Goal: Complete application form: Complete application form

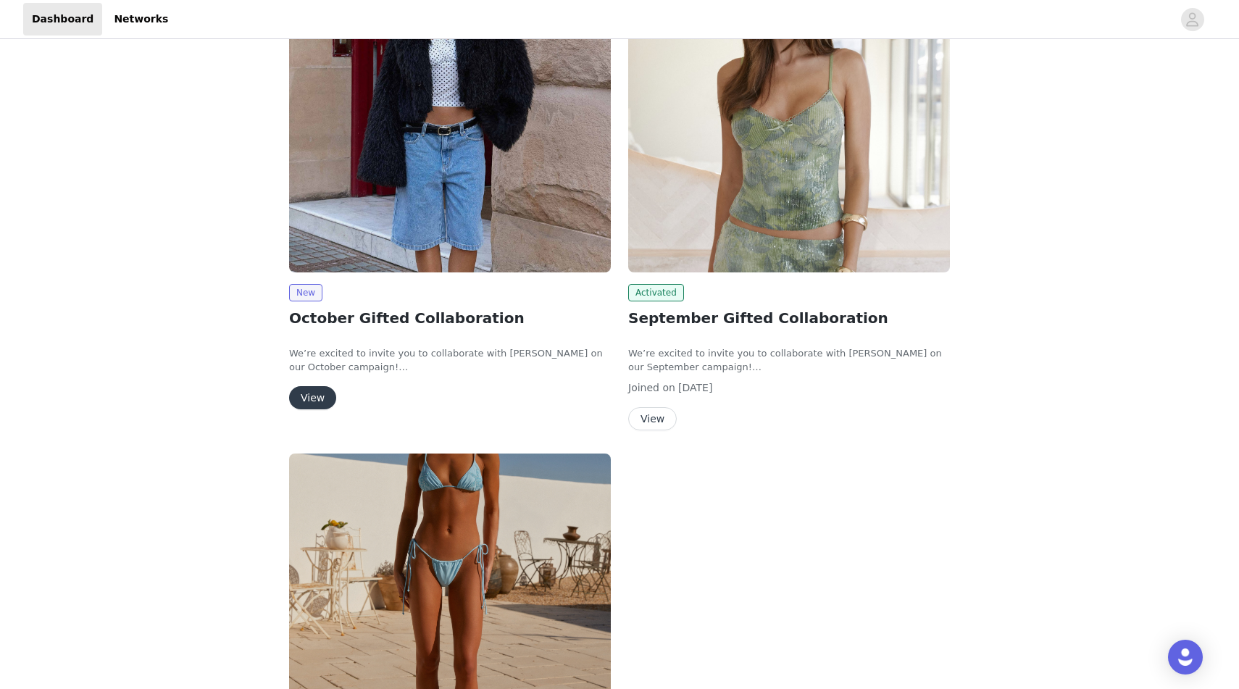
scroll to position [99, 0]
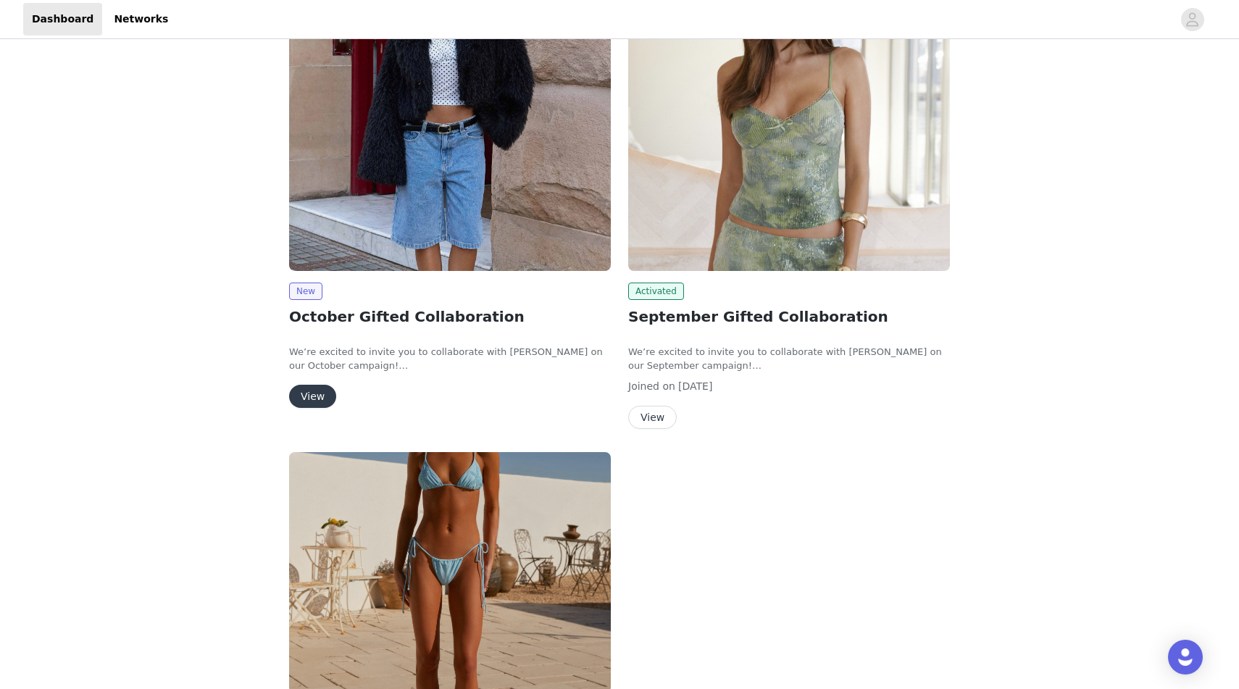
click at [299, 400] on button "View" at bounding box center [312, 396] width 47 height 23
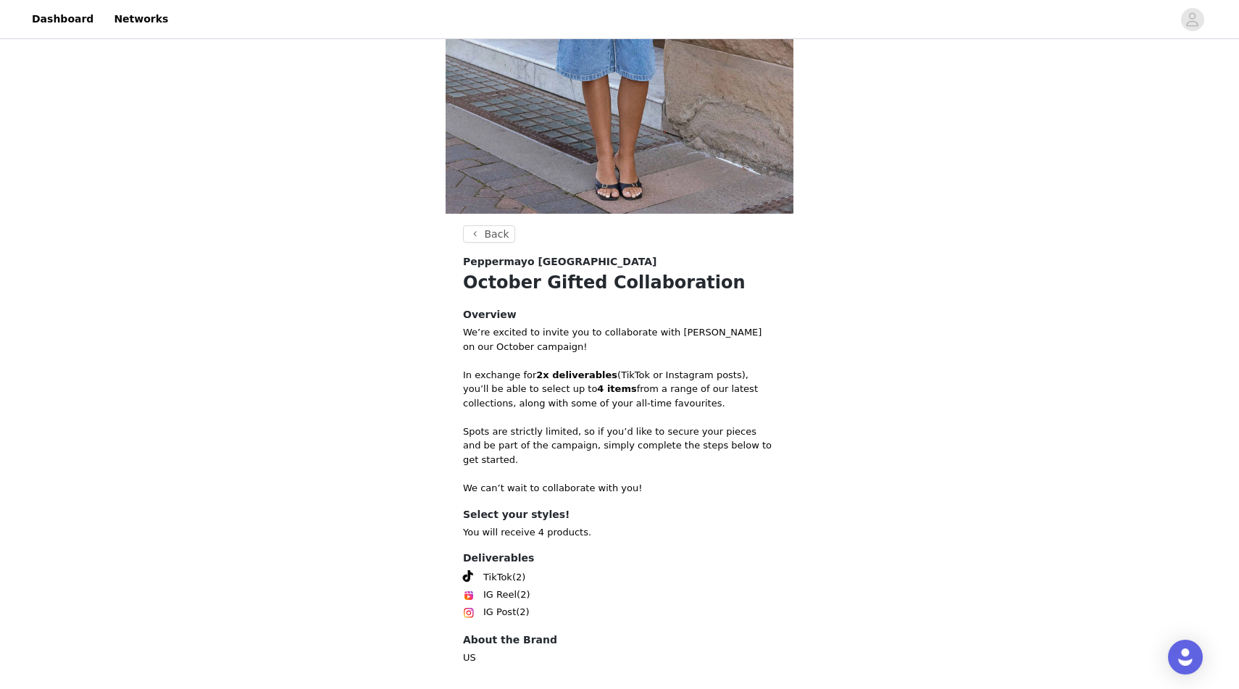
scroll to position [367, 0]
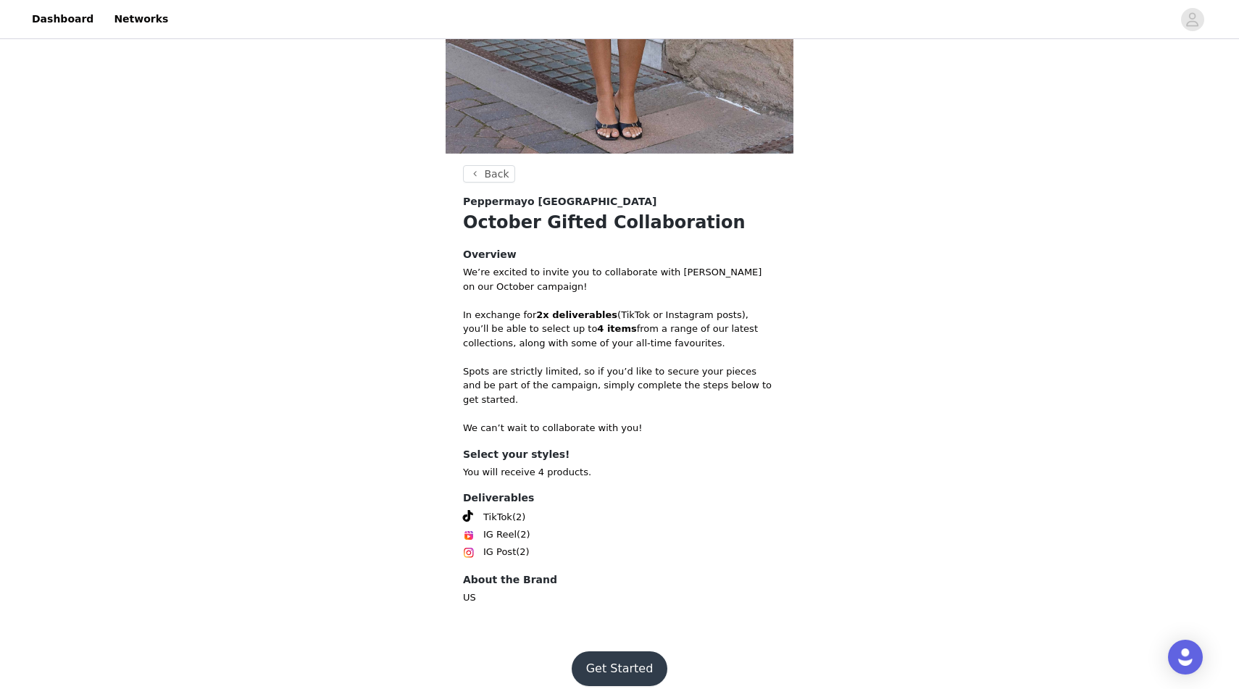
click at [623, 653] on button "Get Started" at bounding box center [620, 668] width 96 height 35
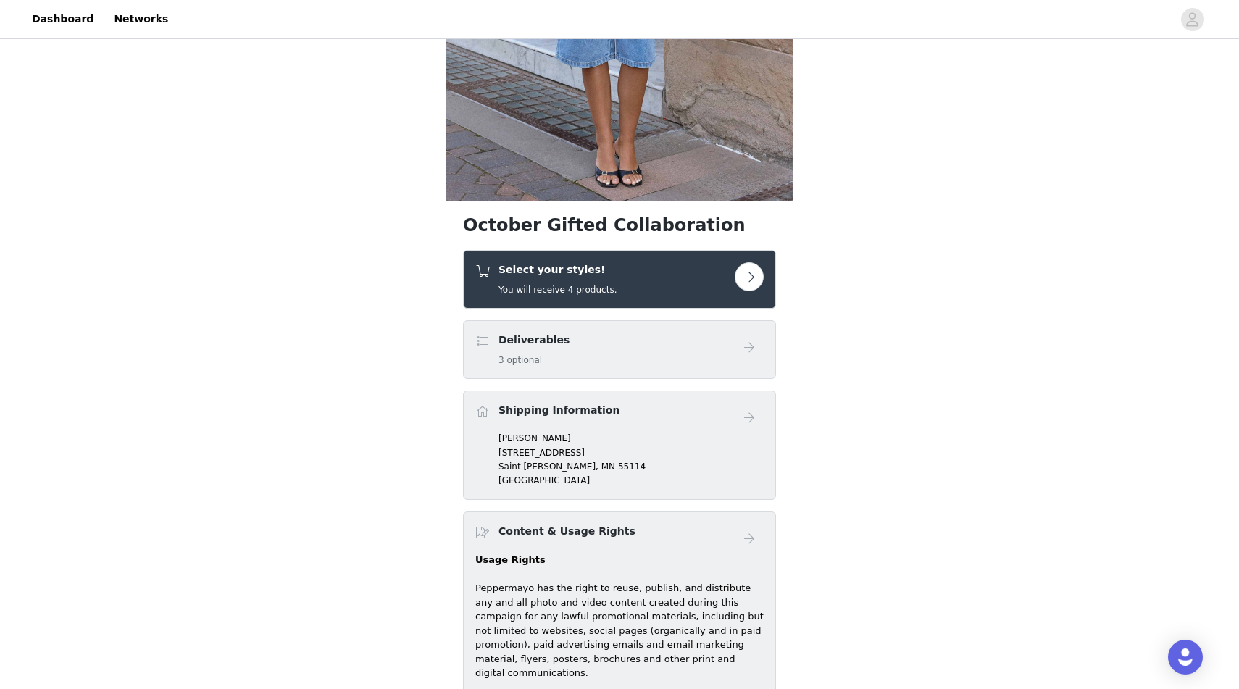
scroll to position [372, 0]
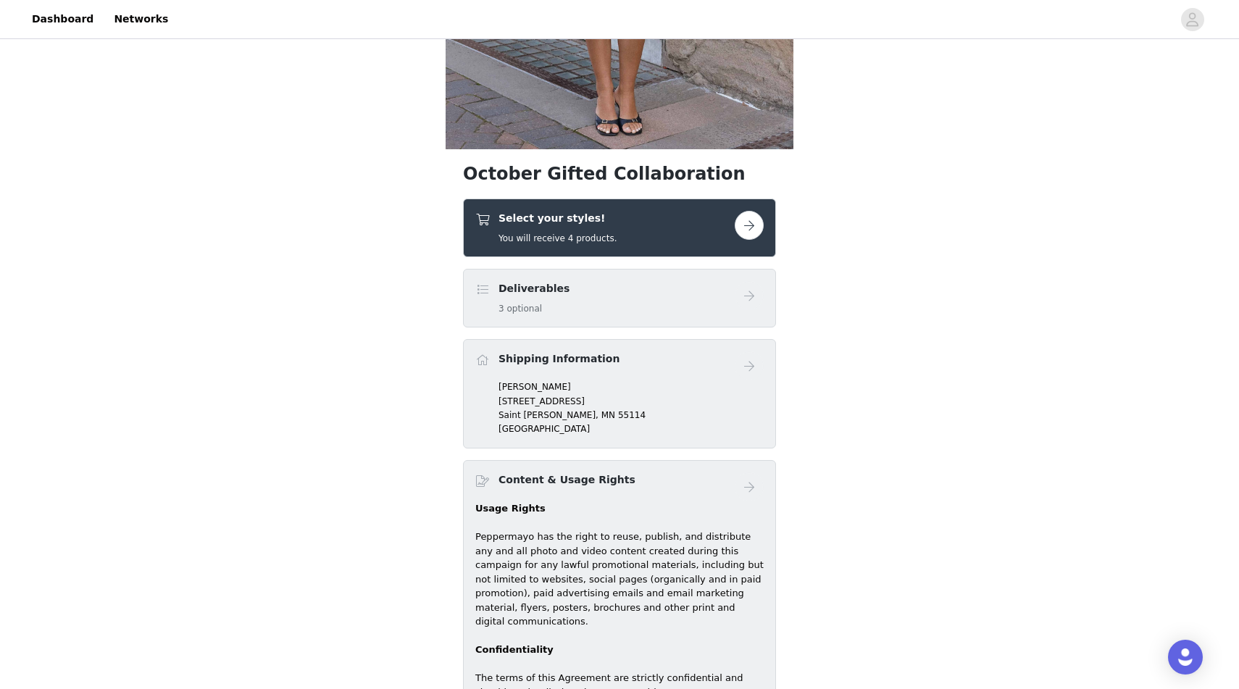
click at [746, 230] on button "button" at bounding box center [749, 225] width 29 height 29
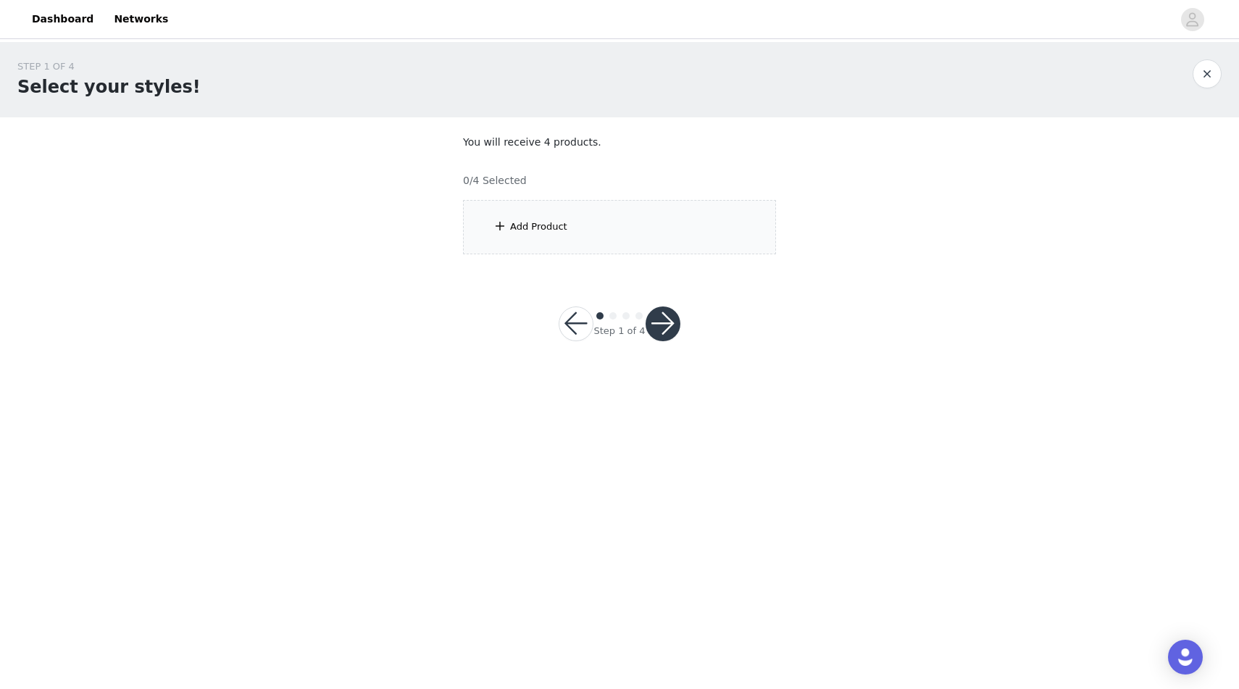
click at [722, 229] on div "Add Product" at bounding box center [619, 227] width 313 height 54
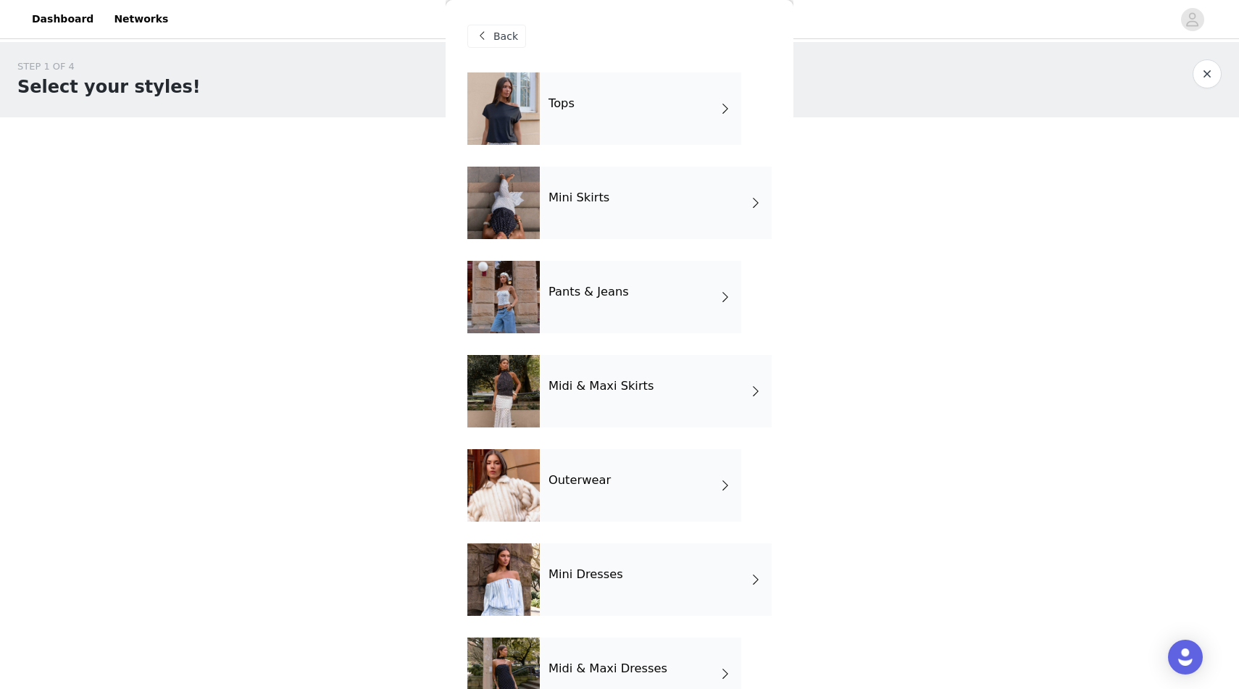
click at [598, 462] on div "Outerwear" at bounding box center [640, 485] width 201 height 72
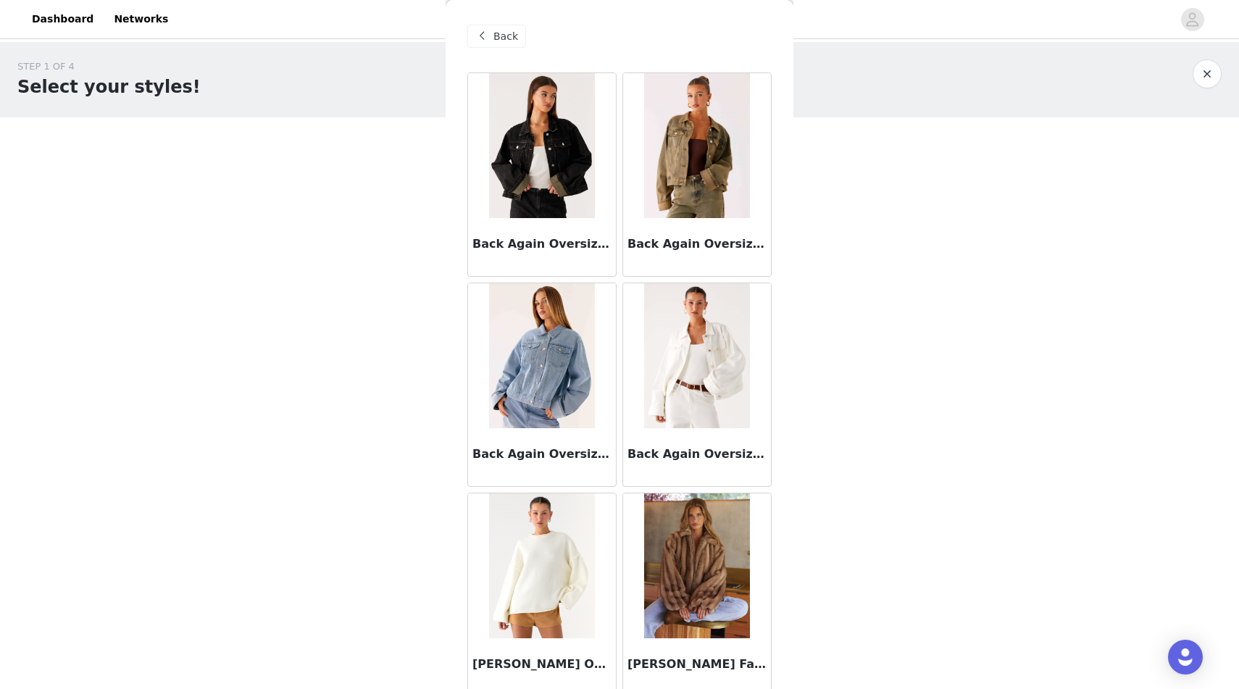
click at [501, 36] on span "Back" at bounding box center [505, 36] width 25 height 15
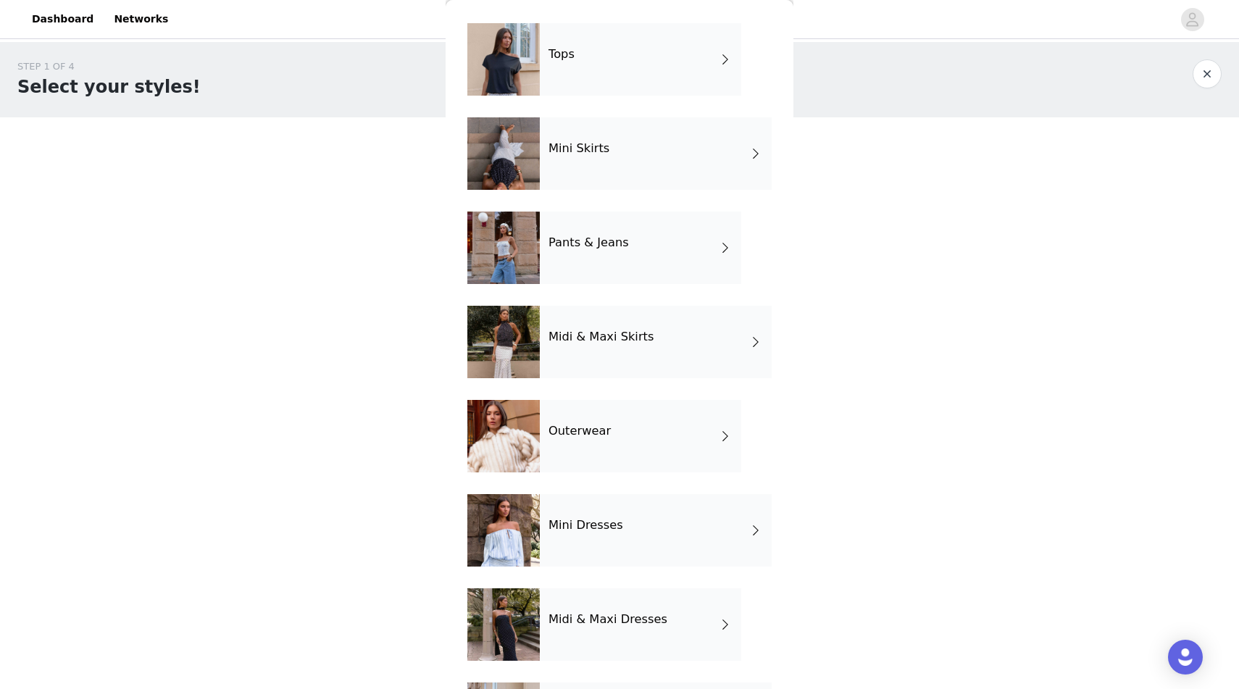
scroll to position [39, 0]
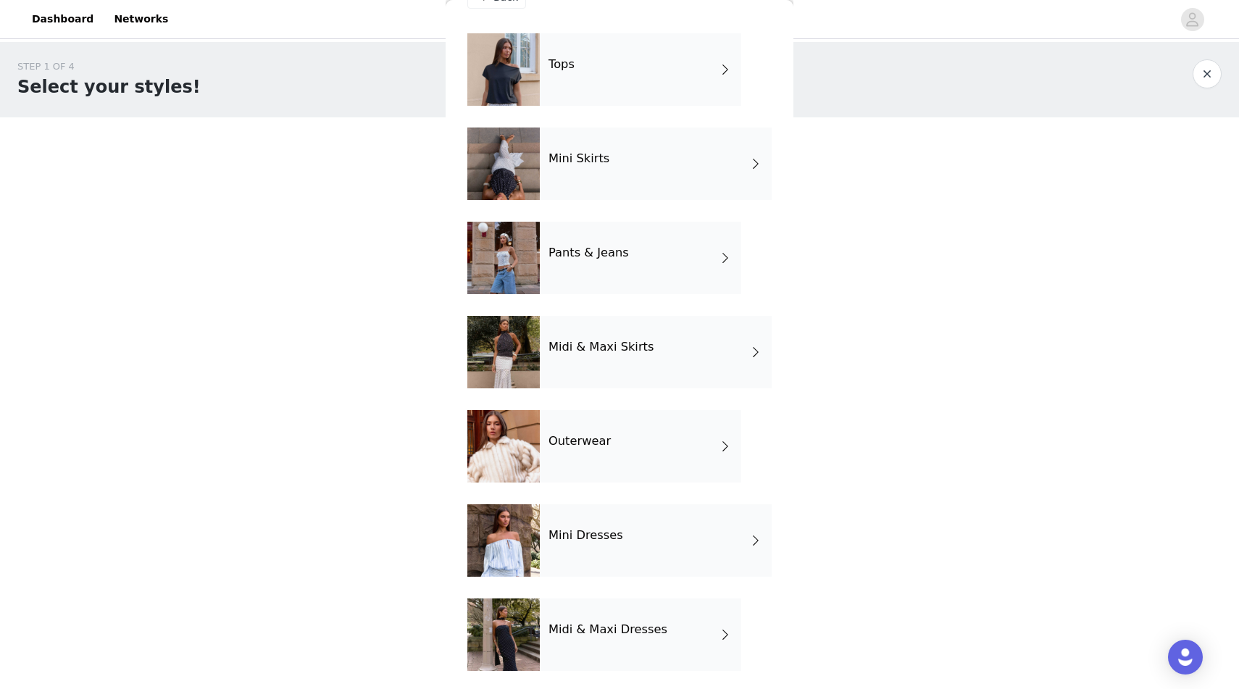
click at [612, 350] on h4 "Midi & Maxi Skirts" at bounding box center [600, 347] width 105 height 13
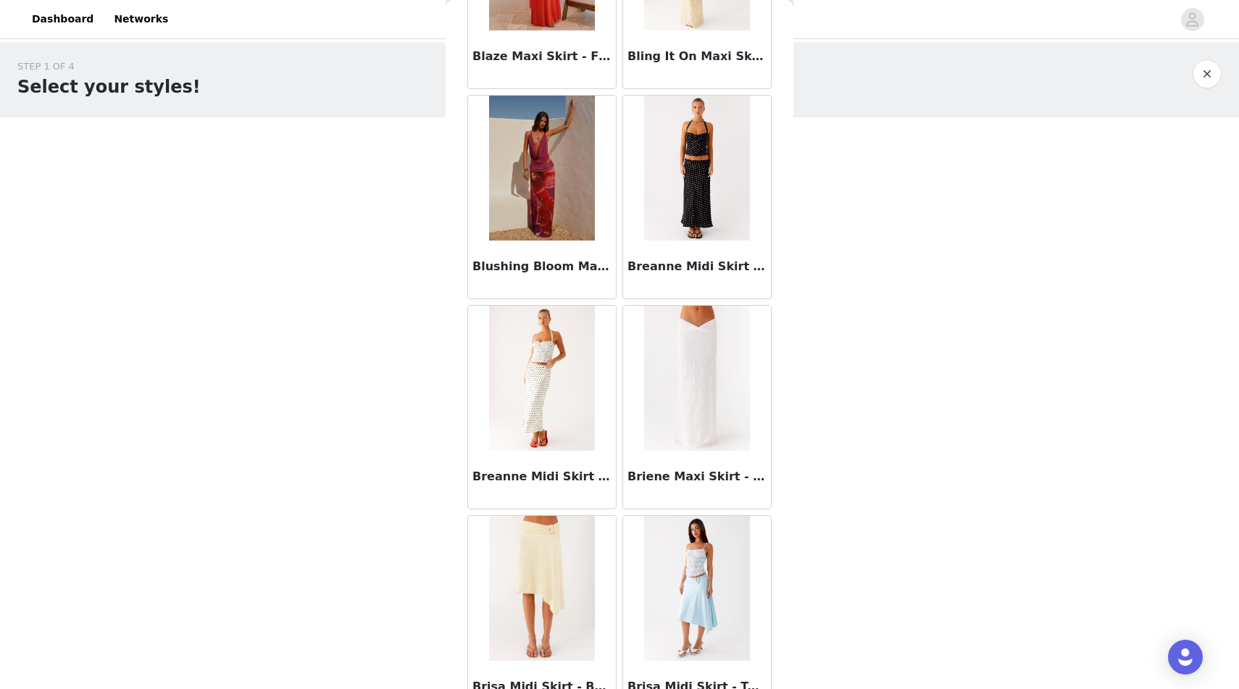
scroll to position [1528, 0]
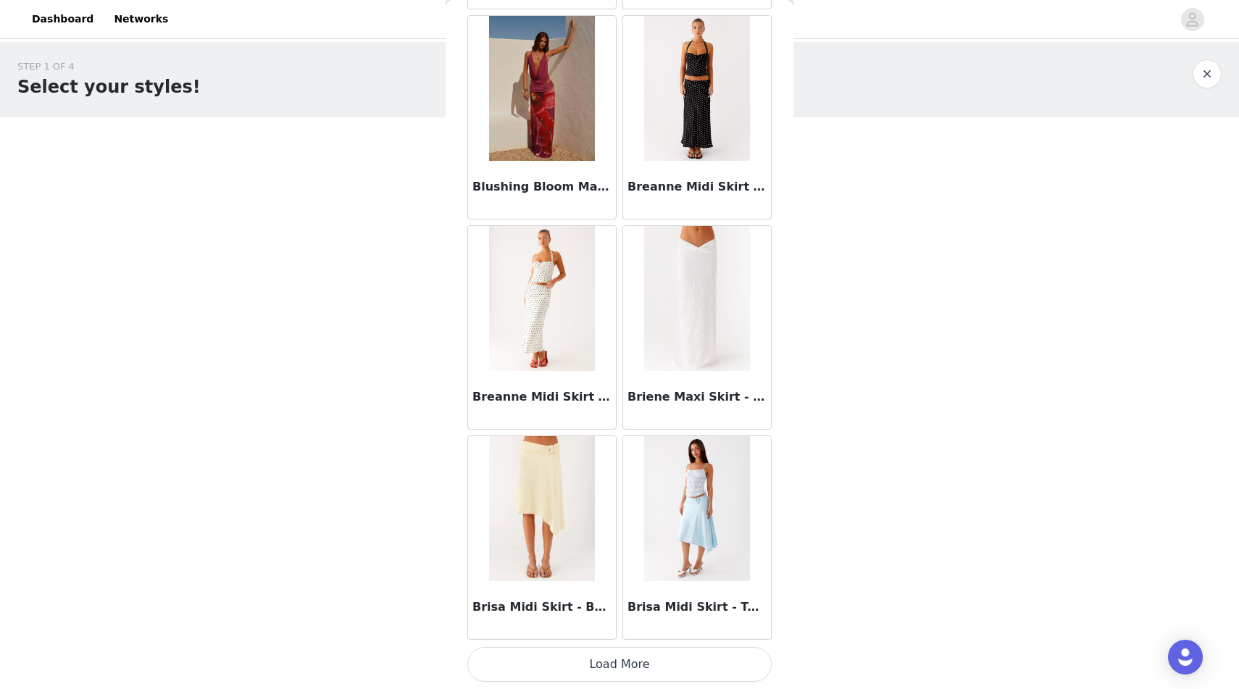
click at [515, 364] on img at bounding box center [541, 298] width 105 height 145
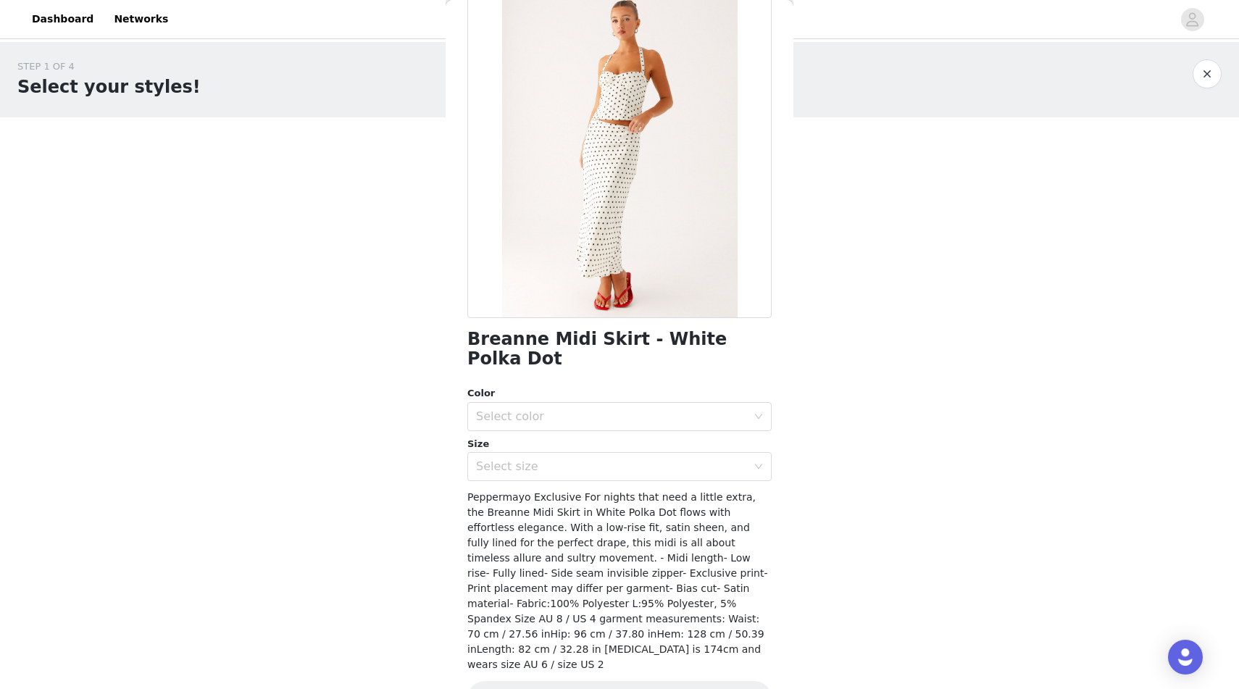
scroll to position [90, 0]
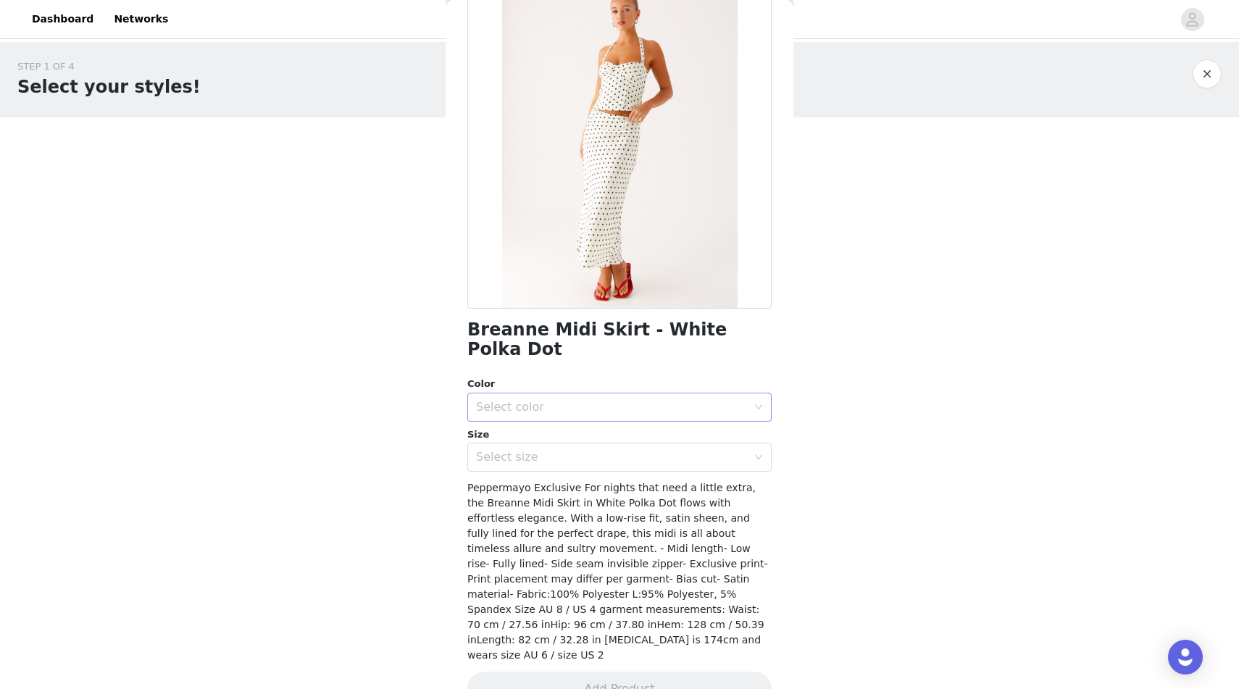
click at [519, 400] on div "Select color" at bounding box center [611, 407] width 271 height 14
click at [516, 417] on li "White Polka Dot" at bounding box center [619, 419] width 304 height 23
click at [514, 450] on div "Select size" at bounding box center [611, 457] width 271 height 14
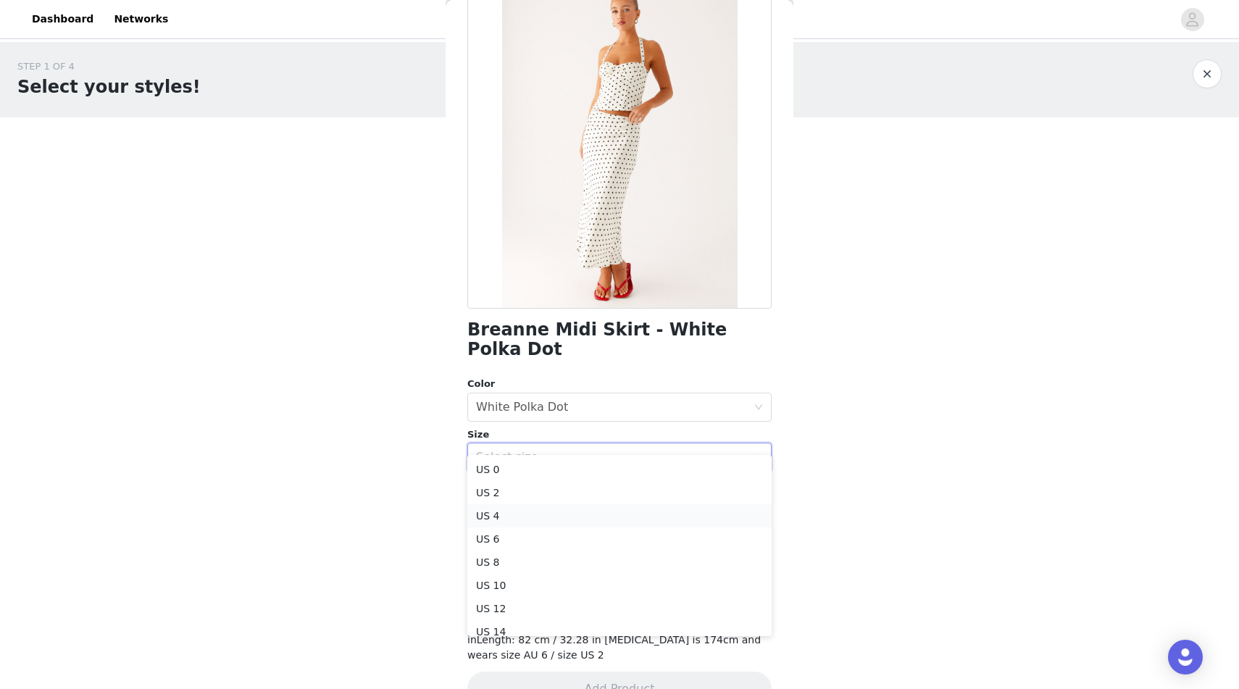
click at [506, 514] on li "US 4" at bounding box center [619, 515] width 304 height 23
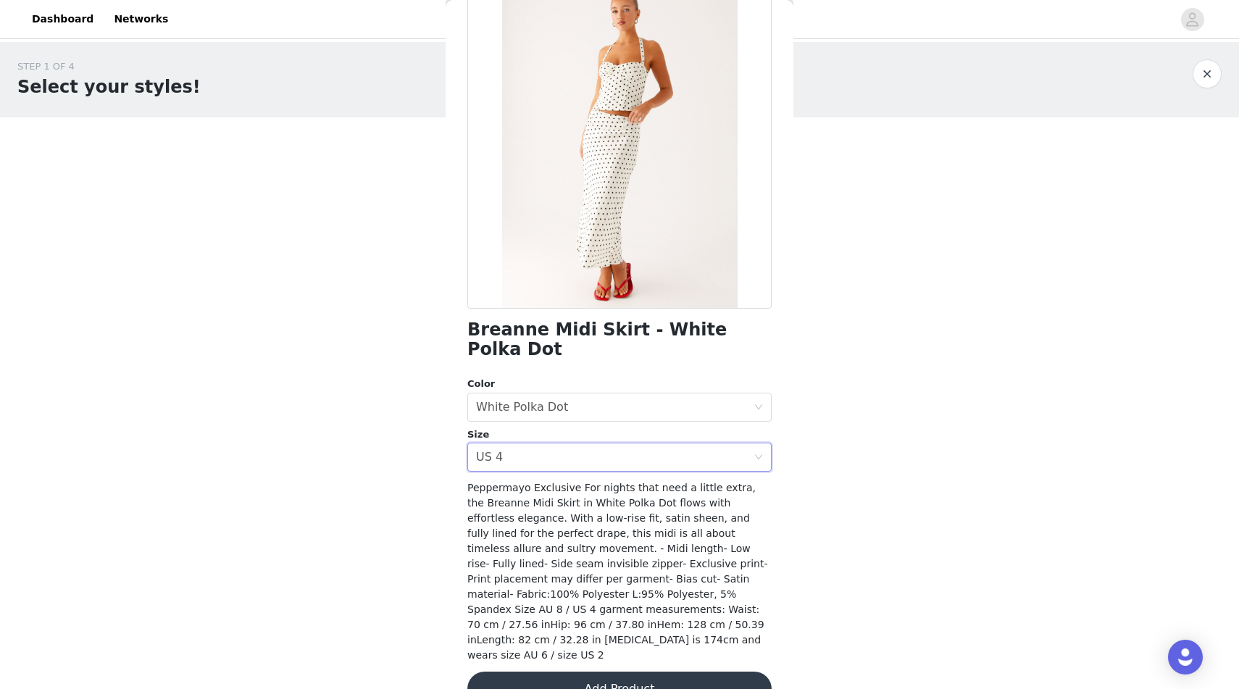
click at [545, 672] on button "Add Product" at bounding box center [619, 689] width 304 height 35
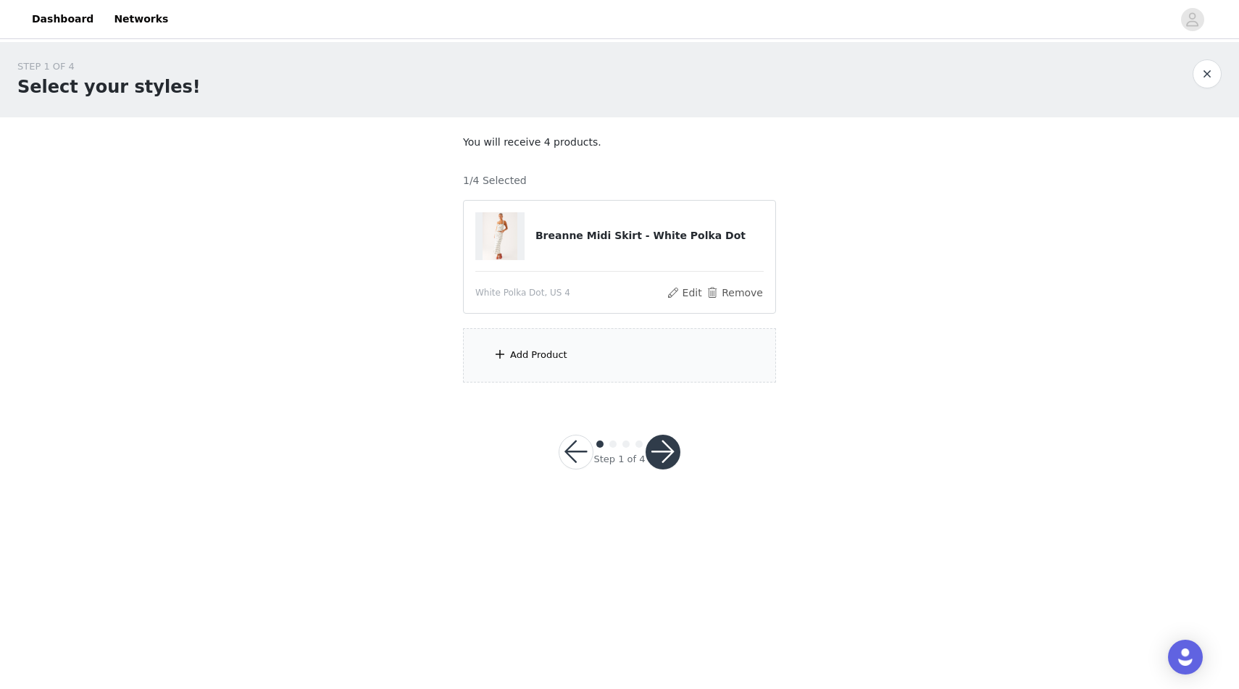
click at [582, 362] on div "Add Product" at bounding box center [619, 355] width 313 height 54
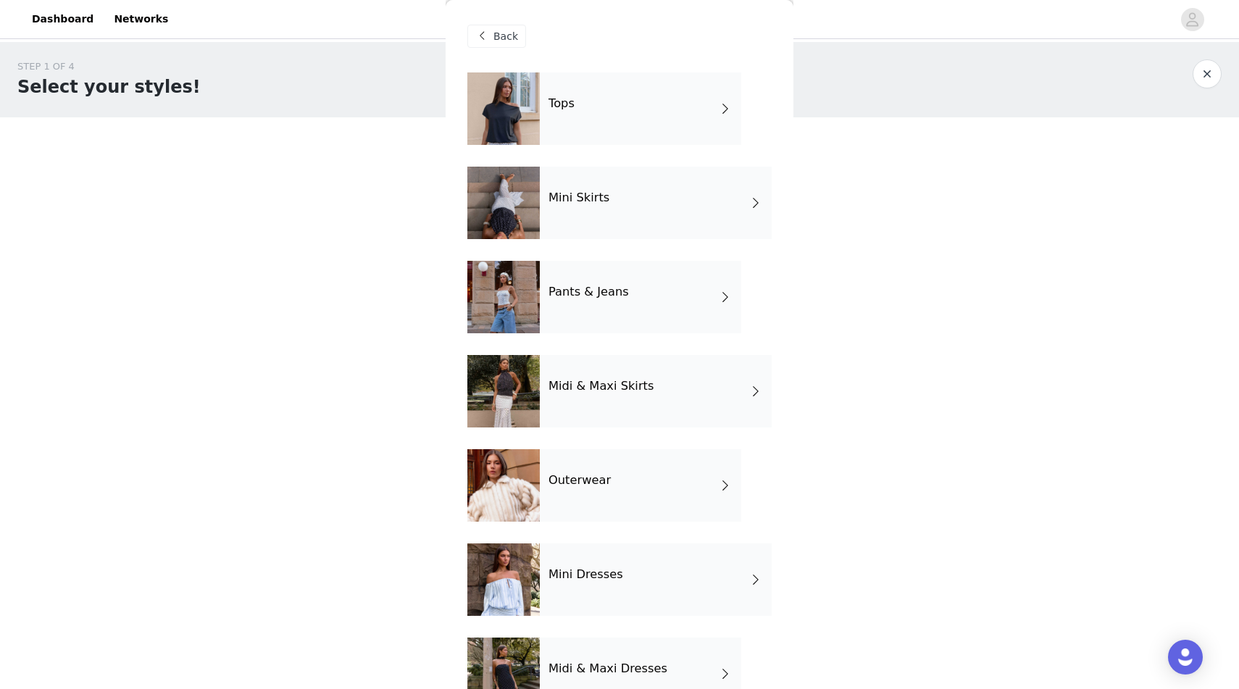
click at [604, 97] on div "Tops" at bounding box center [640, 108] width 201 height 72
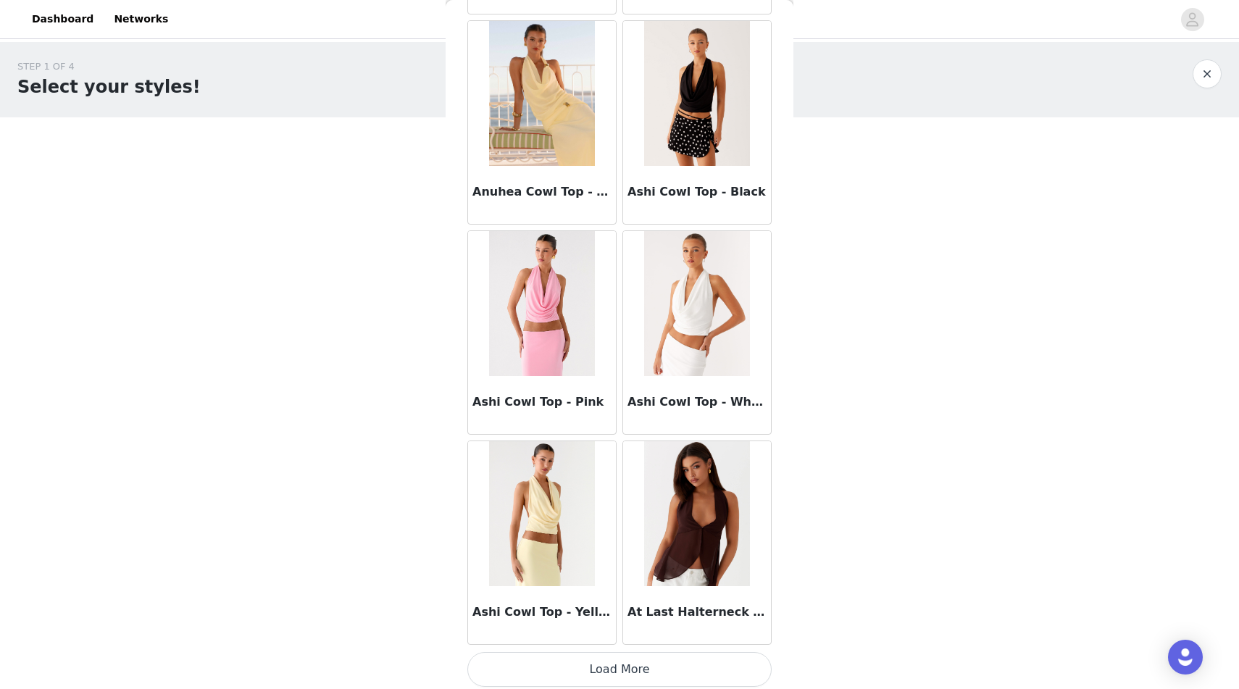
scroll to position [1528, 0]
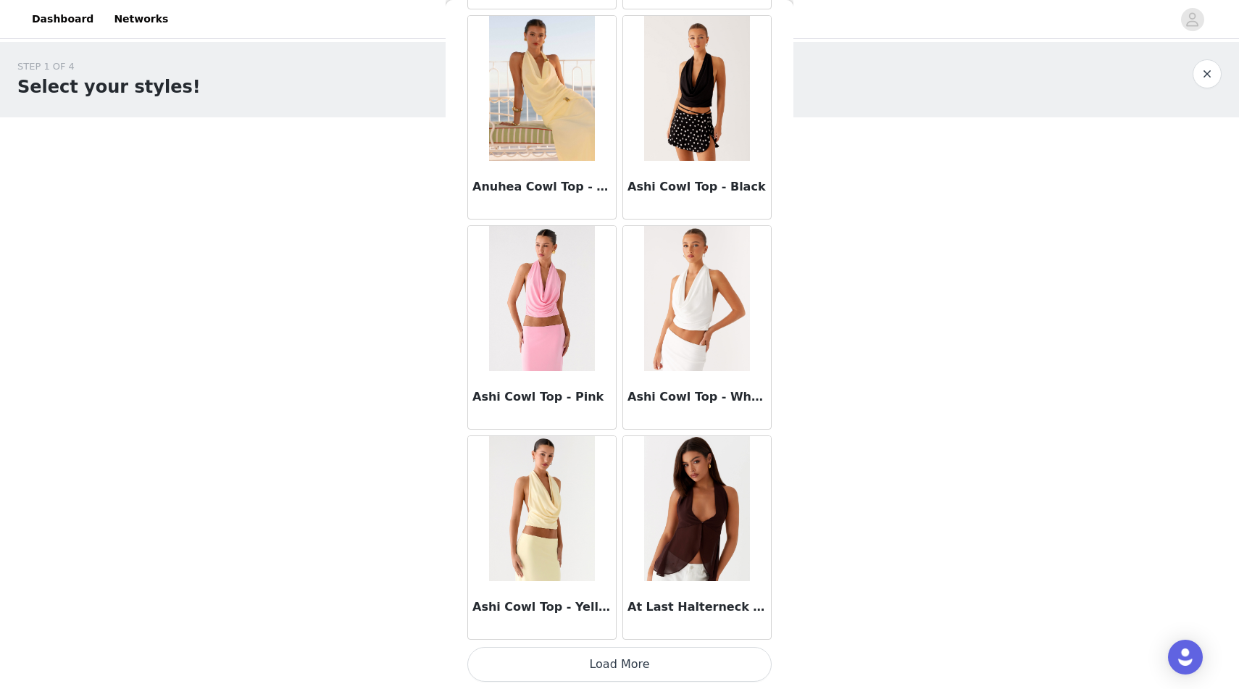
click at [535, 669] on button "Load More" at bounding box center [619, 664] width 304 height 35
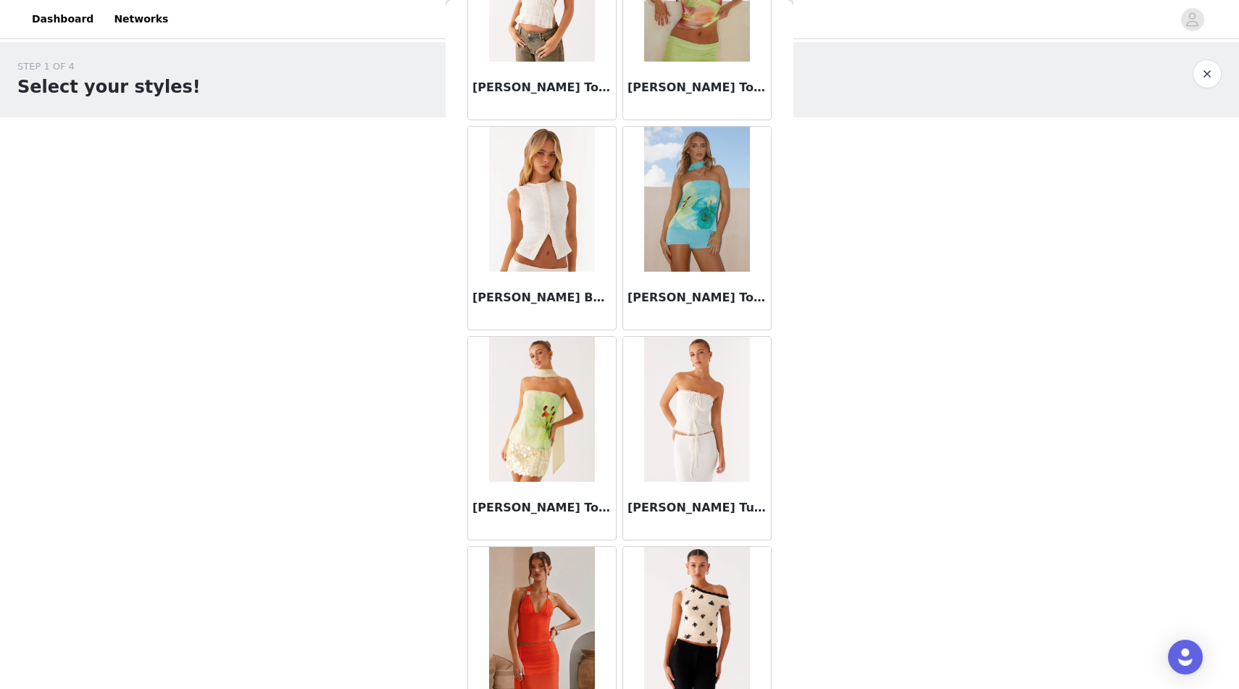
scroll to position [3629, 0]
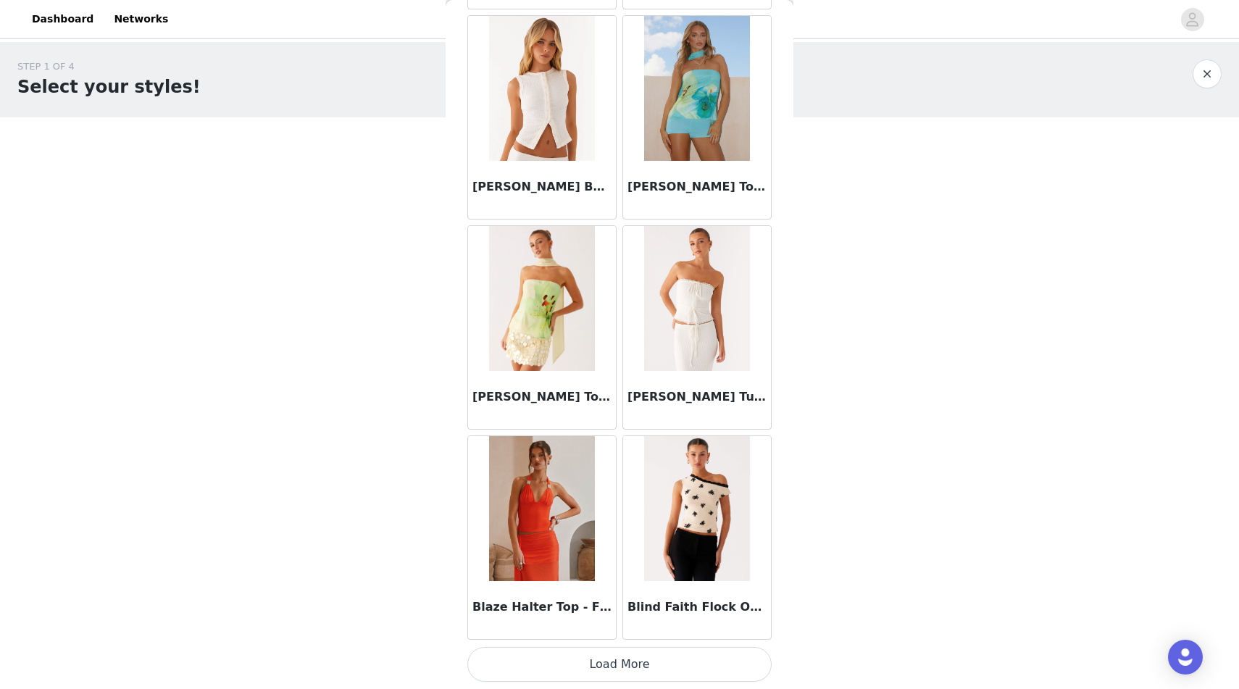
click at [548, 669] on button "Load More" at bounding box center [619, 664] width 304 height 35
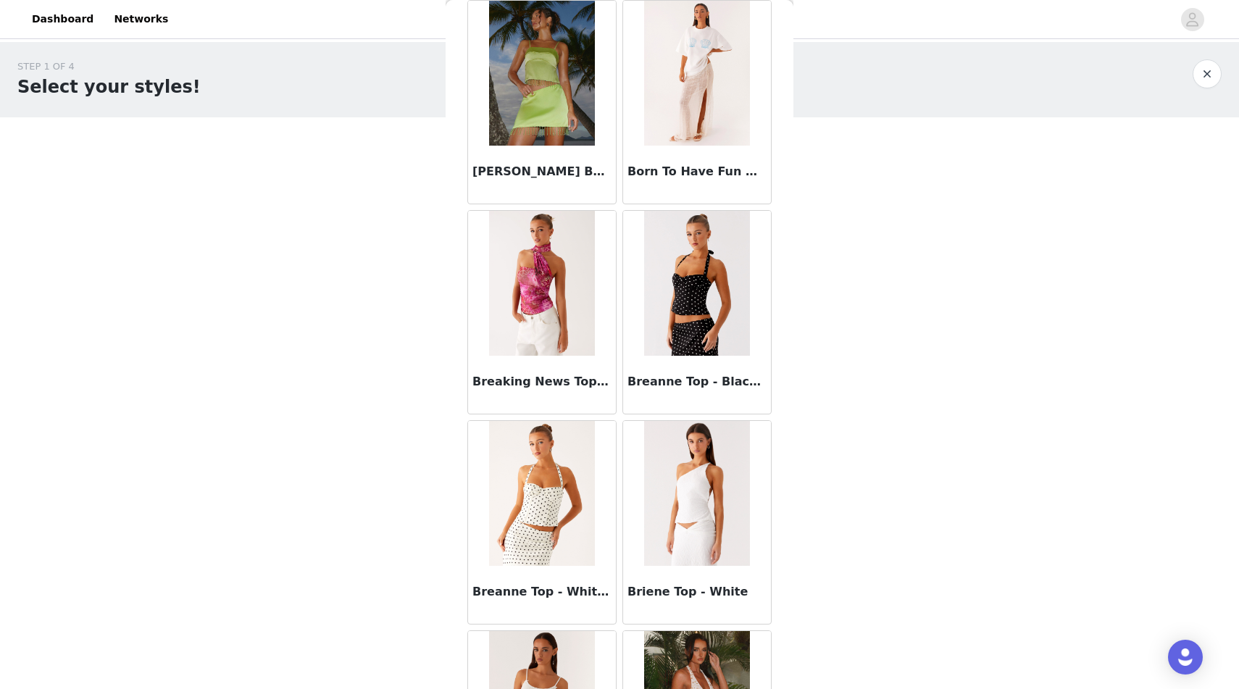
scroll to position [4705, 0]
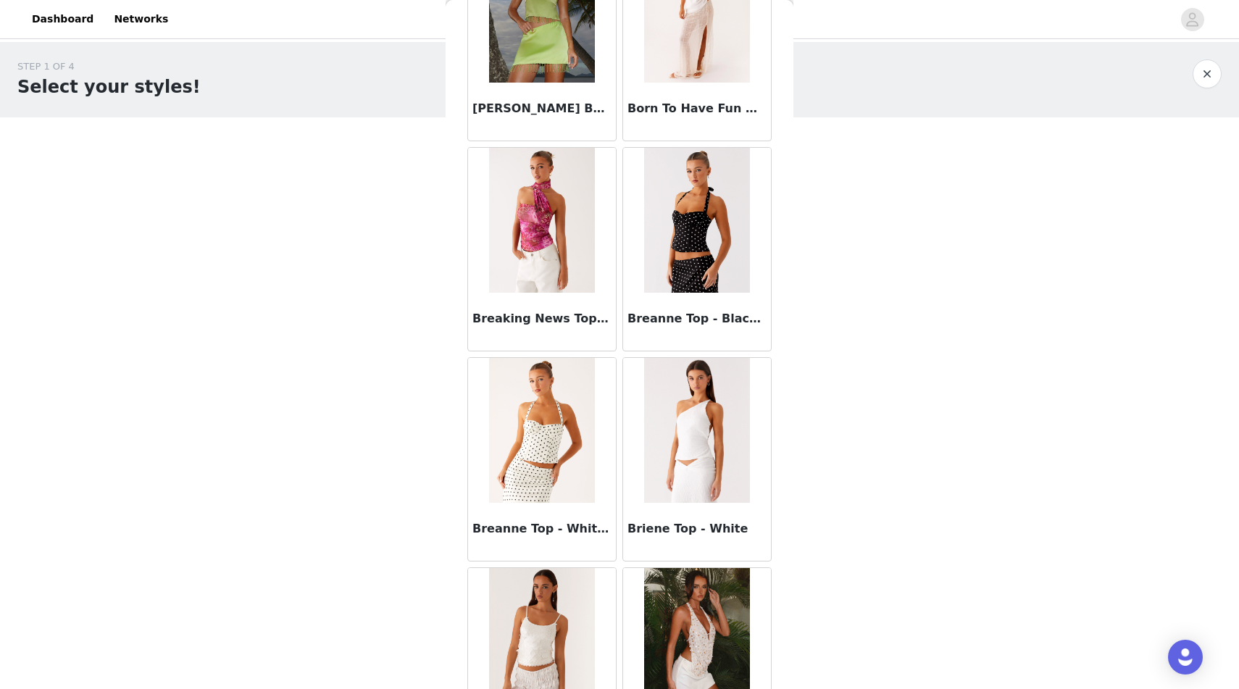
click at [546, 483] on img at bounding box center [541, 430] width 105 height 145
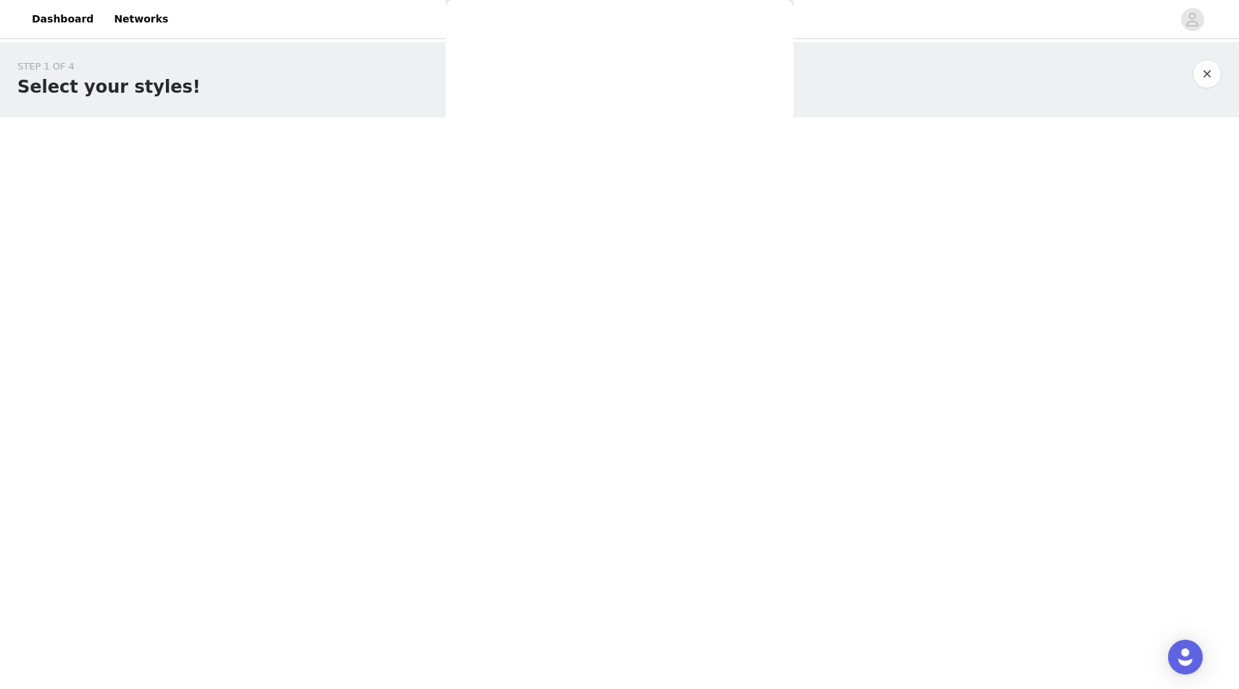
scroll to position [75, 0]
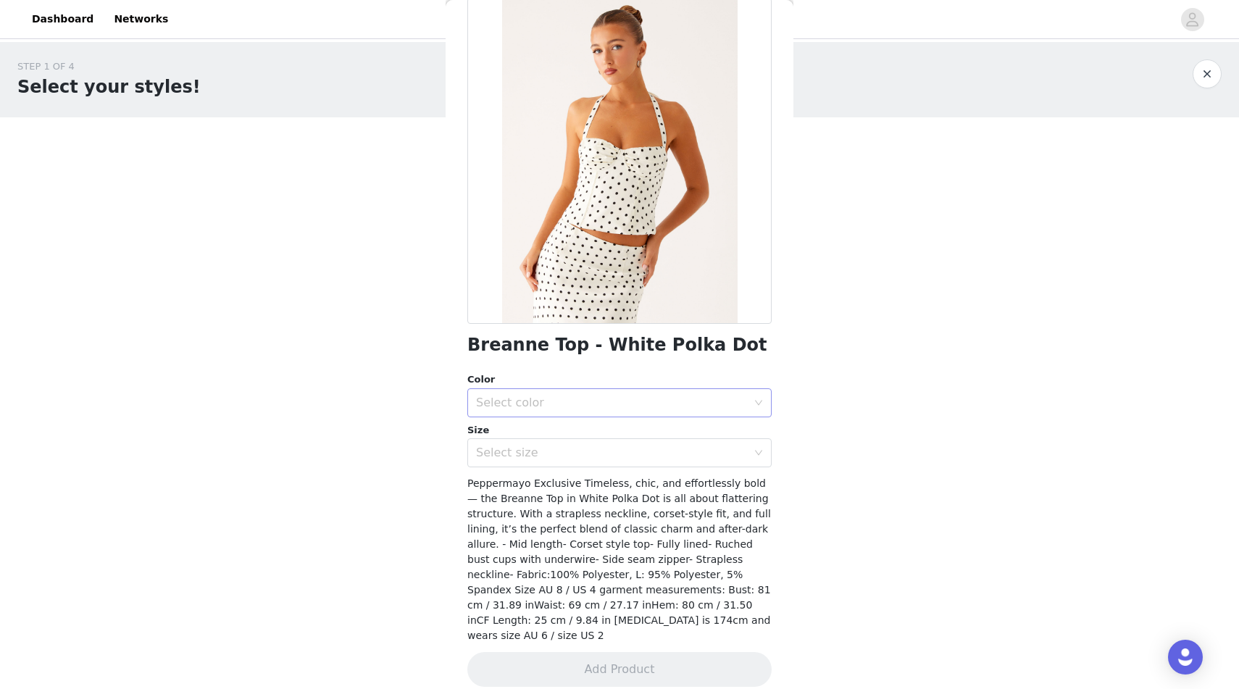
click at [552, 398] on div "Select color" at bounding box center [611, 403] width 271 height 14
click at [542, 433] on li "White Polka Dot" at bounding box center [619, 434] width 304 height 23
click at [538, 458] on div "Select size" at bounding box center [611, 453] width 271 height 14
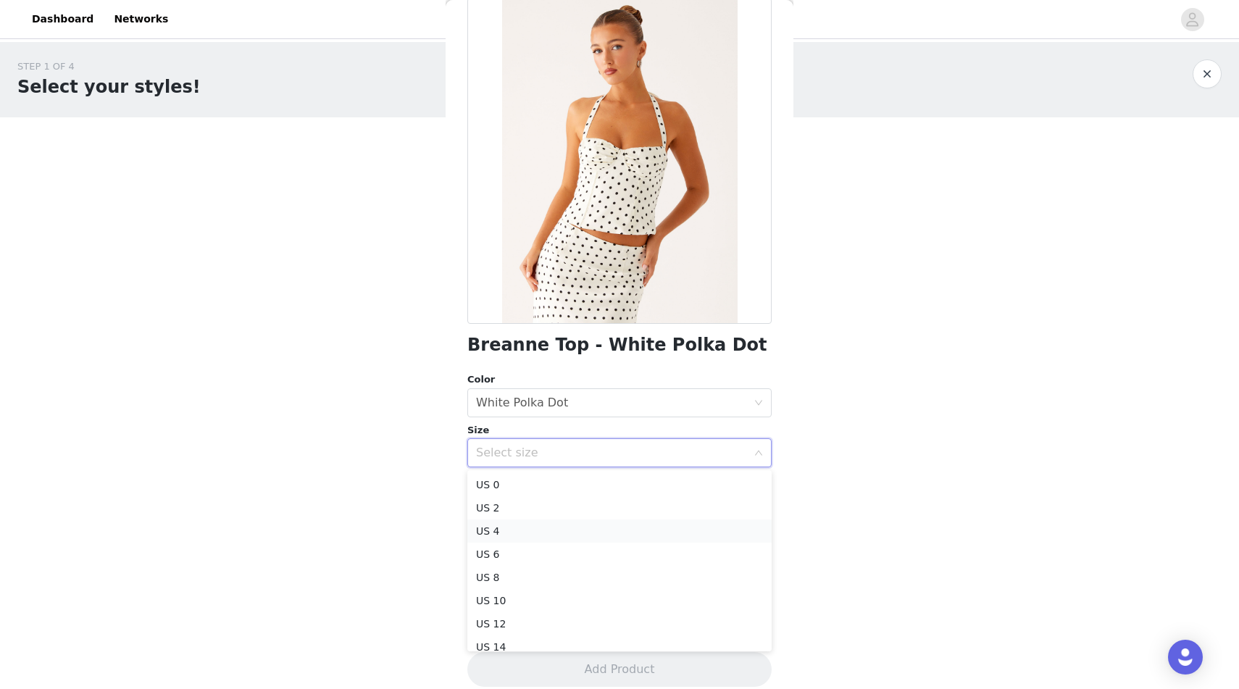
click at [510, 532] on li "US 4" at bounding box center [619, 531] width 304 height 23
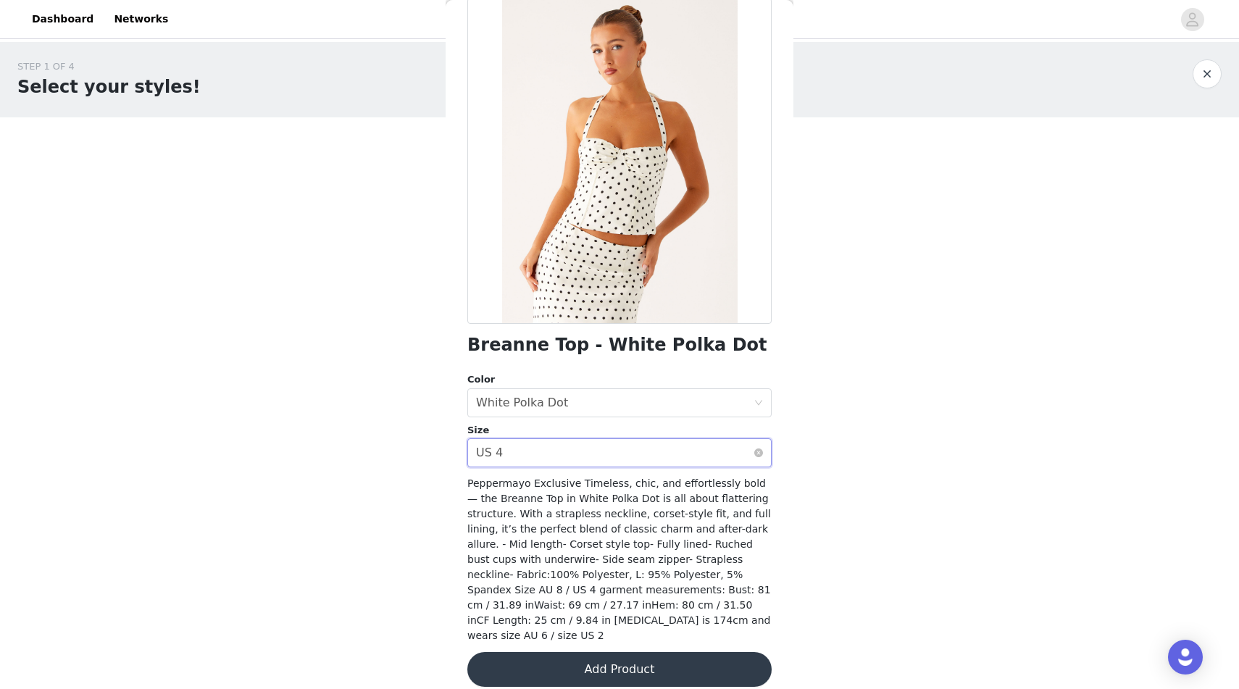
click at [528, 452] on div "Select size US 4" at bounding box center [615, 453] width 278 height 28
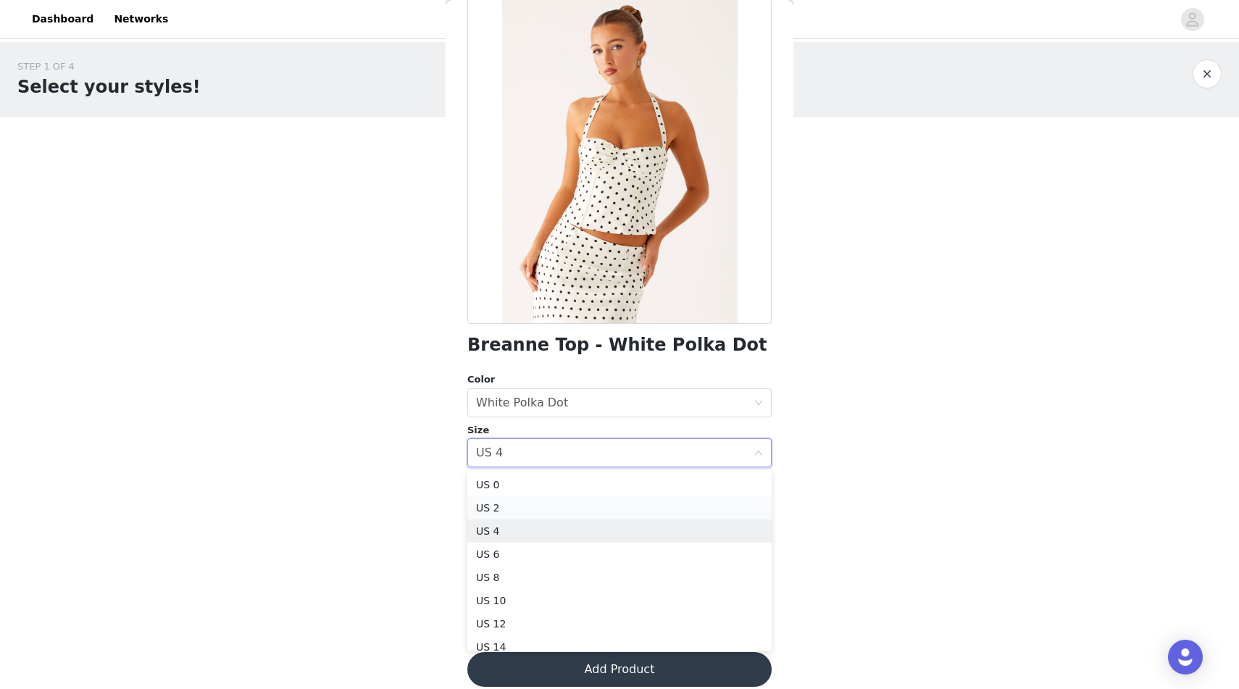
click at [512, 508] on li "US 2" at bounding box center [619, 507] width 304 height 23
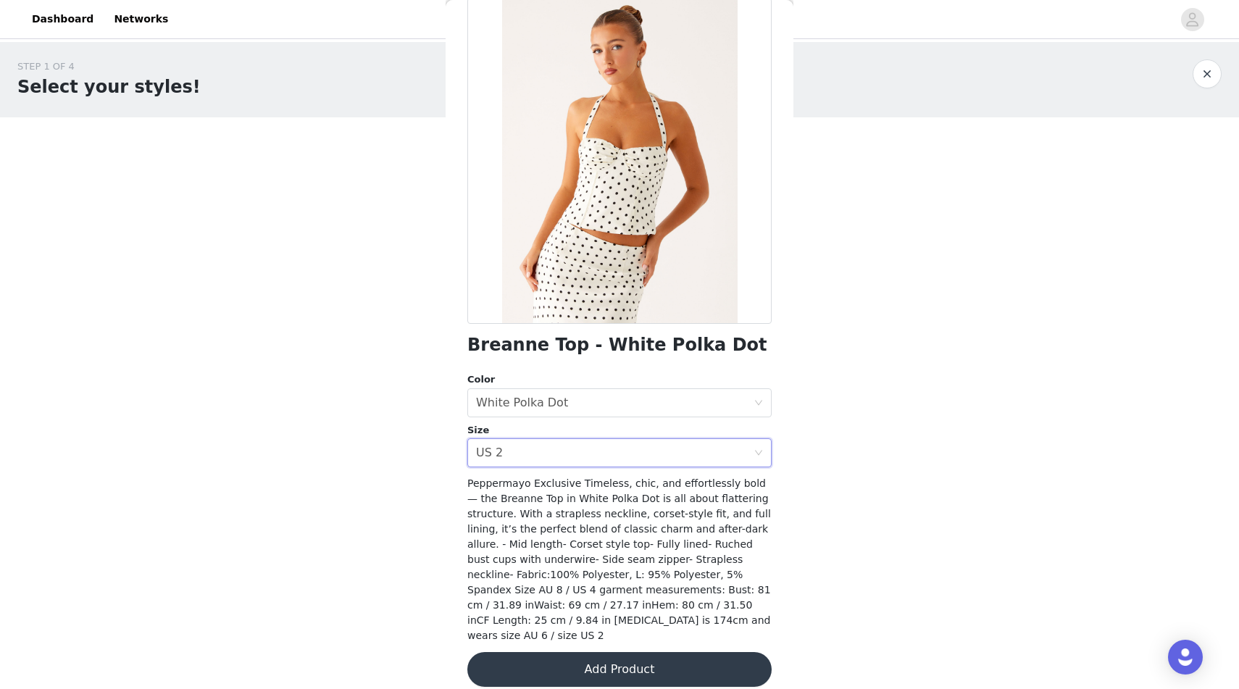
click at [518, 654] on button "Add Product" at bounding box center [619, 669] width 304 height 35
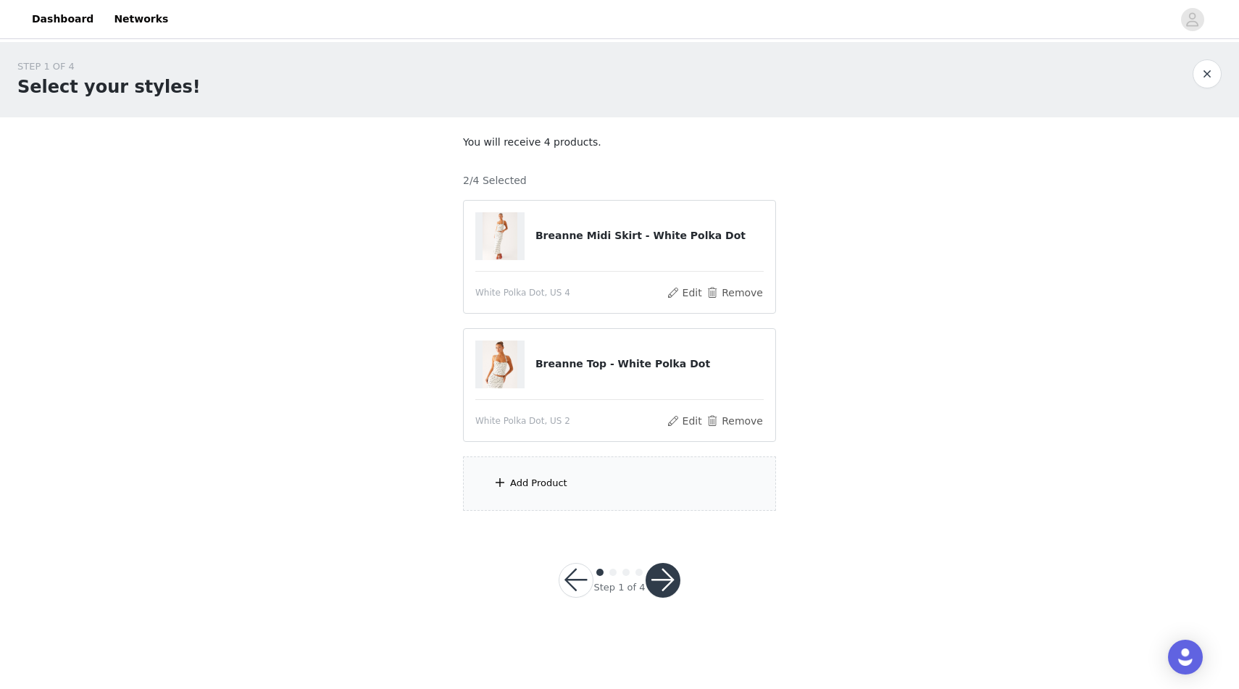
click at [553, 491] on div "Add Product" at bounding box center [619, 483] width 313 height 54
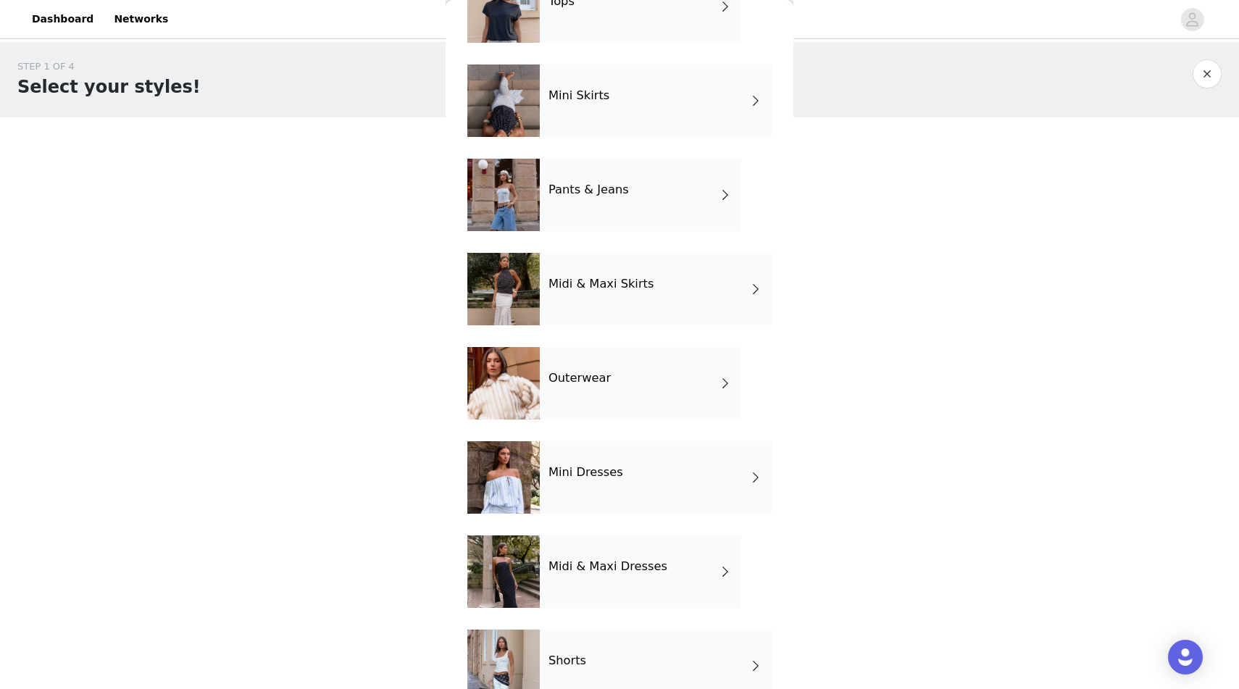
scroll to position [137, 0]
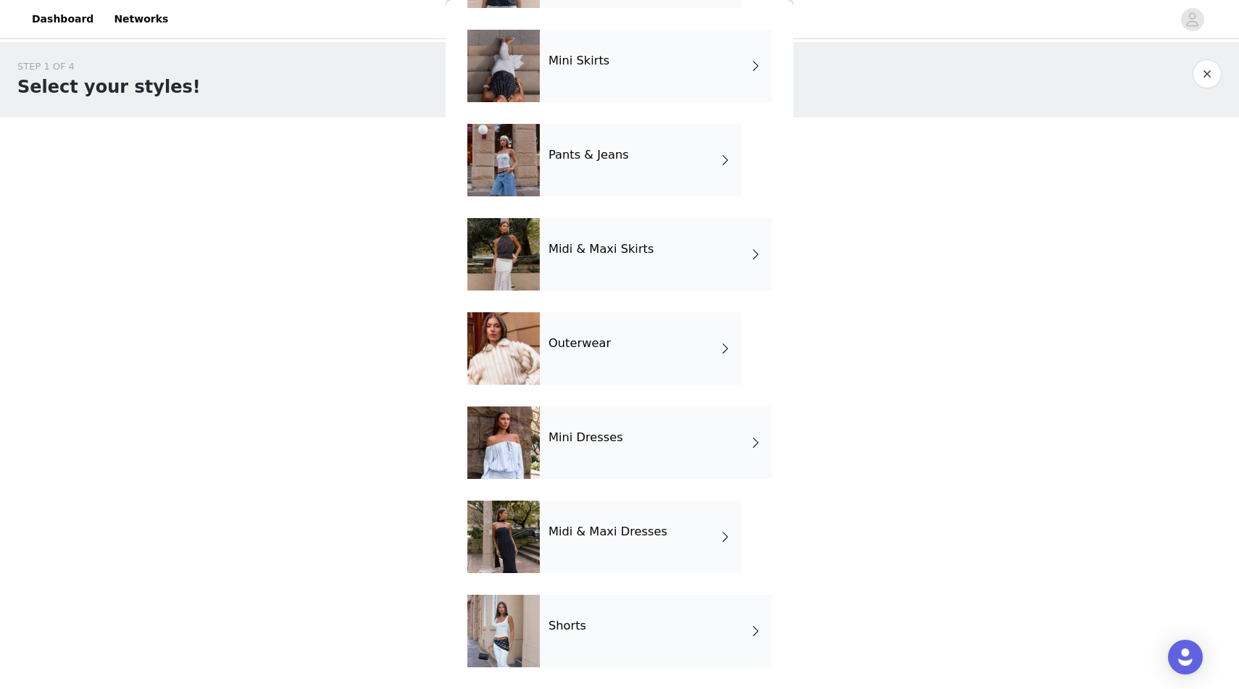
click at [591, 464] on div "Mini Dresses" at bounding box center [656, 442] width 232 height 72
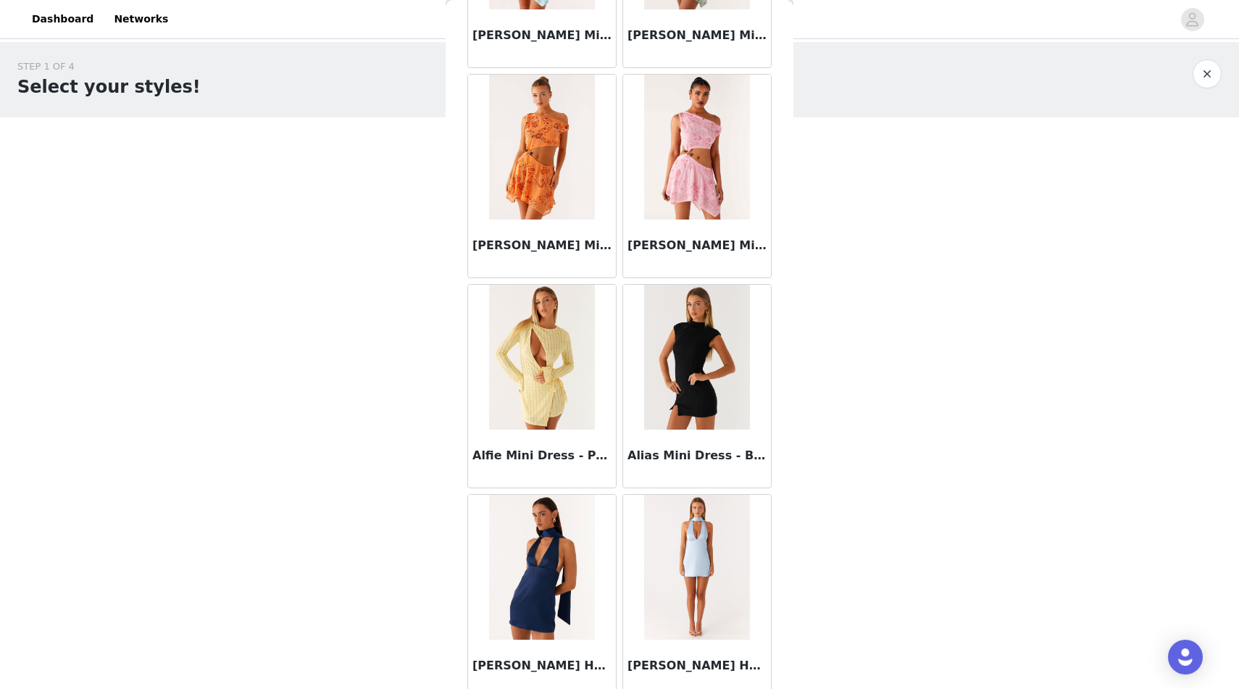
scroll to position [1528, 0]
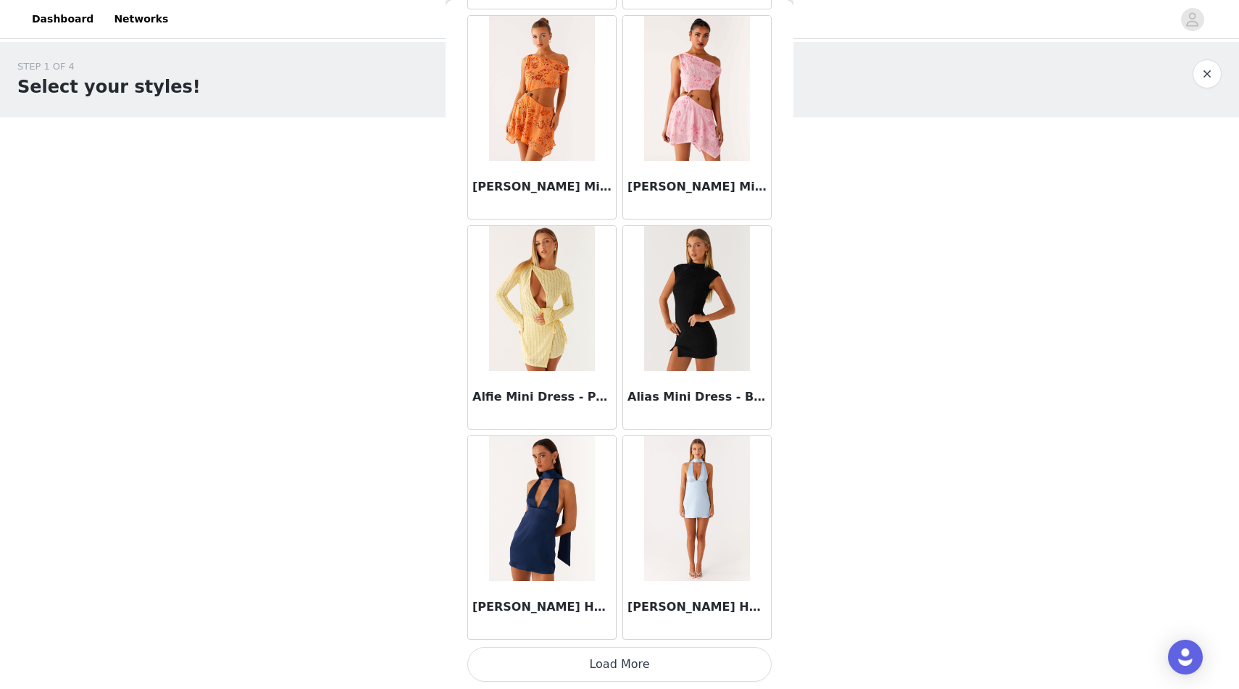
click at [535, 651] on button "Load More" at bounding box center [619, 664] width 304 height 35
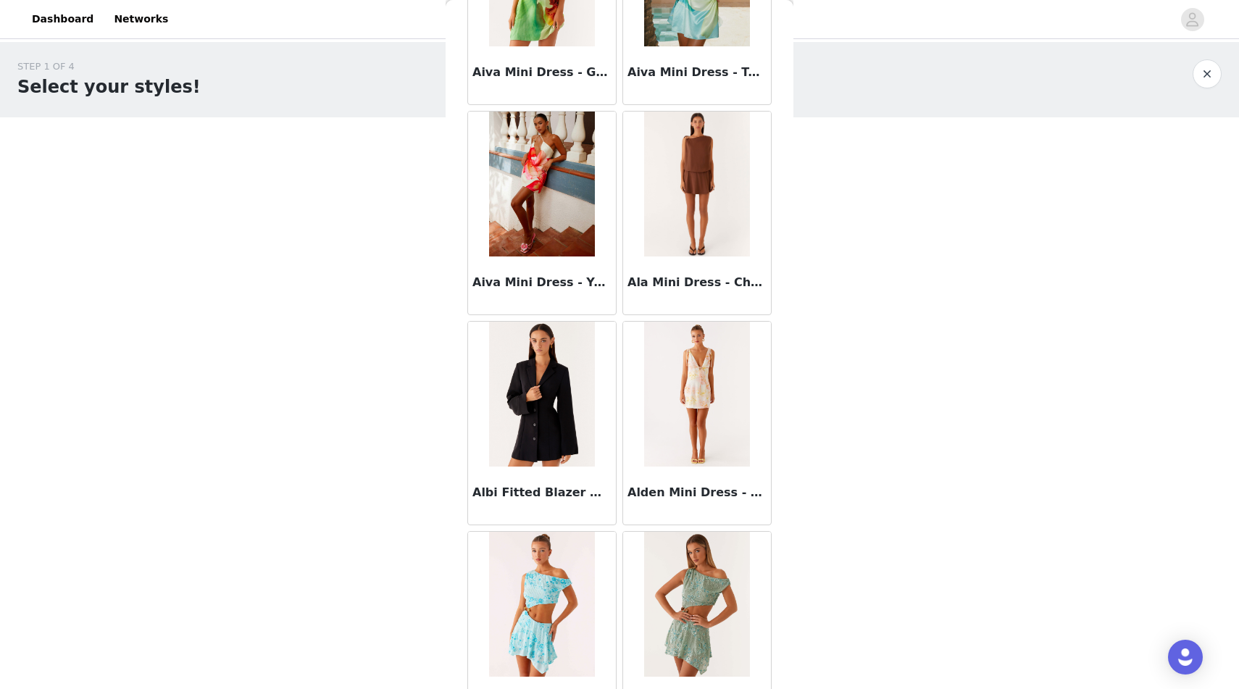
scroll to position [0, 0]
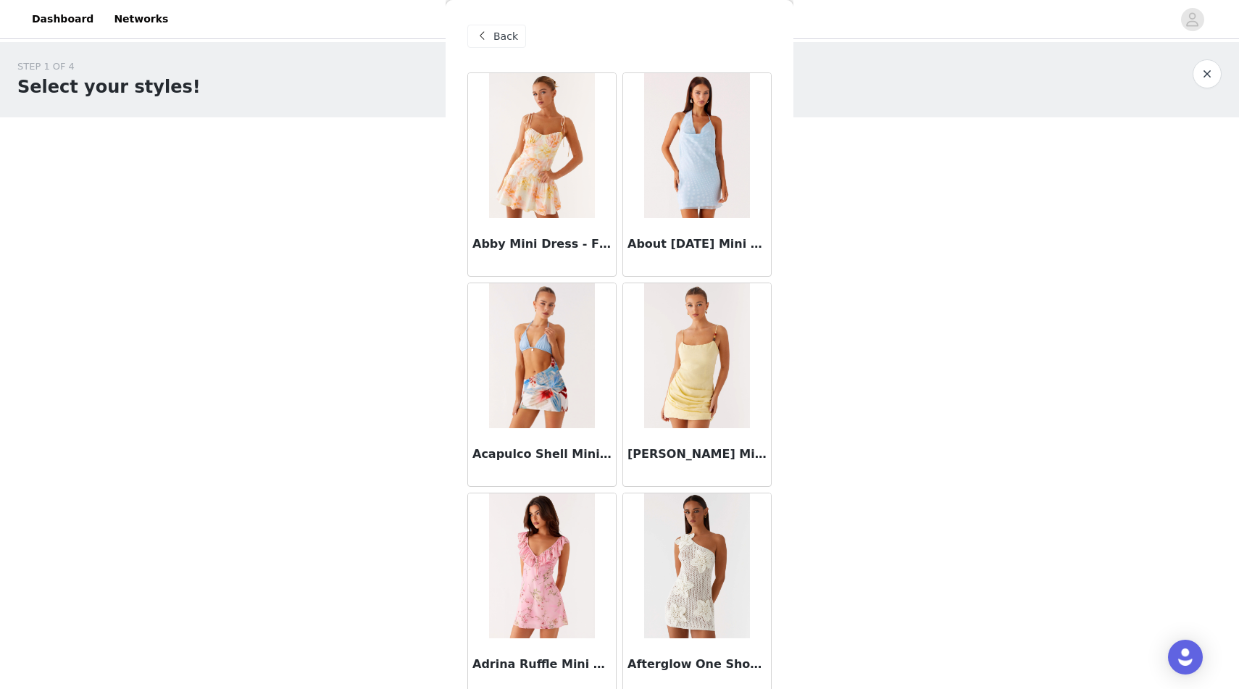
click at [479, 35] on span at bounding box center [481, 36] width 17 height 17
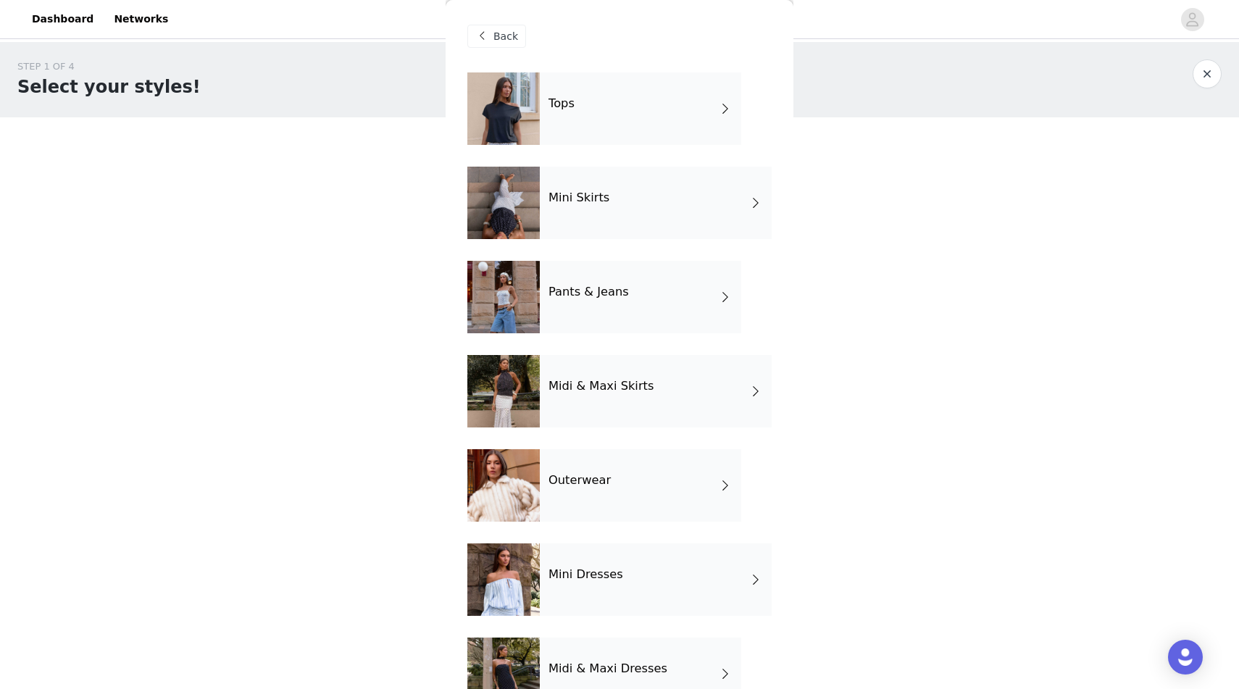
scroll to position [137, 0]
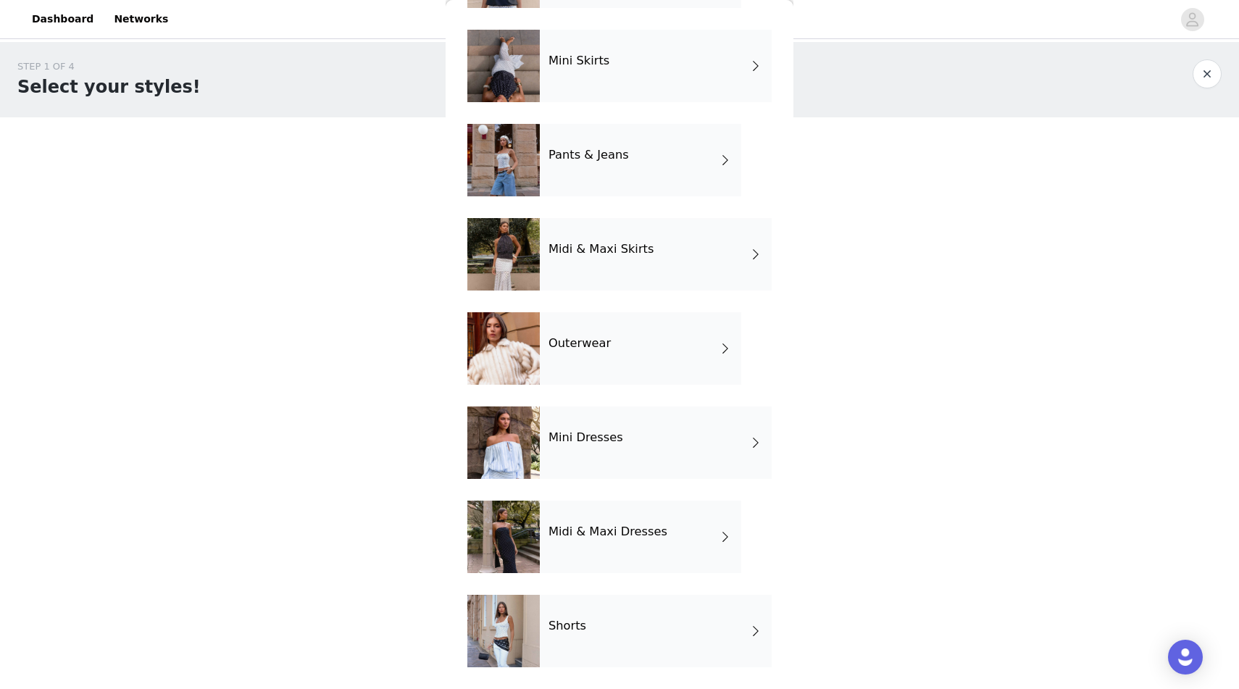
click at [581, 553] on div "Midi & Maxi Dresses" at bounding box center [640, 537] width 201 height 72
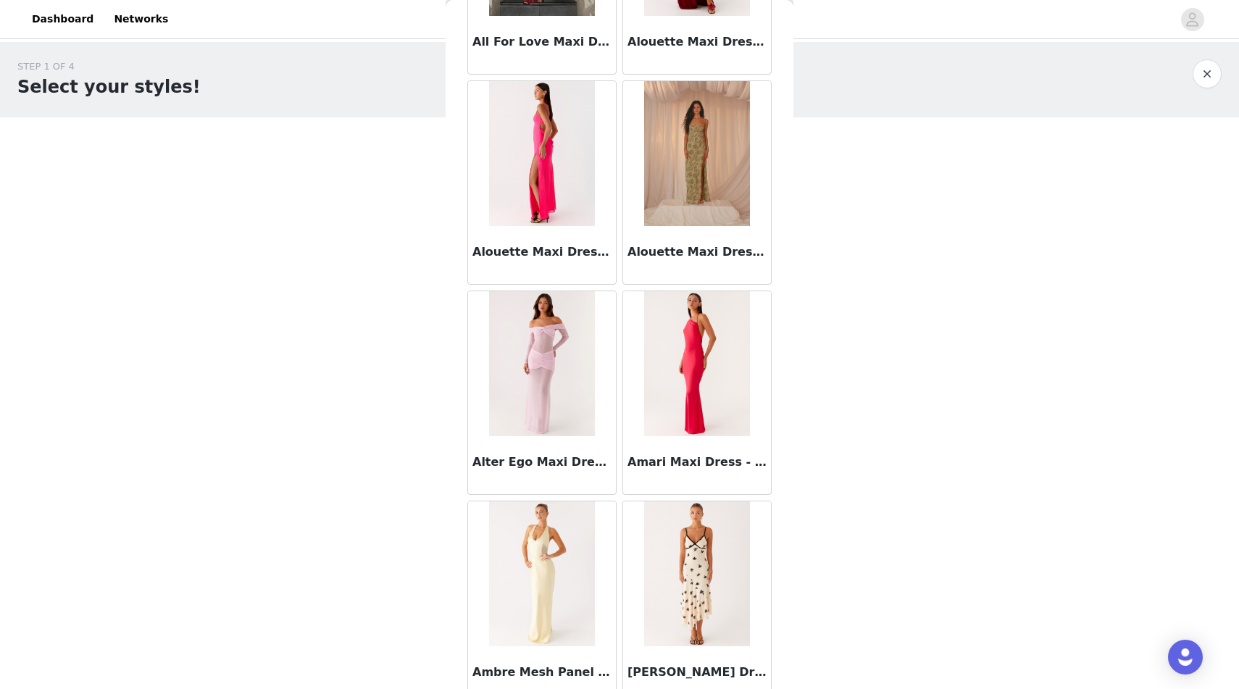
scroll to position [1528, 0]
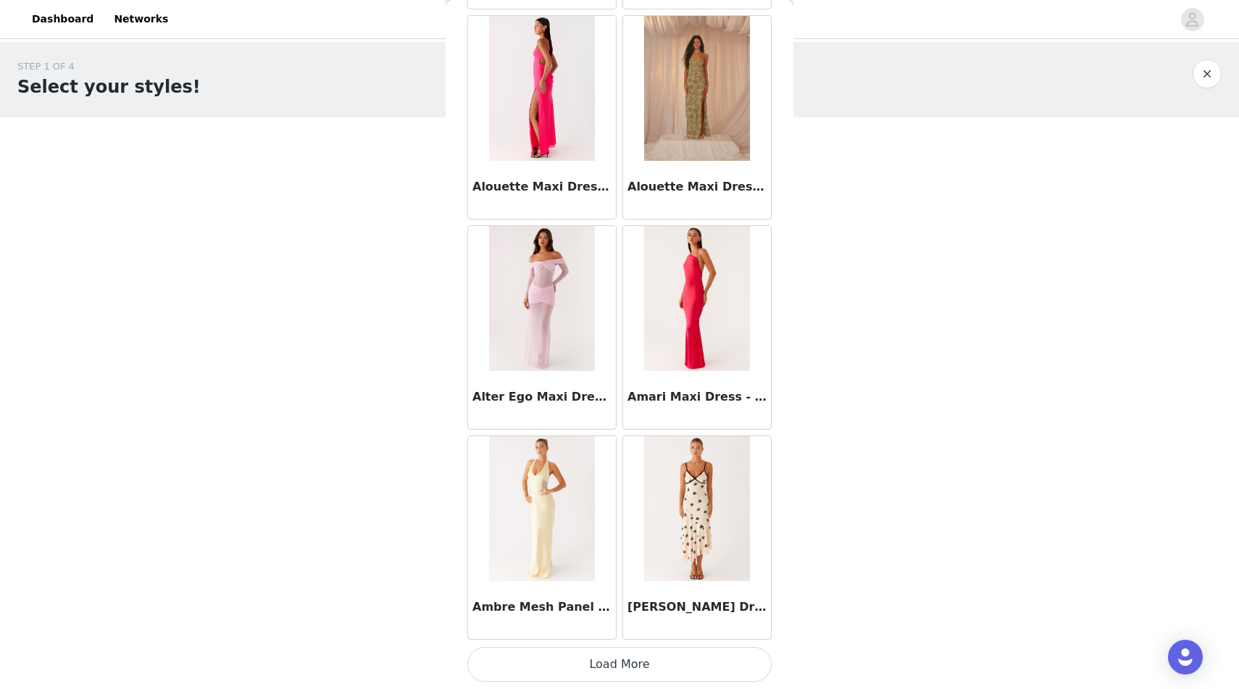
click at [573, 655] on button "Load More" at bounding box center [619, 664] width 304 height 35
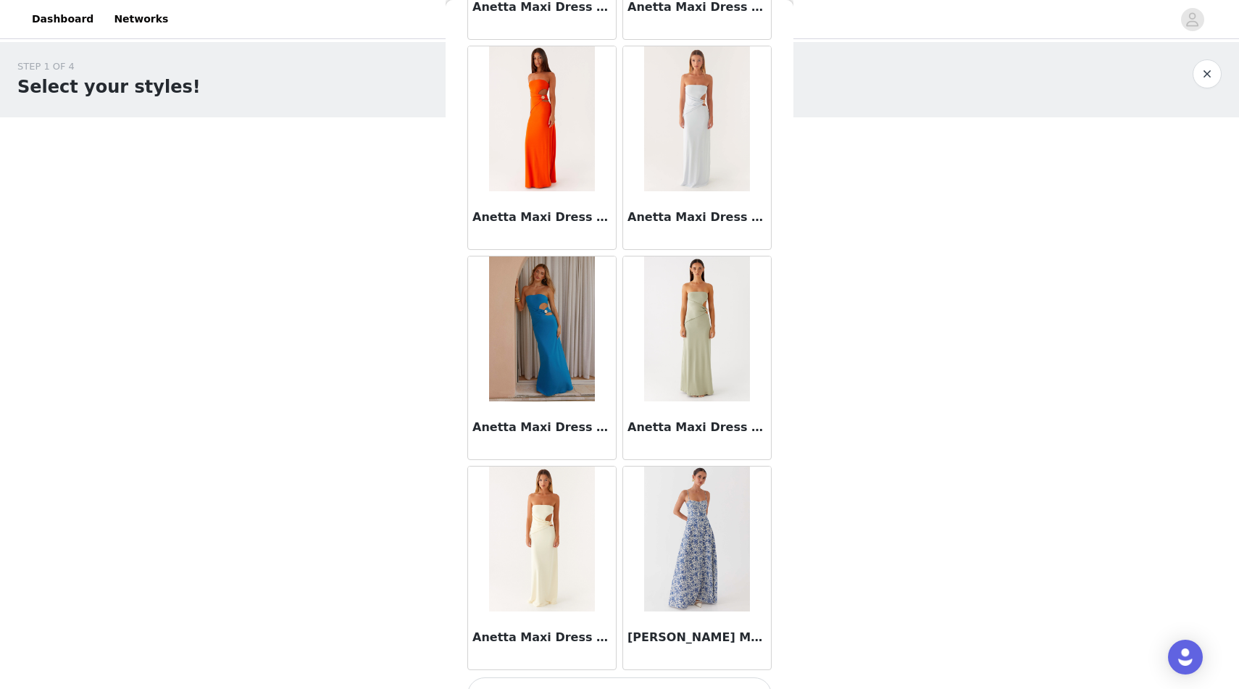
scroll to position [3629, 0]
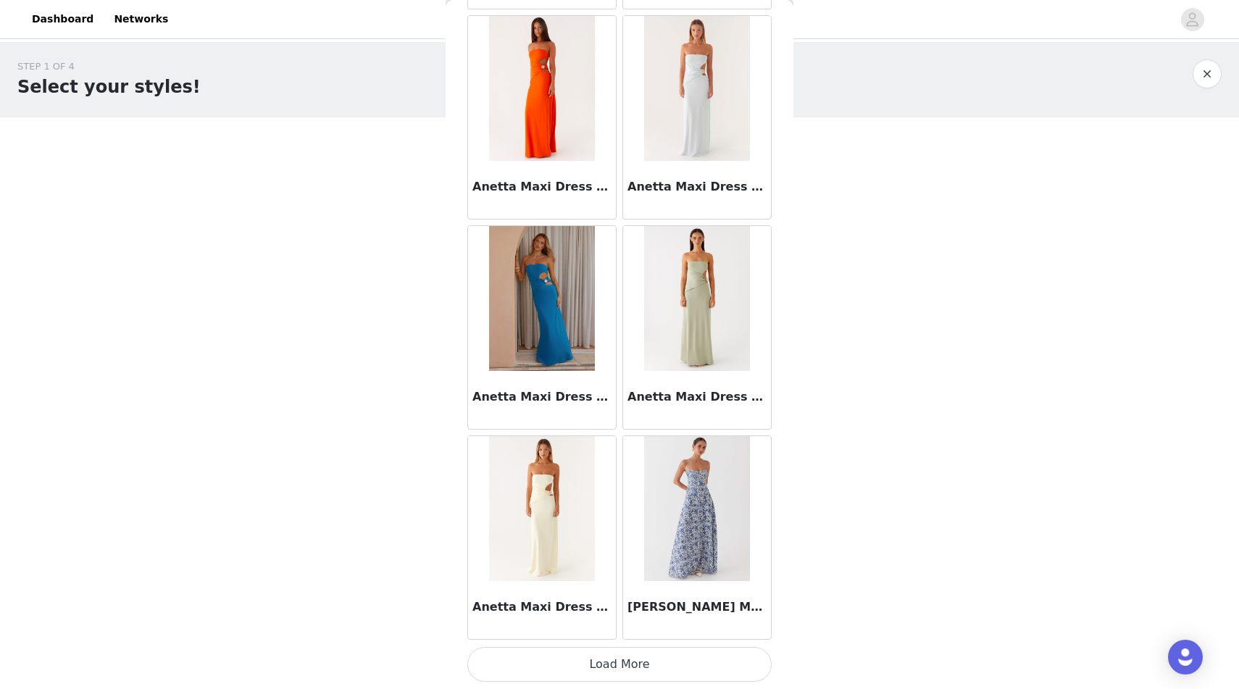
click at [577, 667] on button "Load More" at bounding box center [619, 664] width 304 height 35
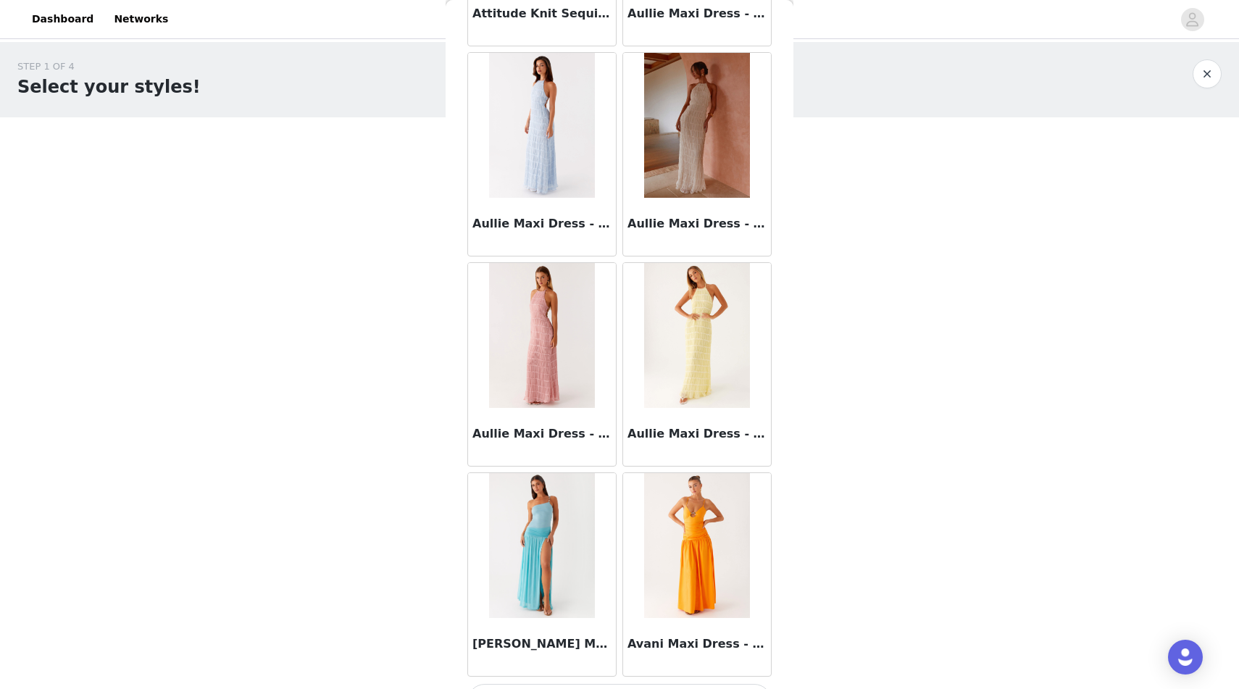
scroll to position [5731, 0]
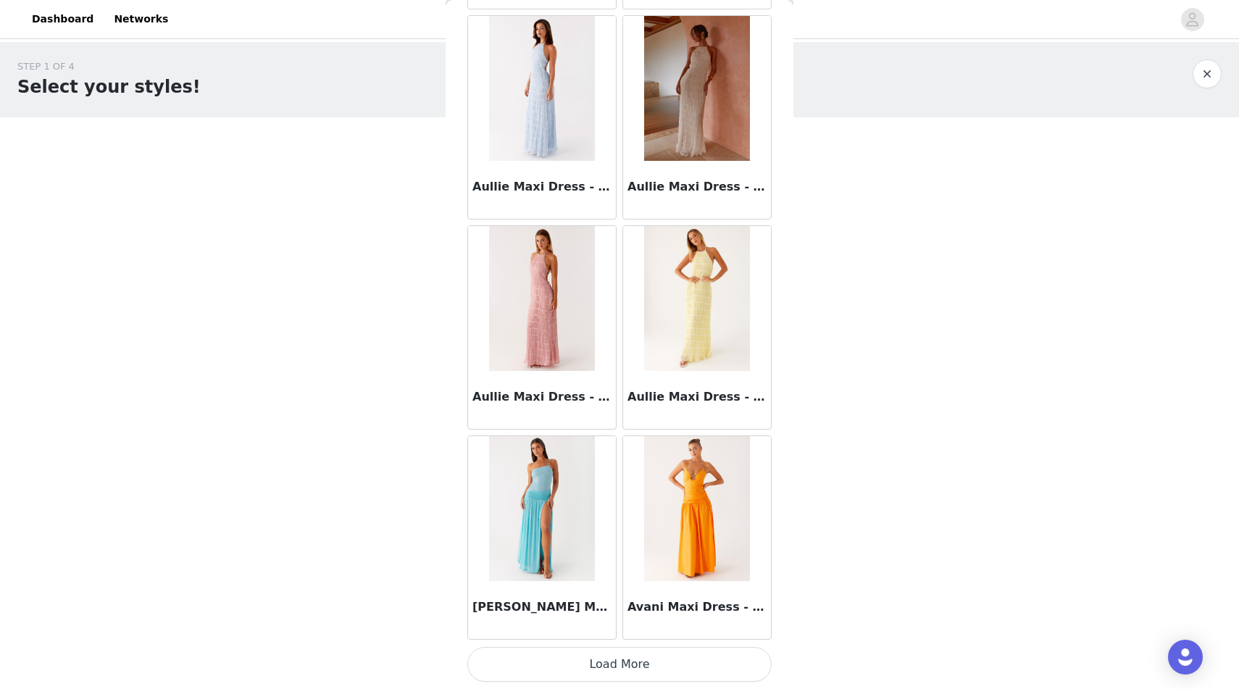
click at [562, 660] on button "Load More" at bounding box center [619, 664] width 304 height 35
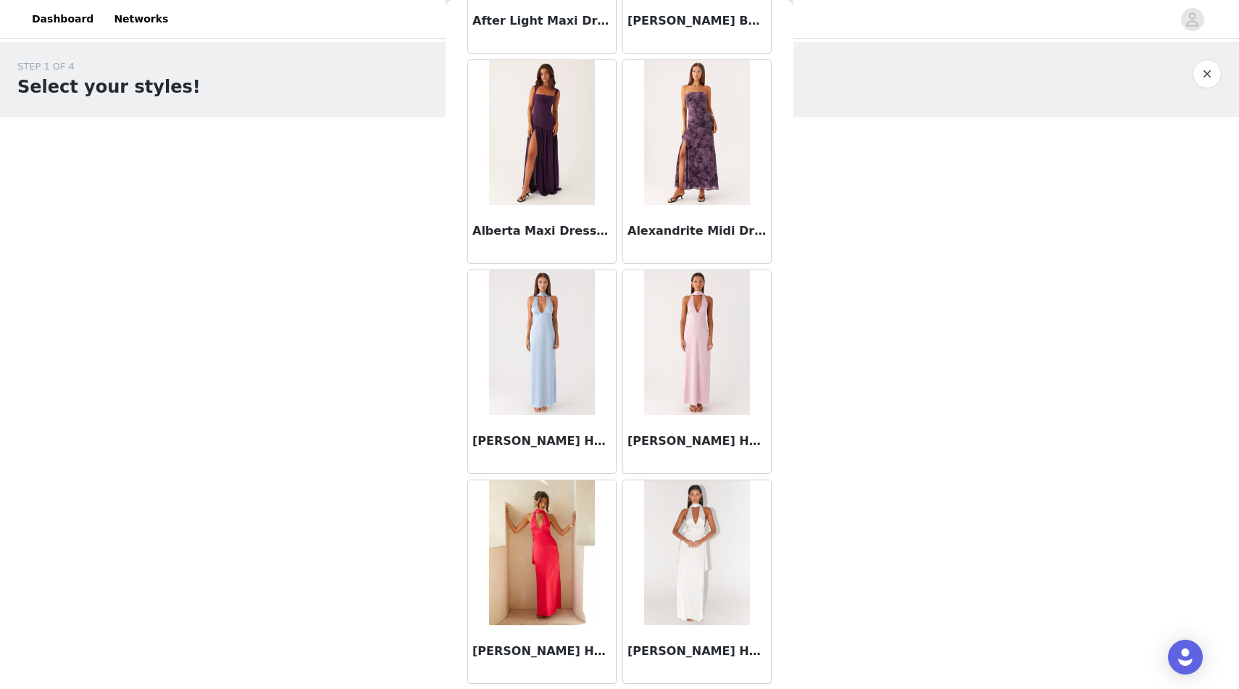
scroll to position [0, 0]
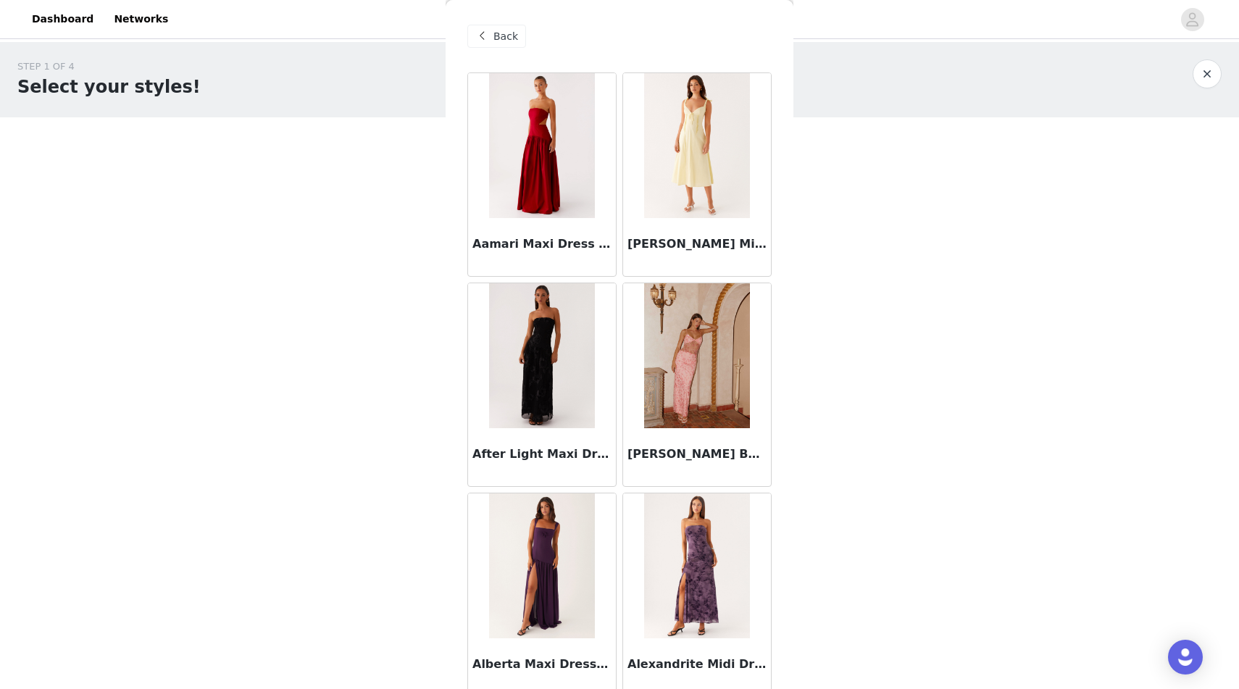
click at [496, 41] on span "Back" at bounding box center [505, 36] width 25 height 15
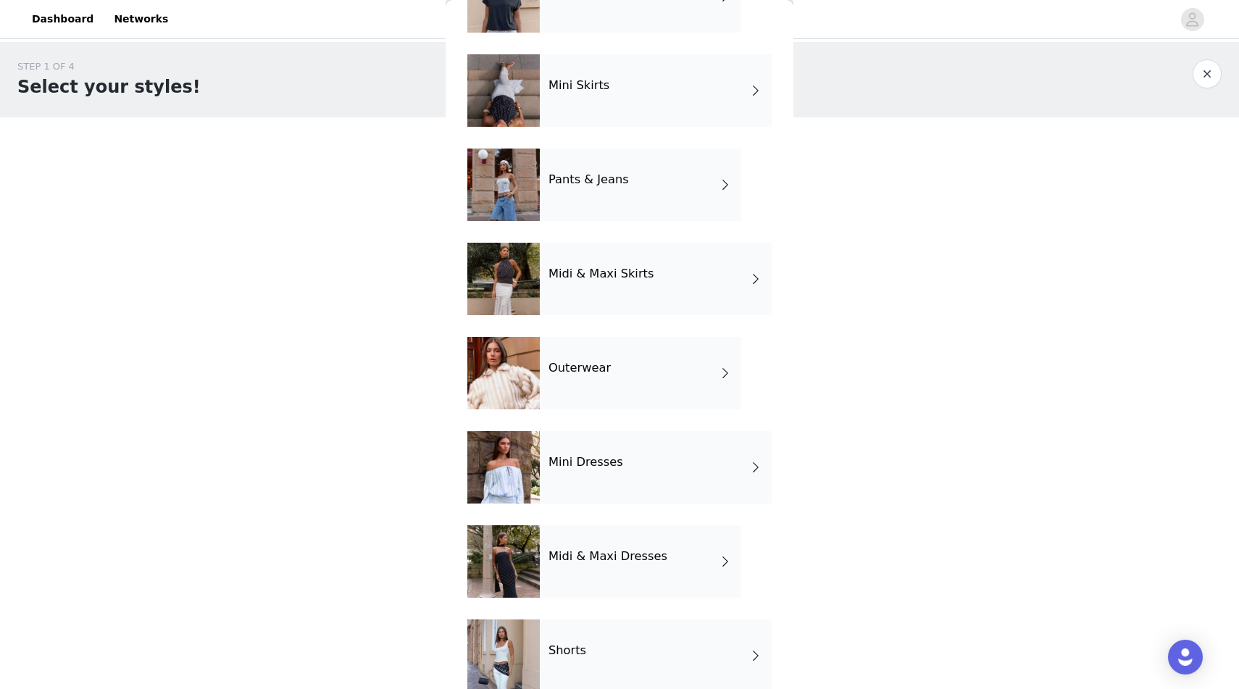
scroll to position [137, 0]
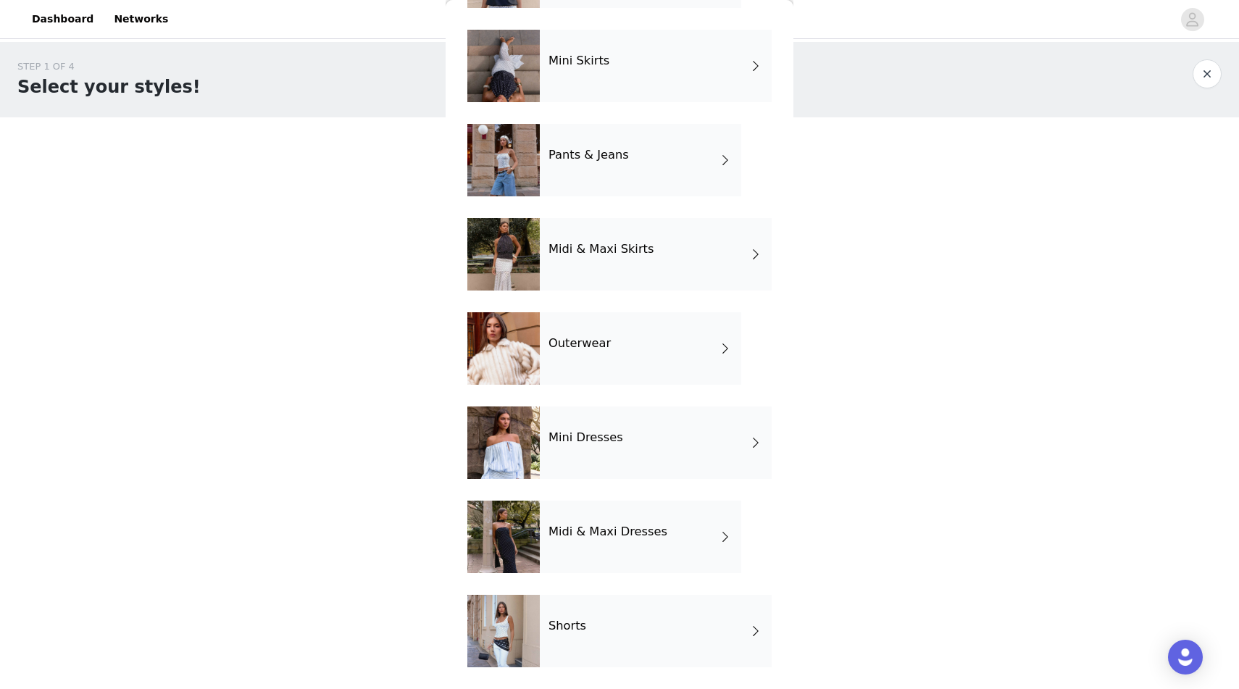
click at [525, 625] on div at bounding box center [503, 631] width 72 height 72
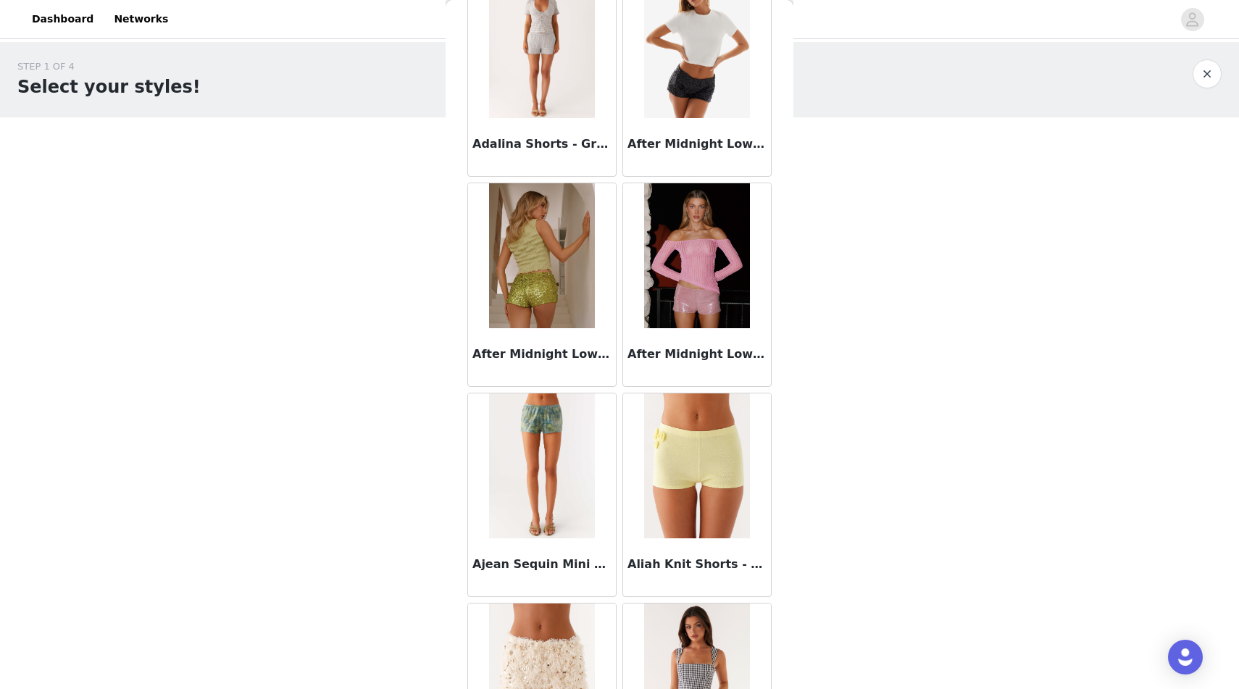
scroll to position [0, 0]
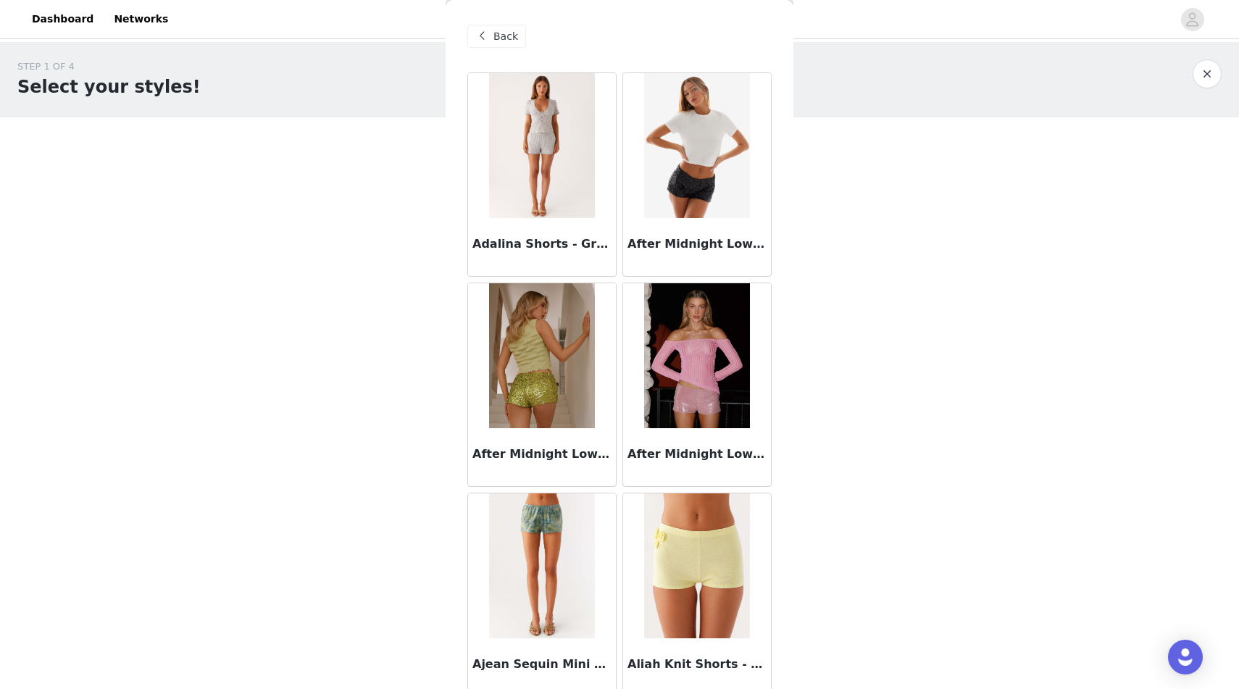
click at [485, 37] on span at bounding box center [481, 36] width 17 height 17
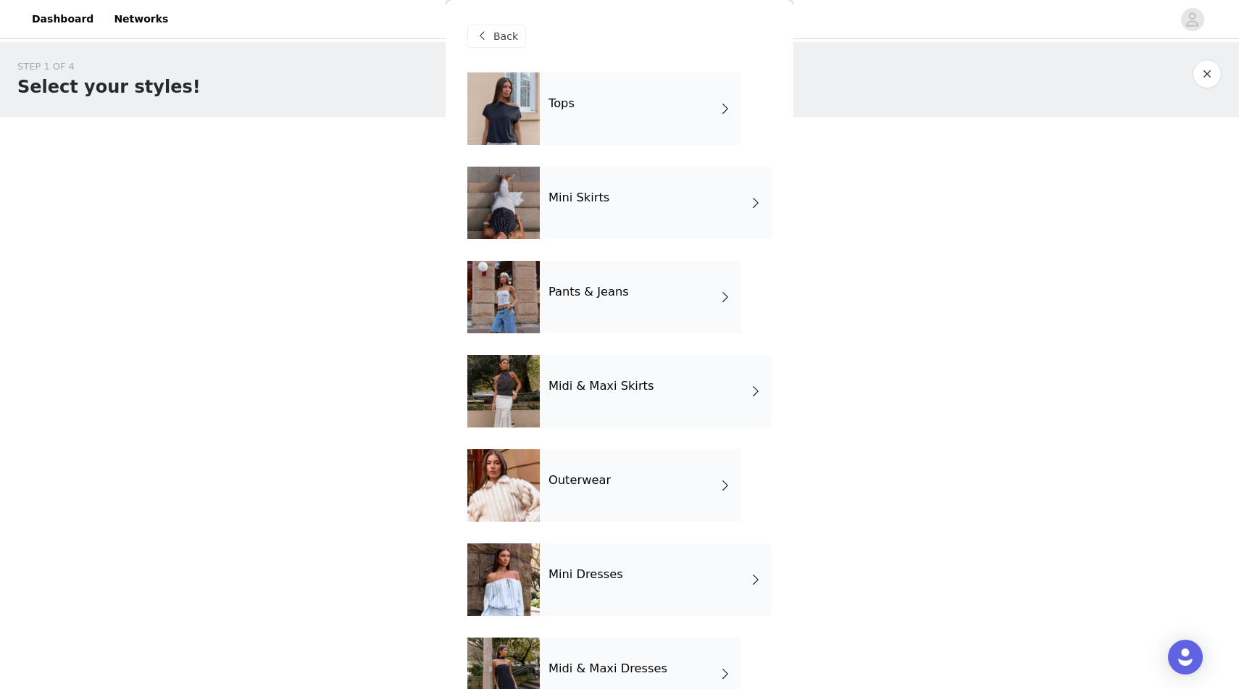
scroll to position [137, 0]
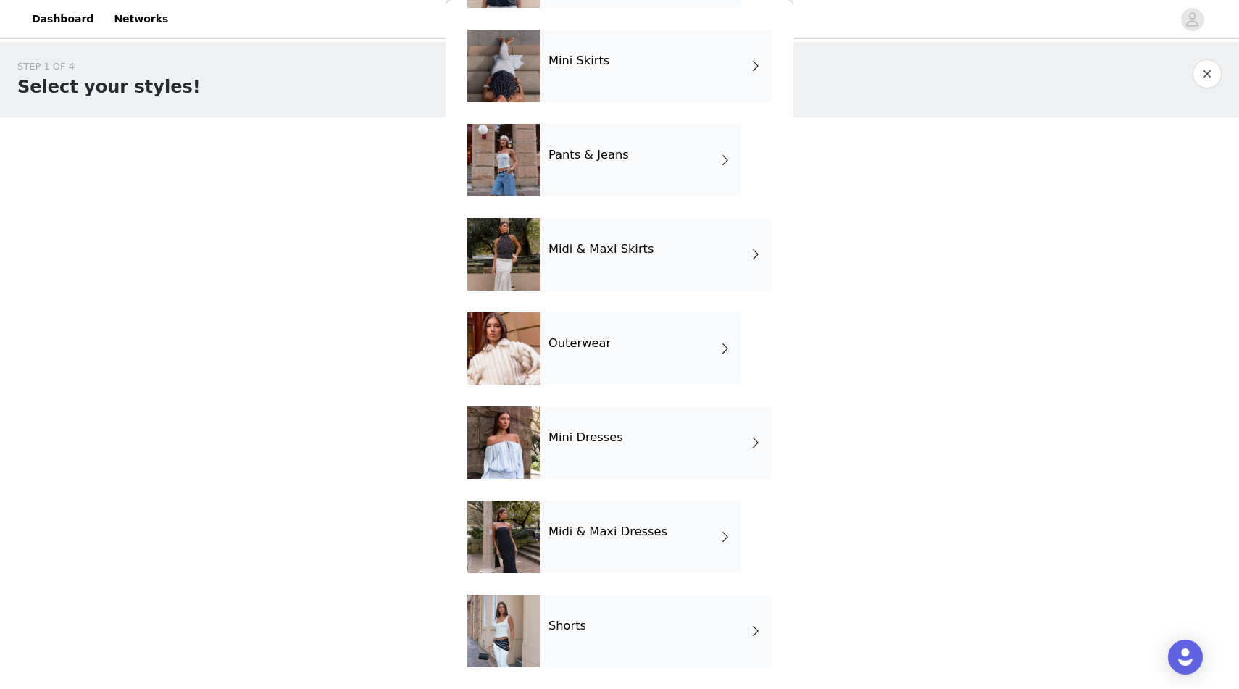
click at [591, 318] on div "Outerwear" at bounding box center [640, 348] width 201 height 72
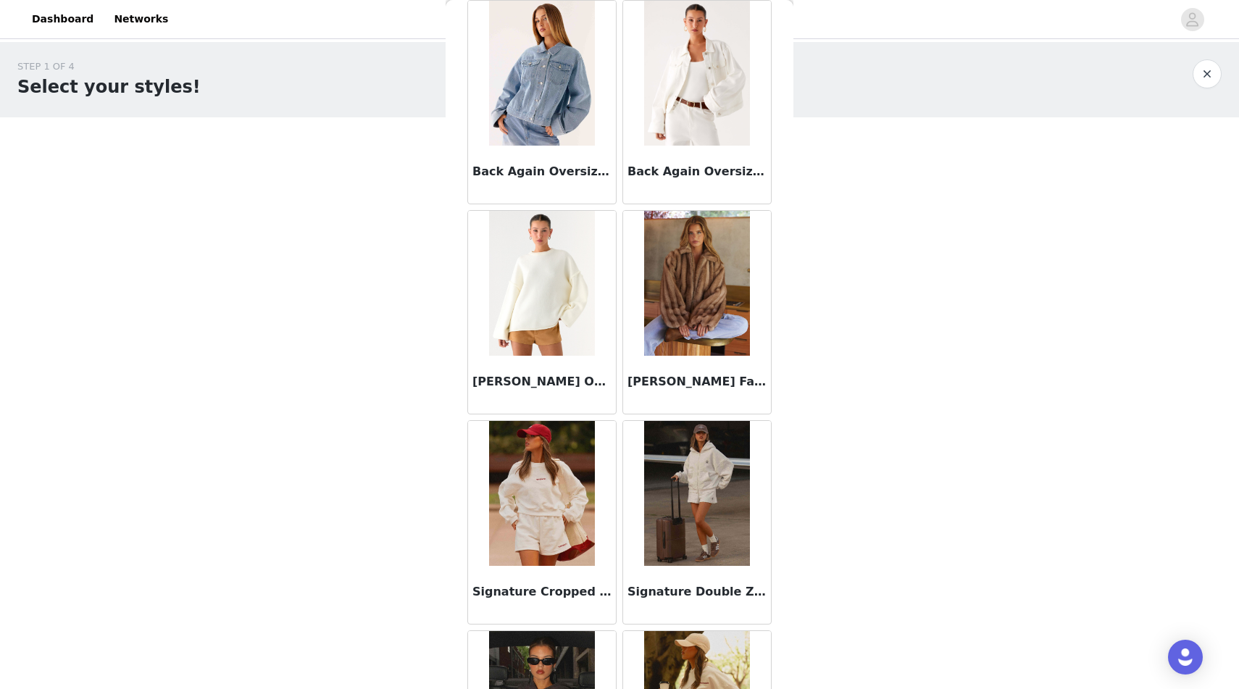
scroll to position [280, 0]
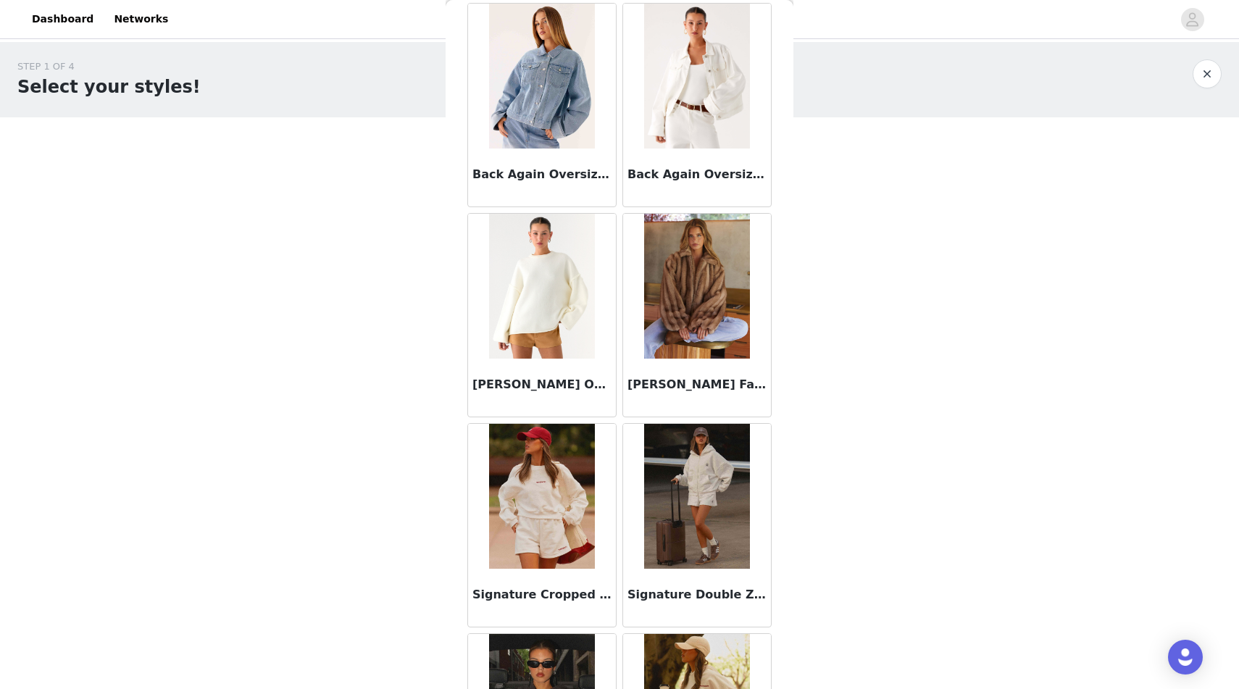
click at [667, 322] on img at bounding box center [696, 286] width 105 height 145
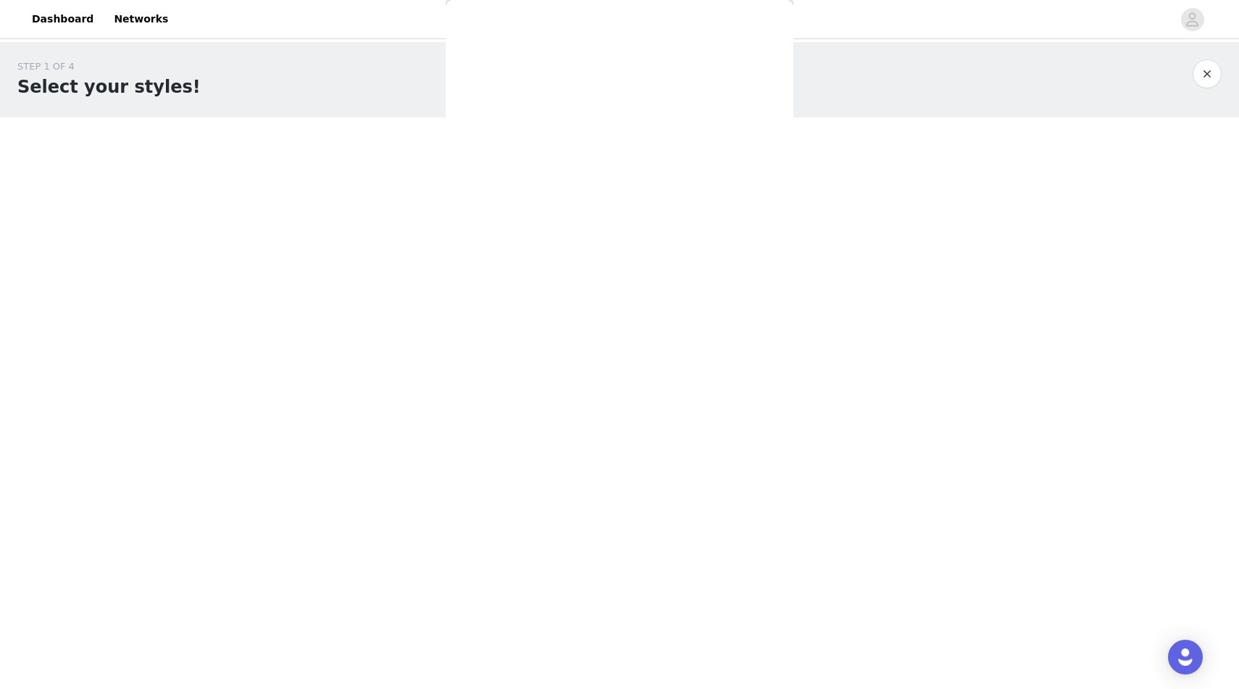
scroll to position [0, 0]
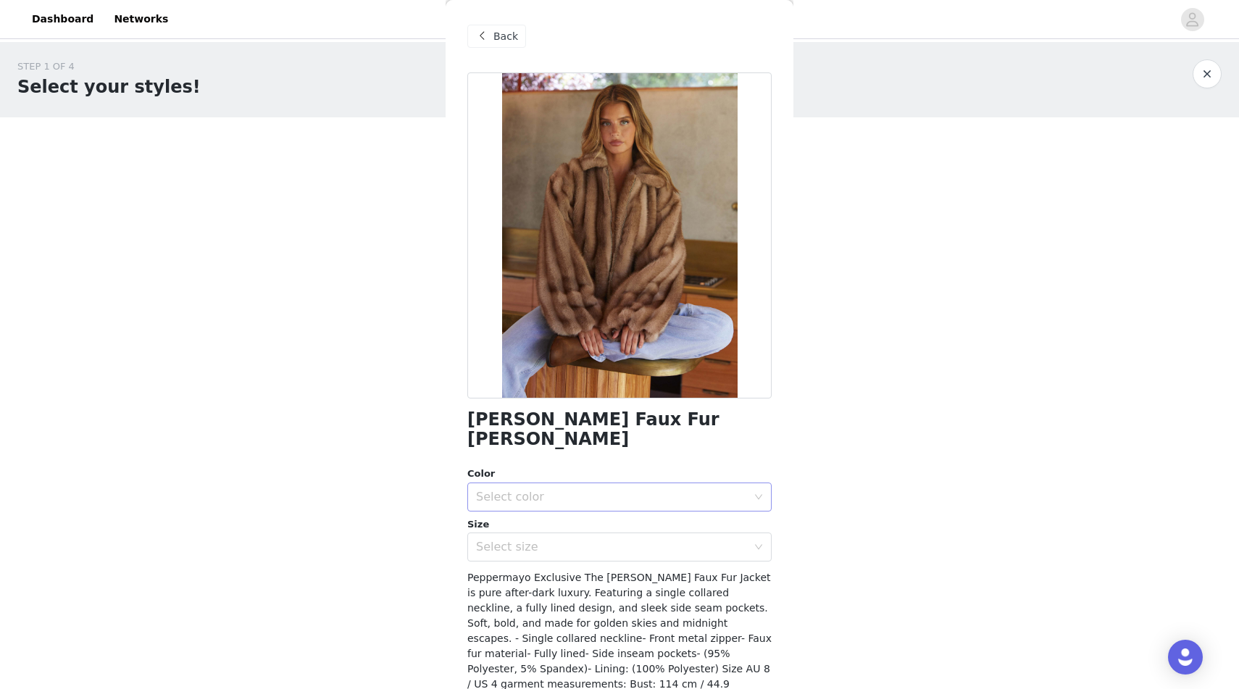
click at [588, 490] on div "Select color" at bounding box center [611, 497] width 271 height 14
click at [577, 506] on li "Brown" at bounding box center [619, 509] width 304 height 23
click at [568, 540] on div "Select size" at bounding box center [611, 547] width 271 height 14
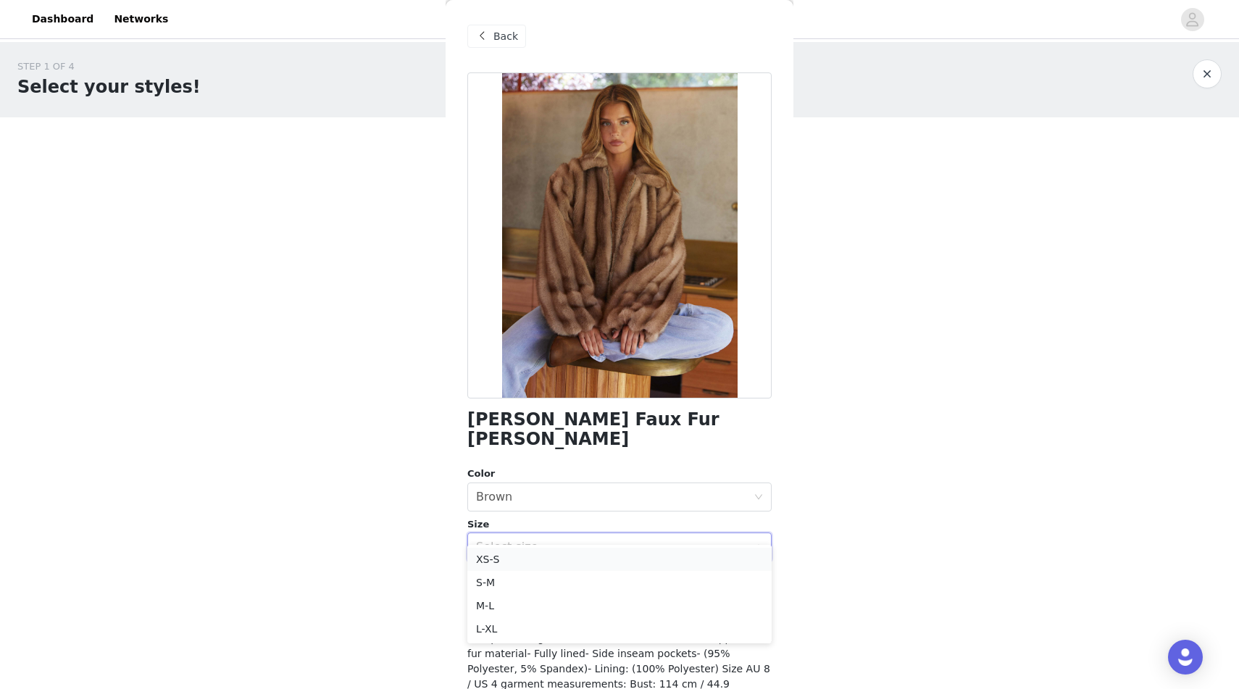
click at [553, 551] on li "XS-S" at bounding box center [619, 559] width 304 height 23
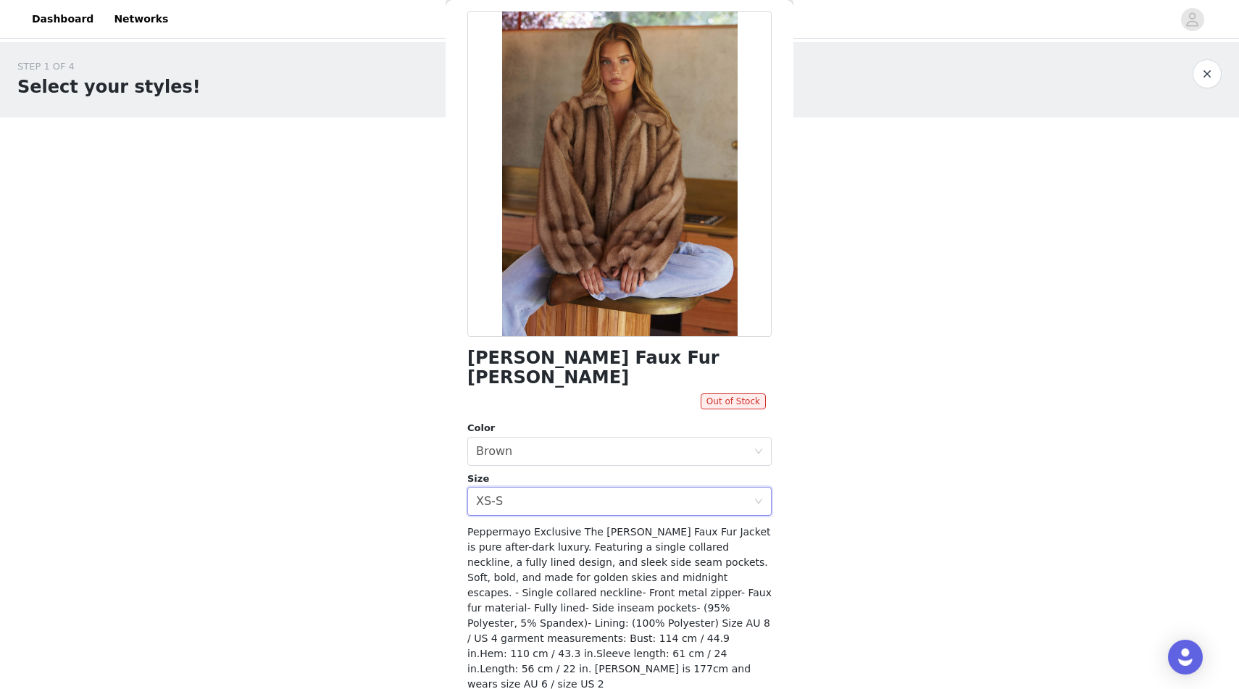
scroll to position [91, 0]
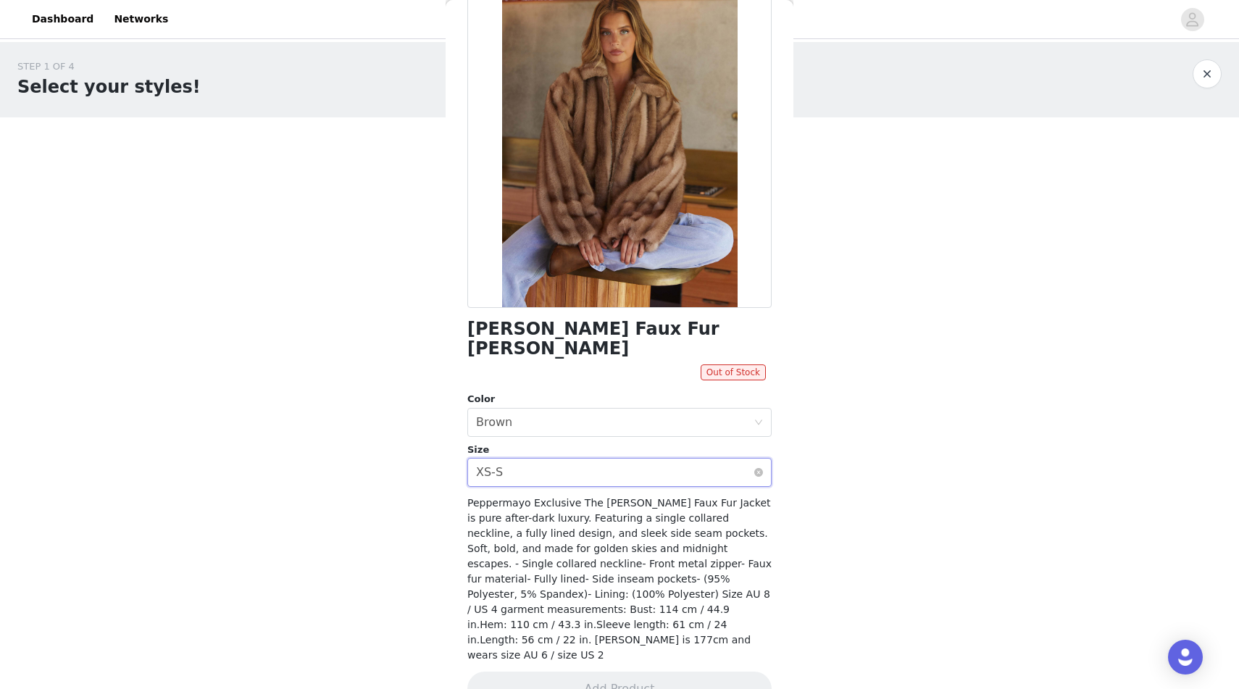
click at [562, 459] on div "Select size XS-S" at bounding box center [615, 473] width 278 height 28
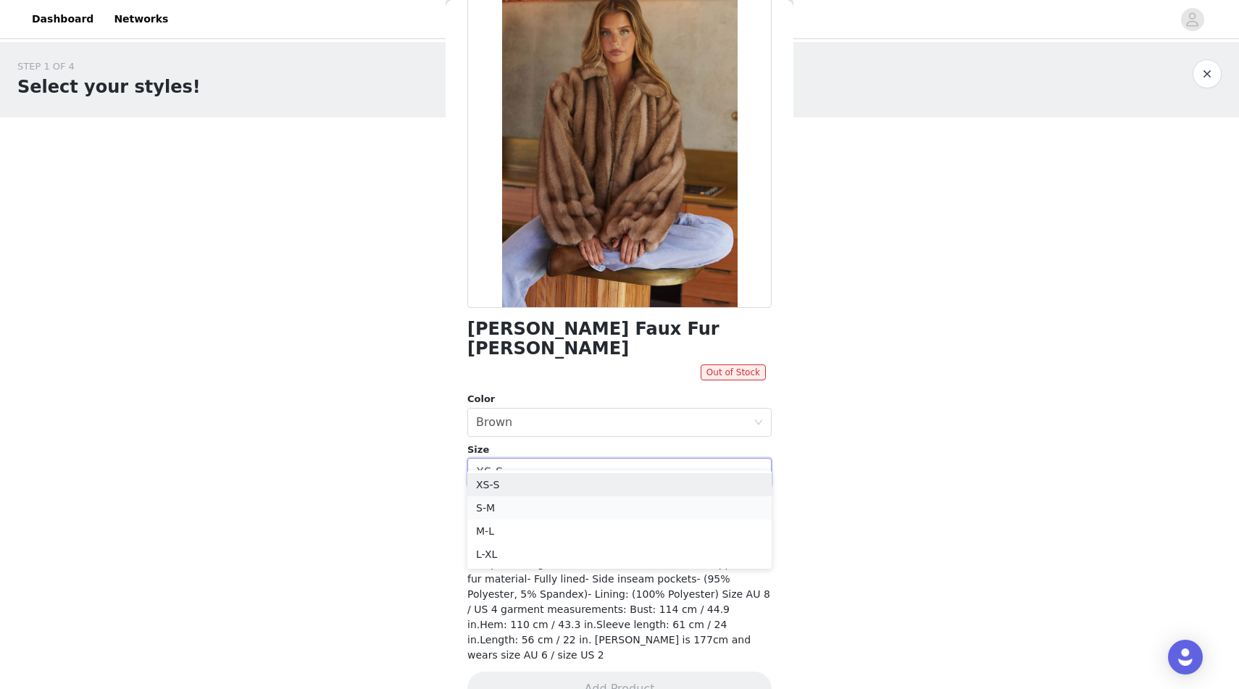
click at [538, 503] on li "S-M" at bounding box center [619, 507] width 304 height 23
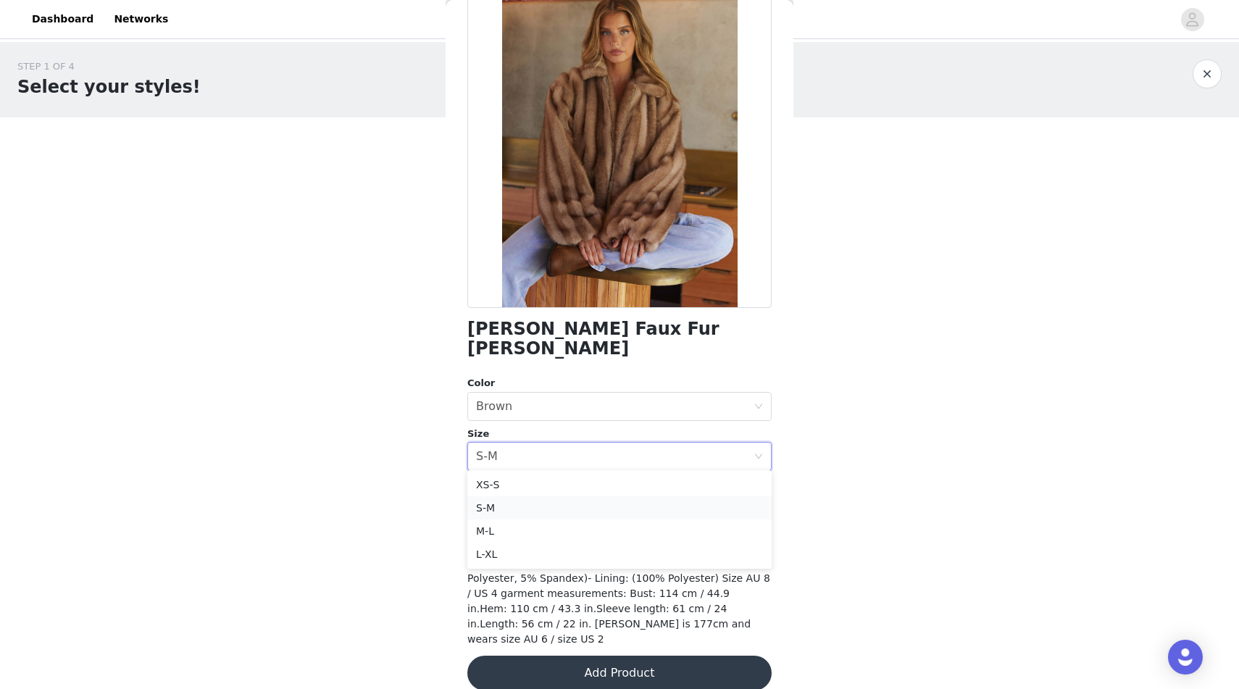
scroll to position [75, 0]
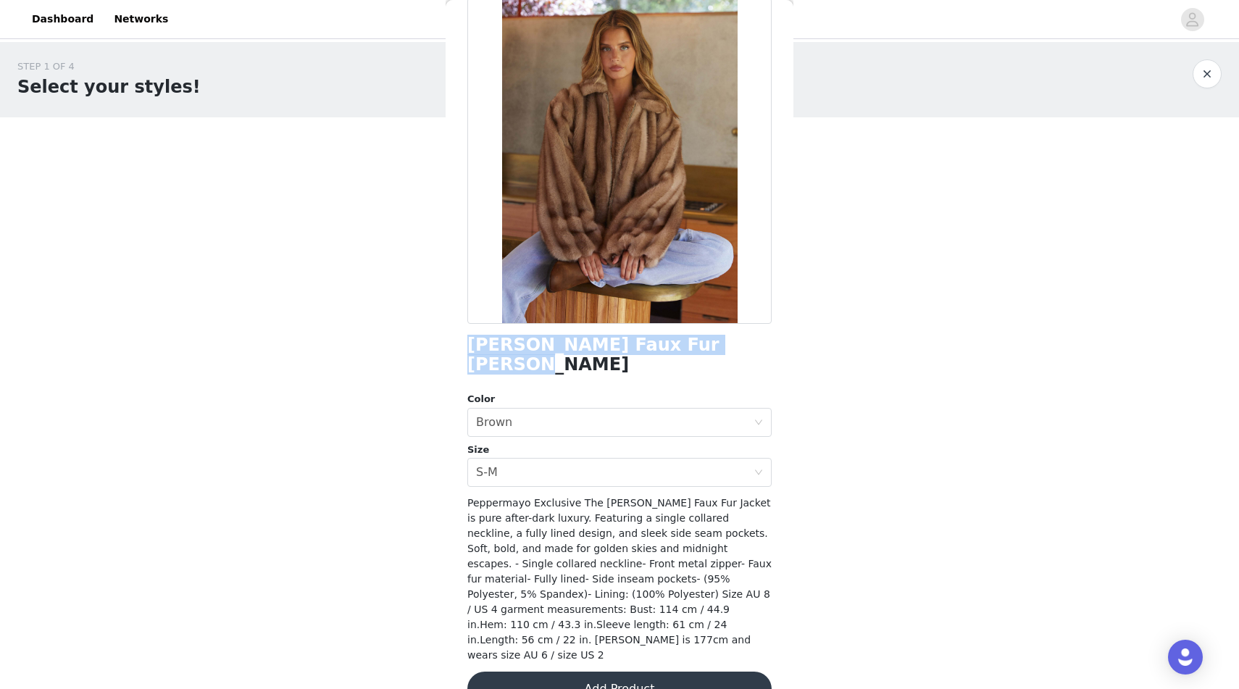
drag, startPoint x: 712, startPoint y: 341, endPoint x: 456, endPoint y: 337, distance: 255.8
click at [456, 337] on div "Back [PERSON_NAME] Faux Fur Jacket - Brown Color Select color Brown Size Select…" at bounding box center [620, 344] width 348 height 689
copy h1 "[PERSON_NAME] Faux Fur [PERSON_NAME]"
click at [408, 517] on div "STEP 1 OF 4 Select your styles! You will receive 4 products. 2/4 Selected Brean…" at bounding box center [619, 285] width 1239 height 486
click at [515, 672] on button "Add Product" at bounding box center [619, 689] width 304 height 35
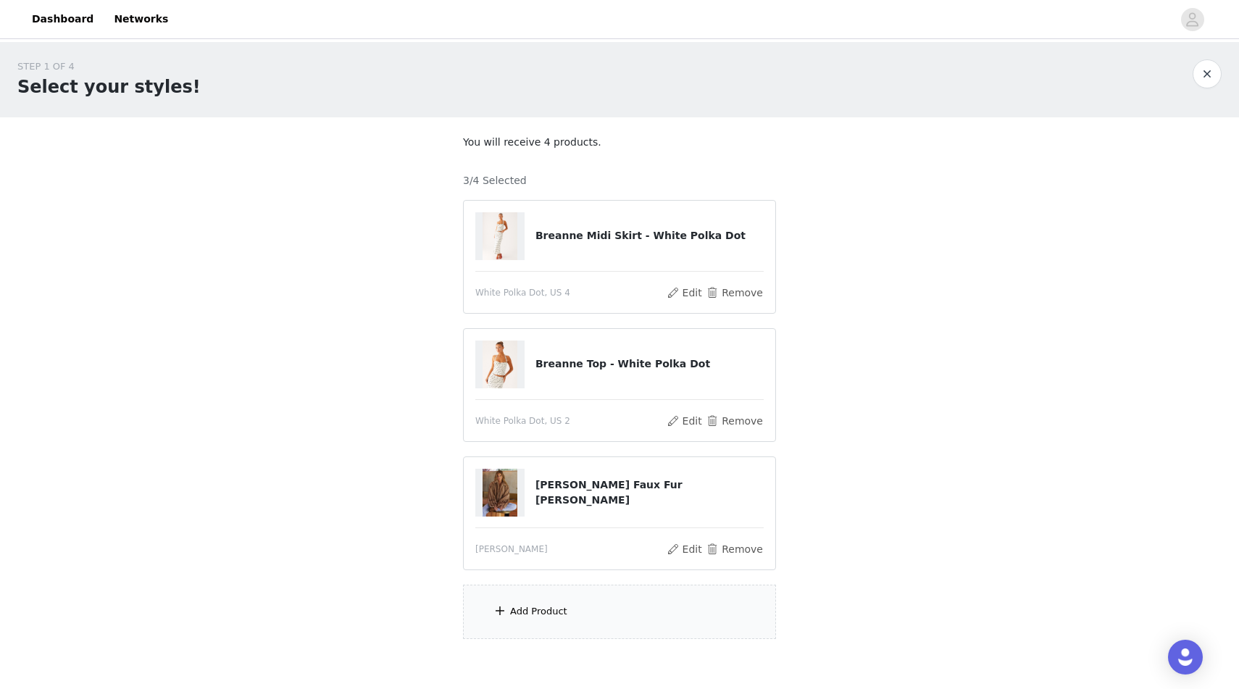
click at [520, 508] on div at bounding box center [499, 493] width 49 height 48
click at [672, 545] on button "Edit" at bounding box center [684, 549] width 37 height 17
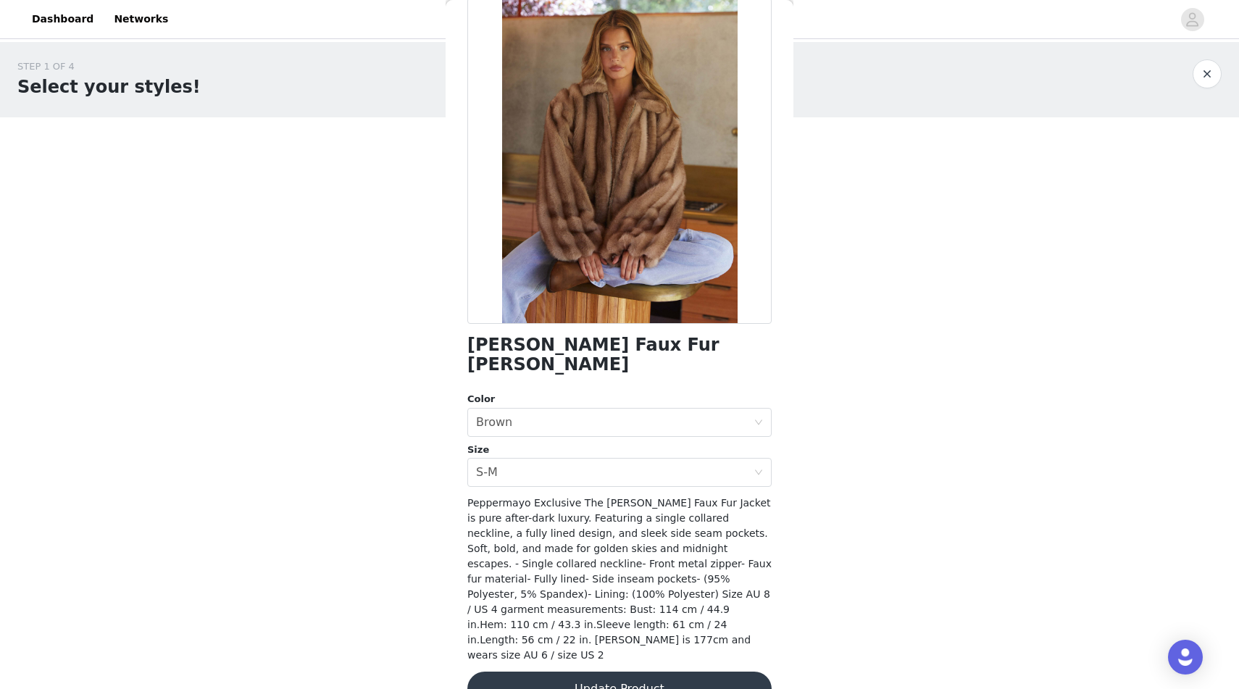
click at [540, 672] on button "Update Product" at bounding box center [619, 689] width 304 height 35
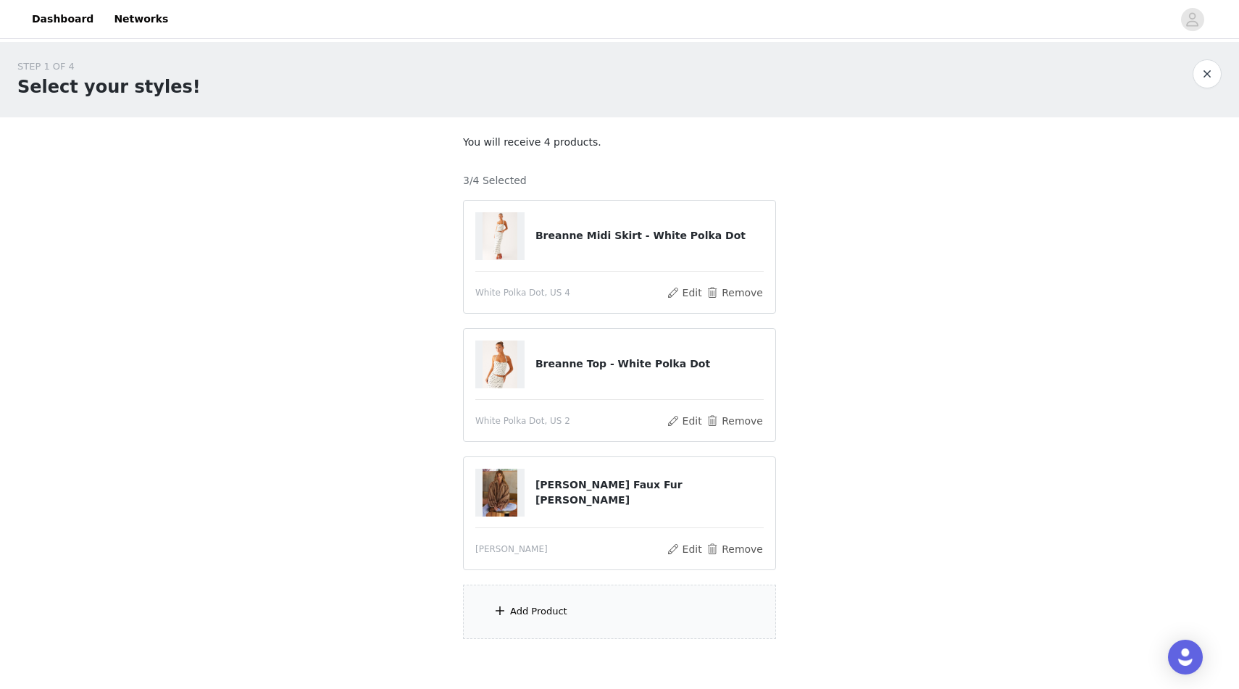
scroll to position [71, 0]
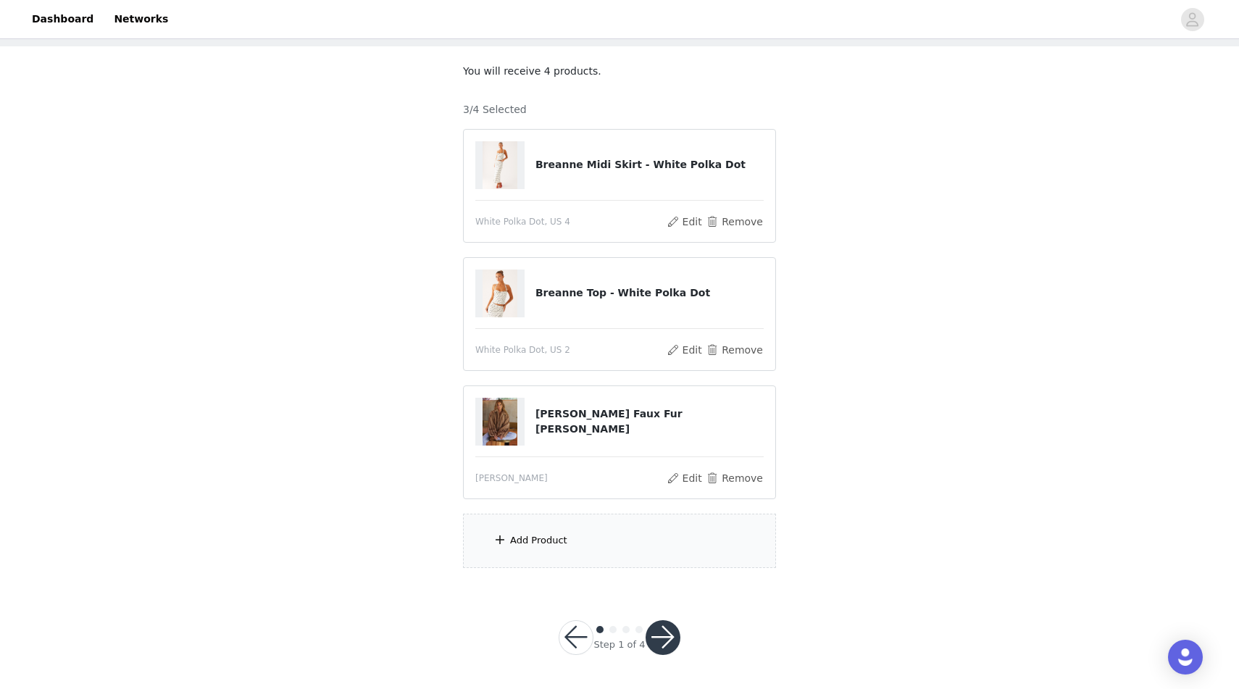
click at [551, 564] on div "Add Product" at bounding box center [619, 541] width 313 height 54
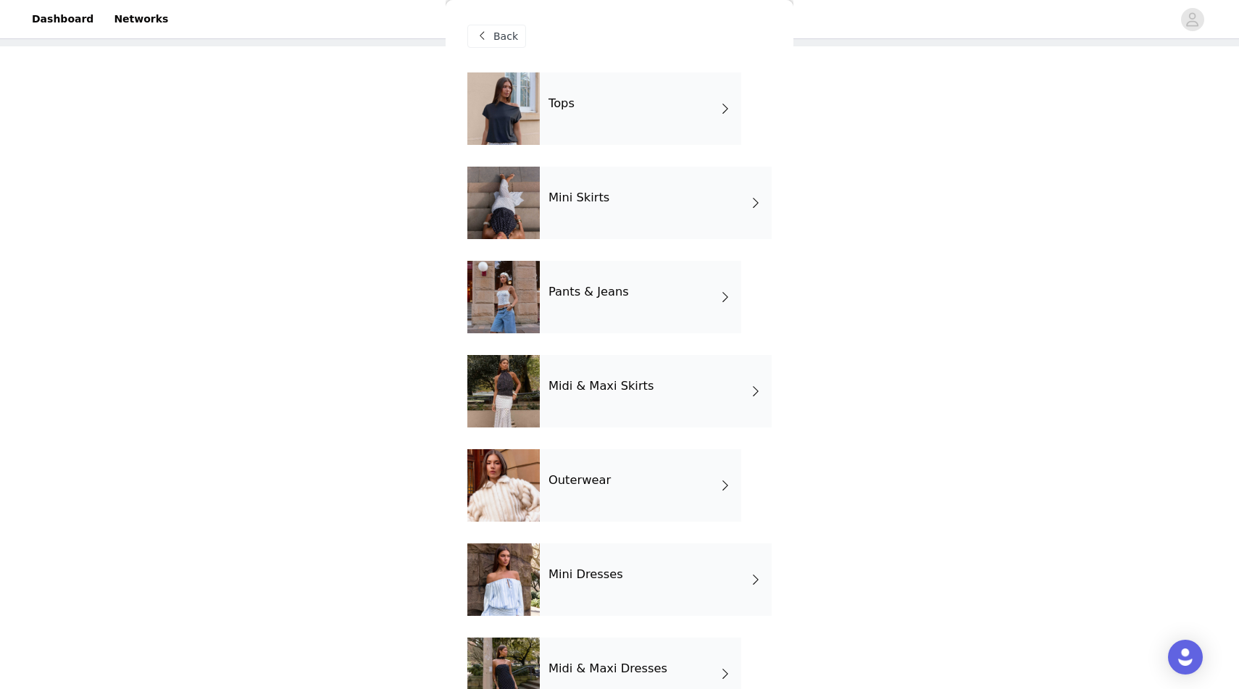
click at [576, 292] on h4 "Pants & Jeans" at bounding box center [588, 291] width 80 height 13
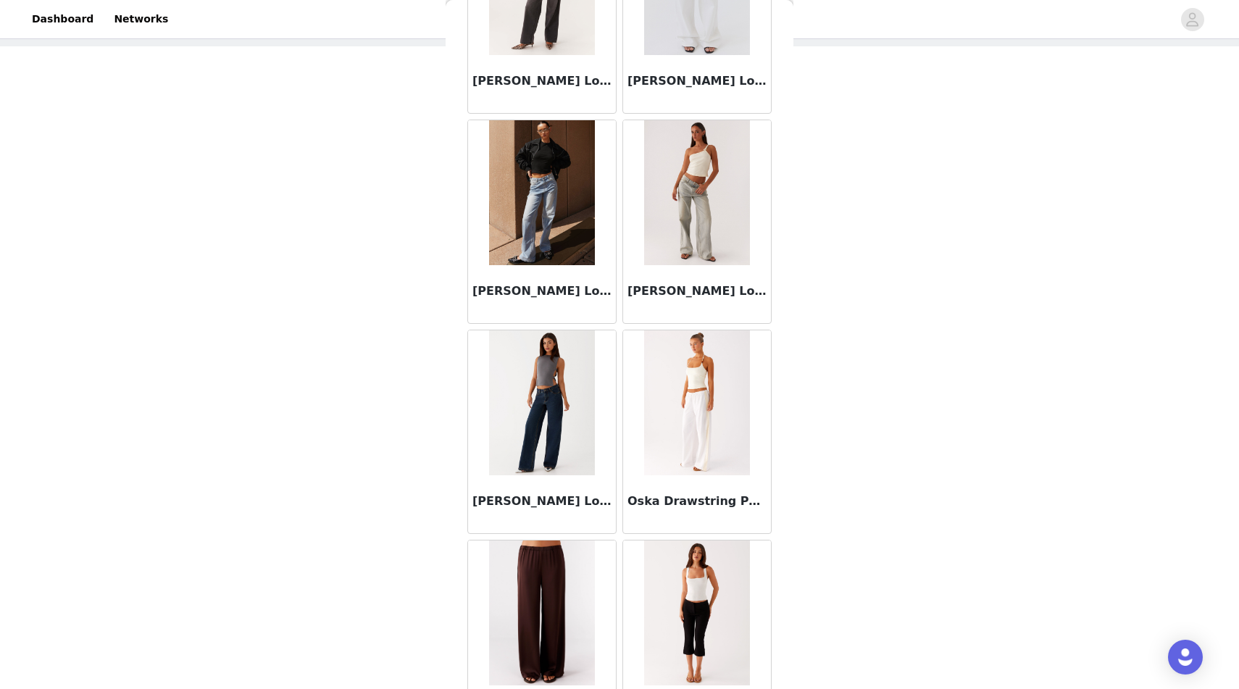
scroll to position [1272, 0]
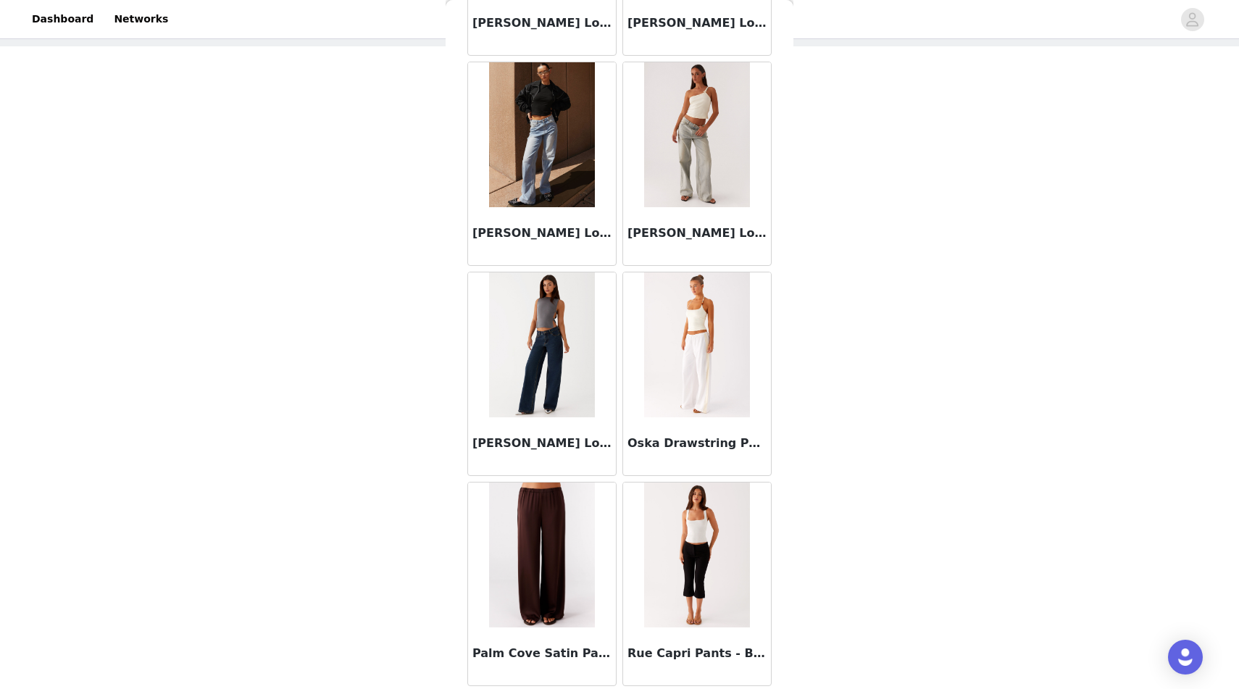
click at [564, 382] on img at bounding box center [541, 344] width 105 height 145
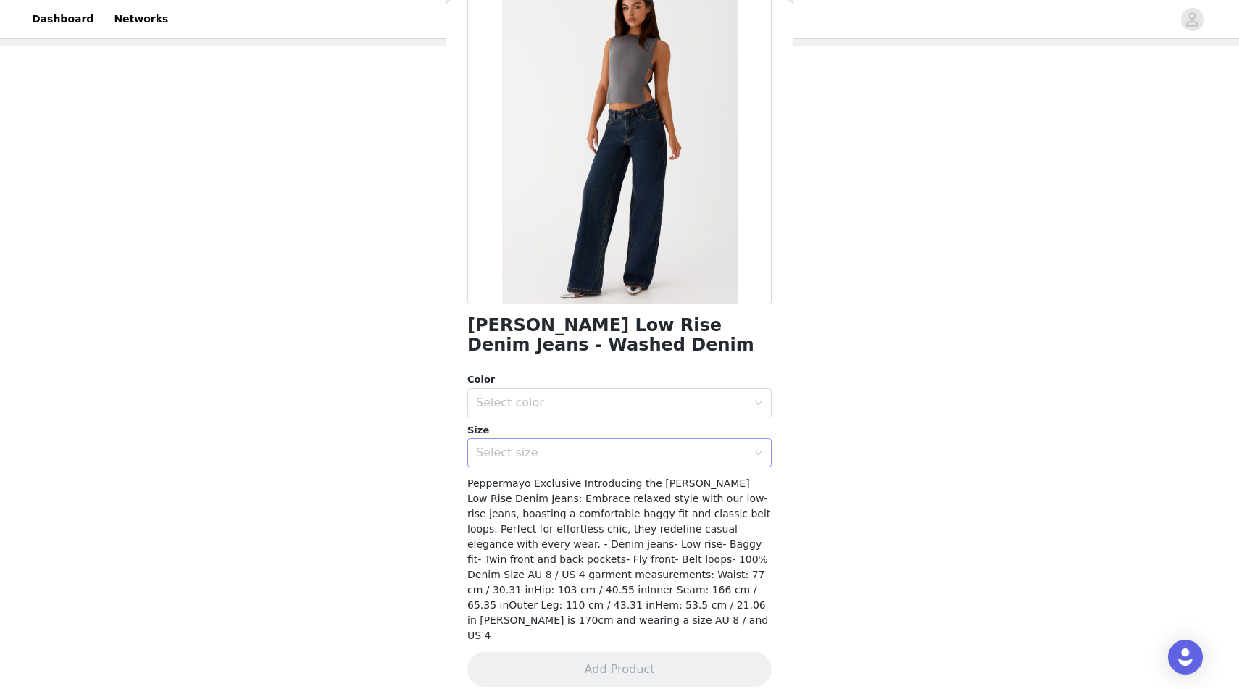
scroll to position [0, 0]
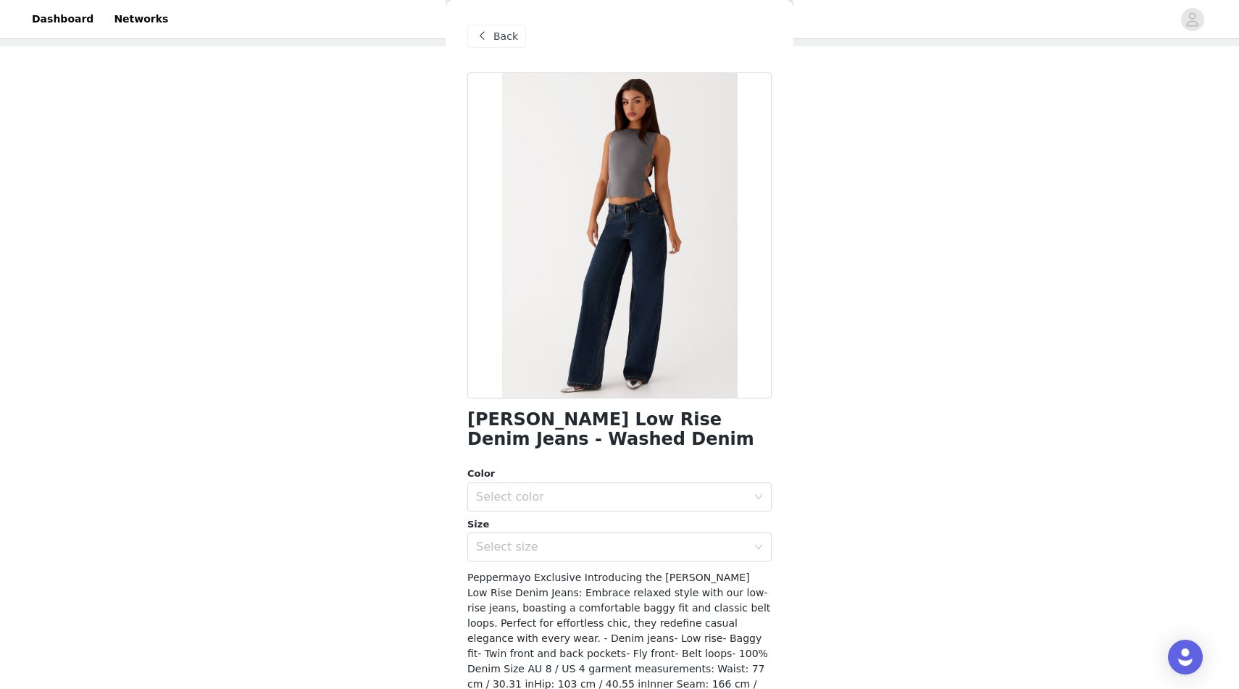
click at [488, 43] on span at bounding box center [481, 36] width 17 height 17
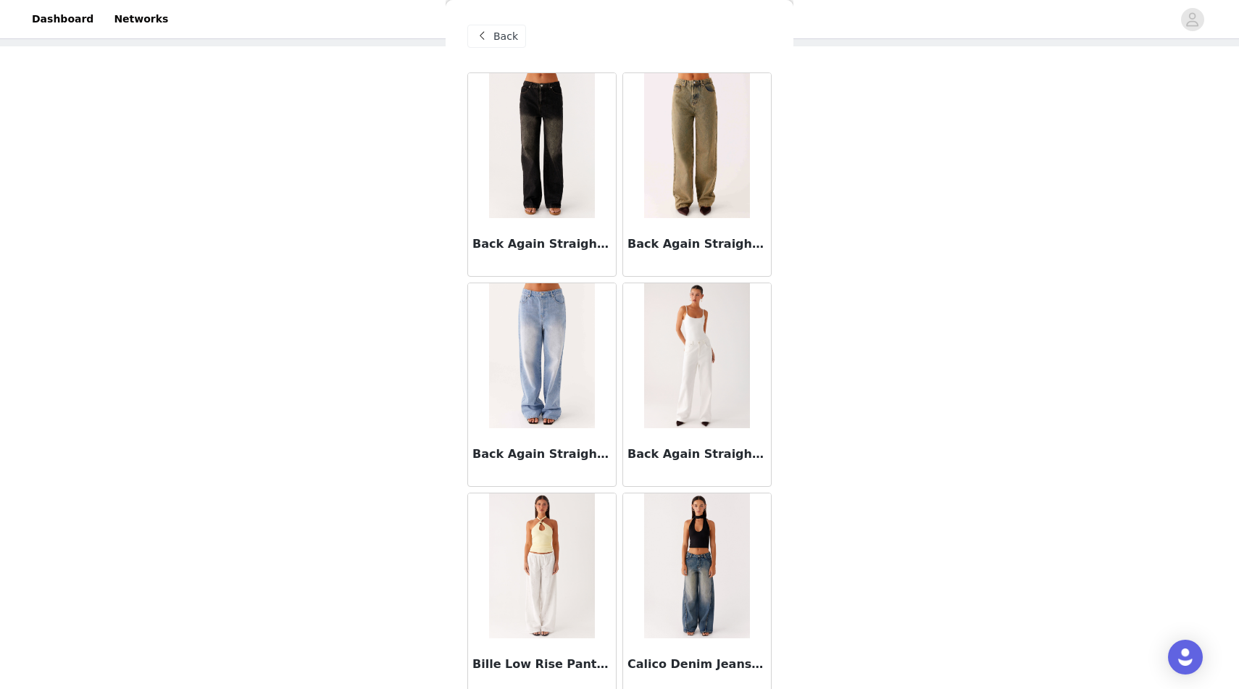
click at [488, 43] on span at bounding box center [481, 36] width 17 height 17
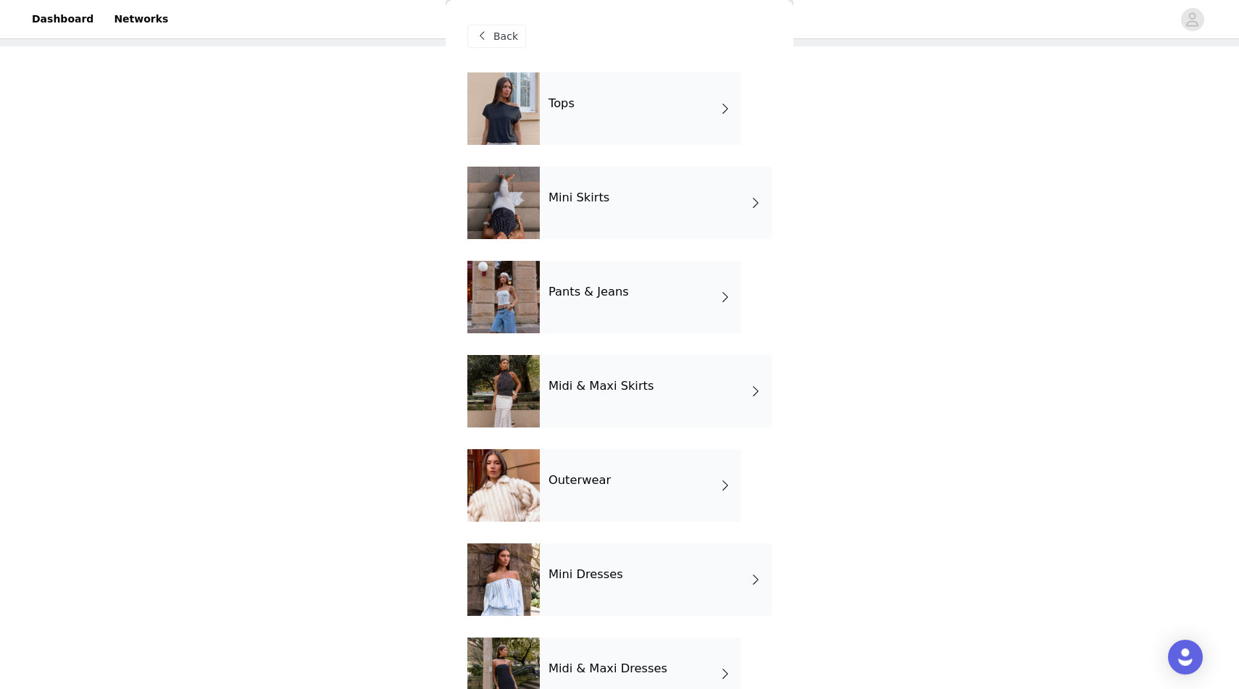
click at [488, 43] on span at bounding box center [481, 36] width 17 height 17
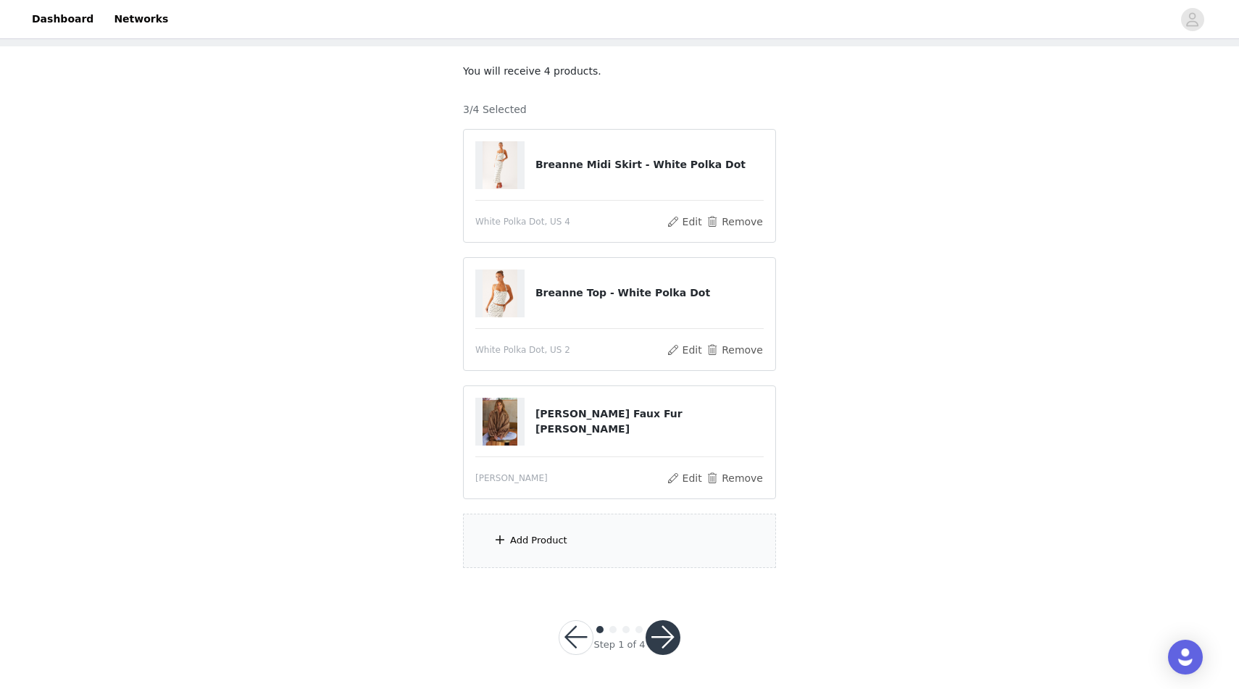
click at [572, 635] on button "button" at bounding box center [576, 637] width 35 height 35
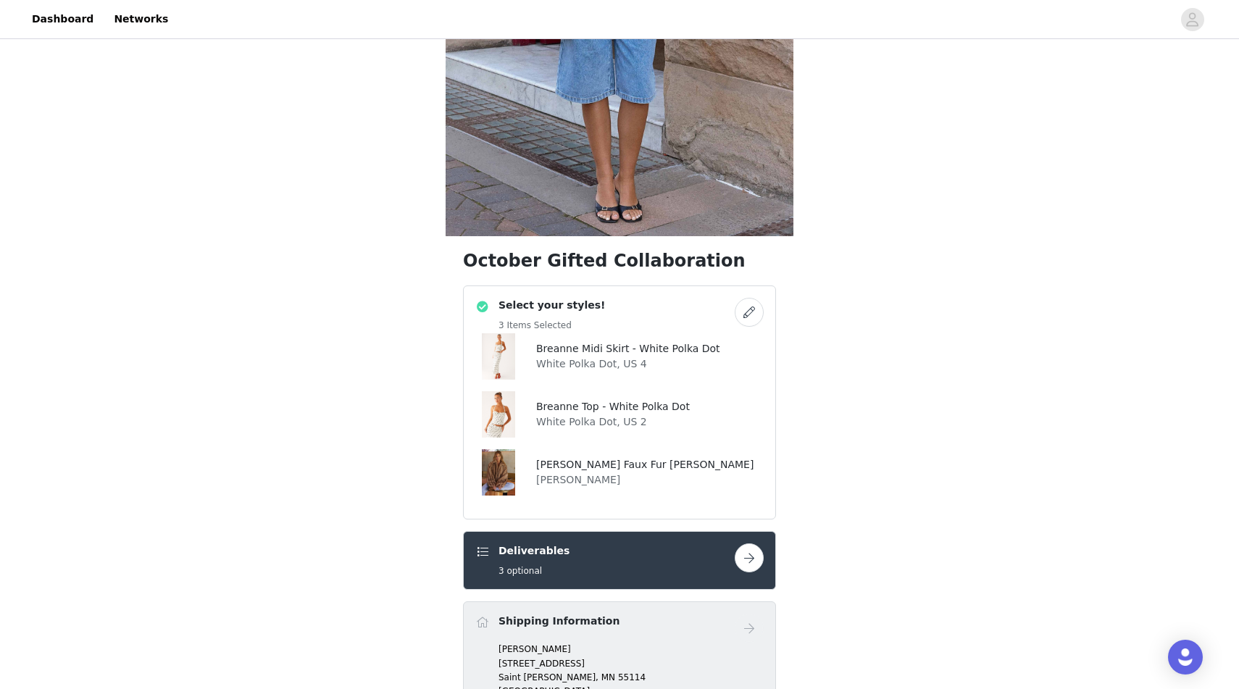
scroll to position [274, 0]
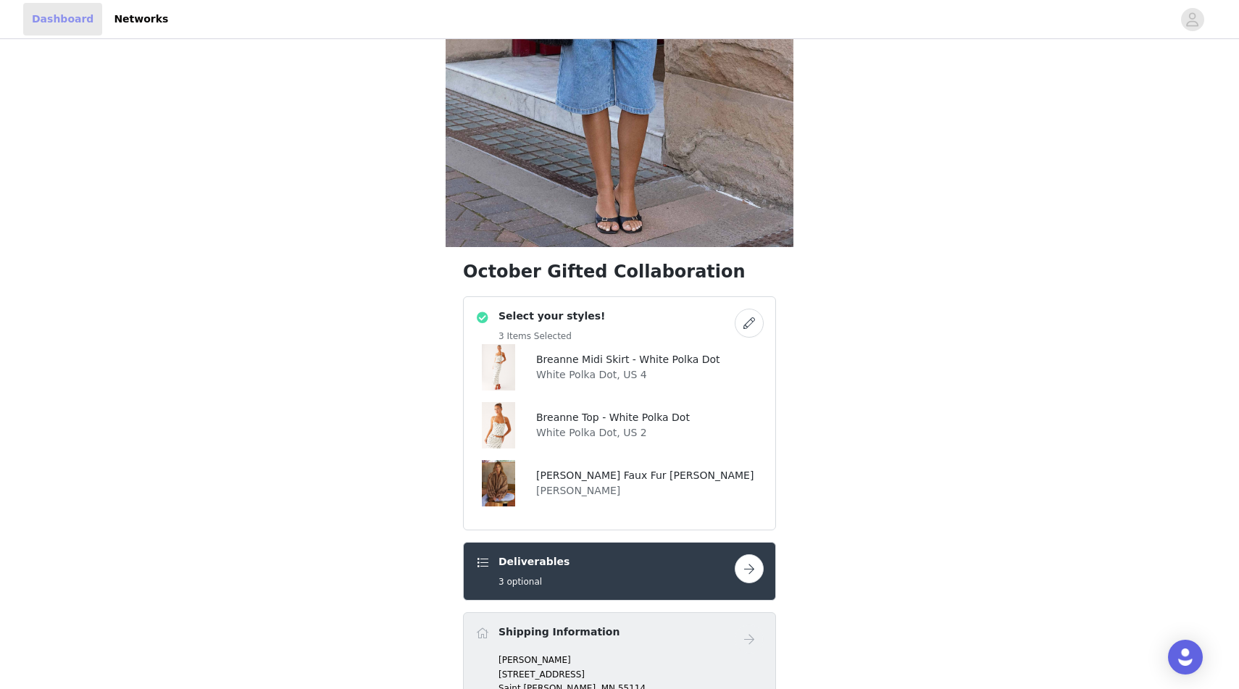
click at [62, 17] on link "Dashboard" at bounding box center [62, 19] width 79 height 33
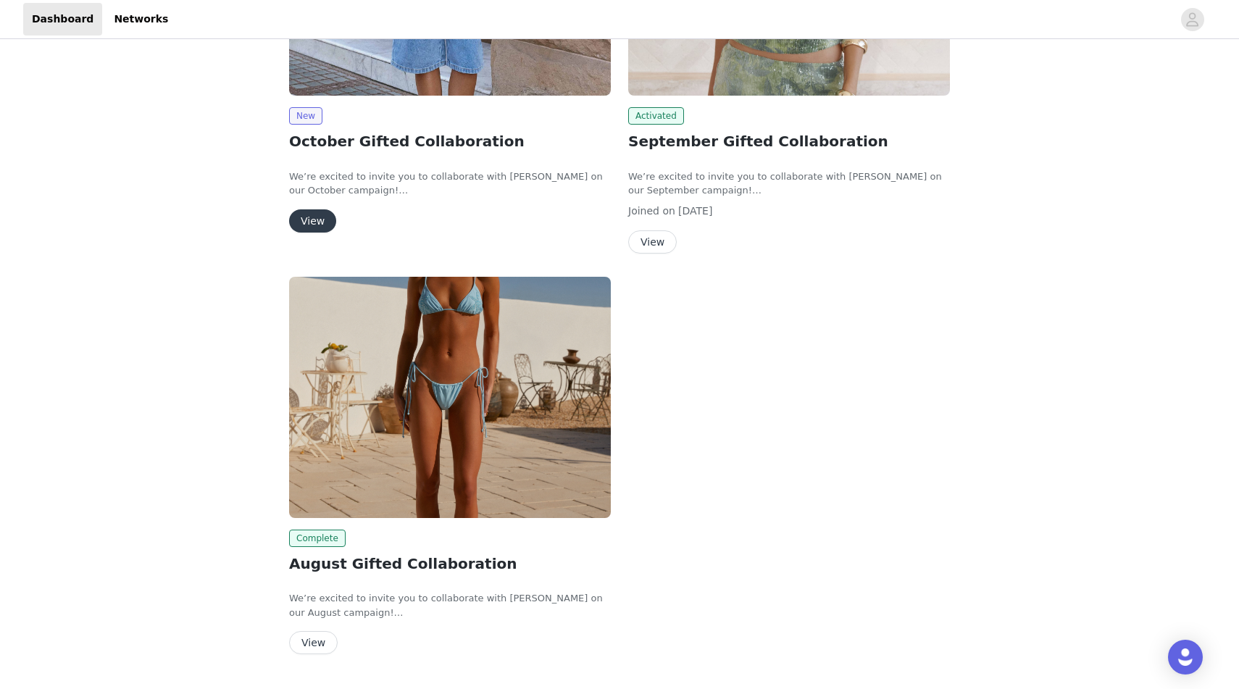
click at [306, 225] on button "View" at bounding box center [312, 220] width 47 height 23
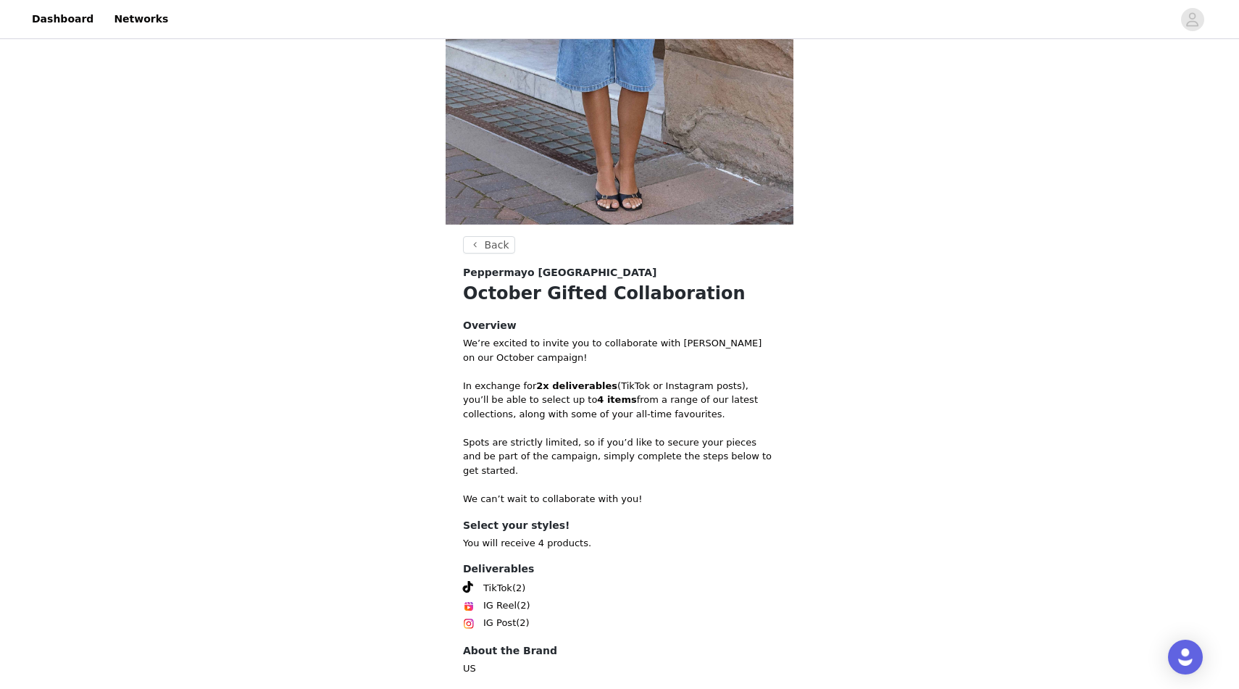
scroll to position [367, 0]
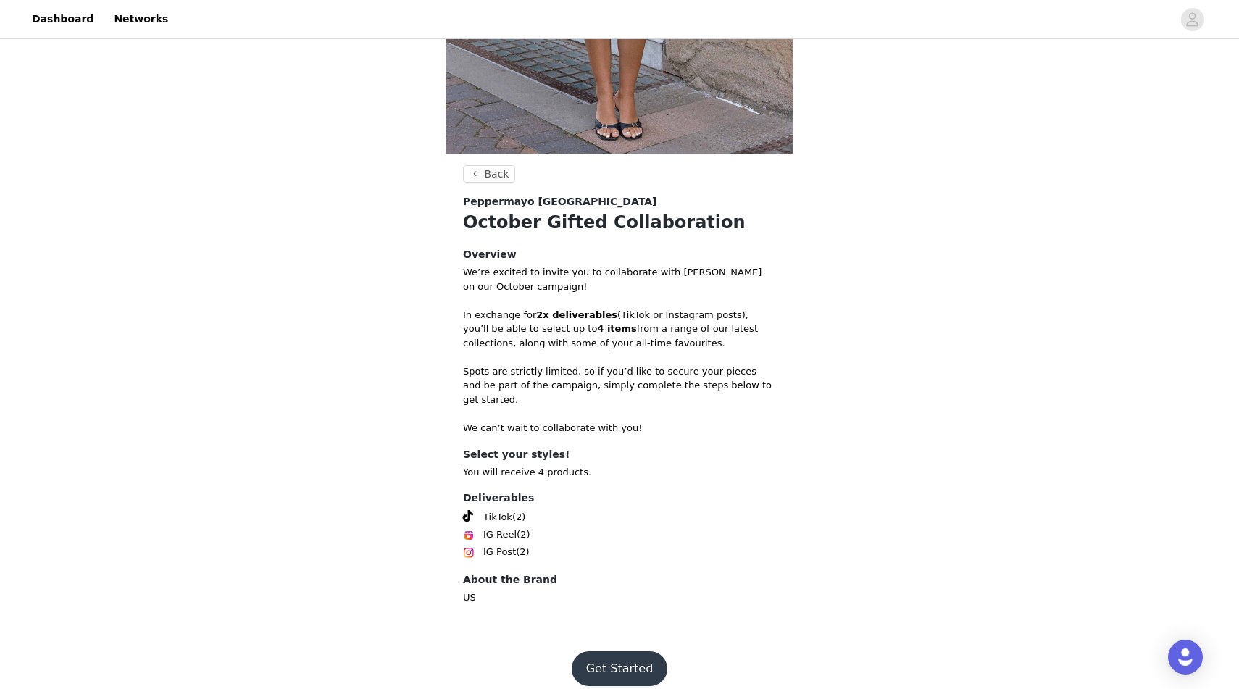
click at [586, 651] on button "Get Started" at bounding box center [620, 668] width 96 height 35
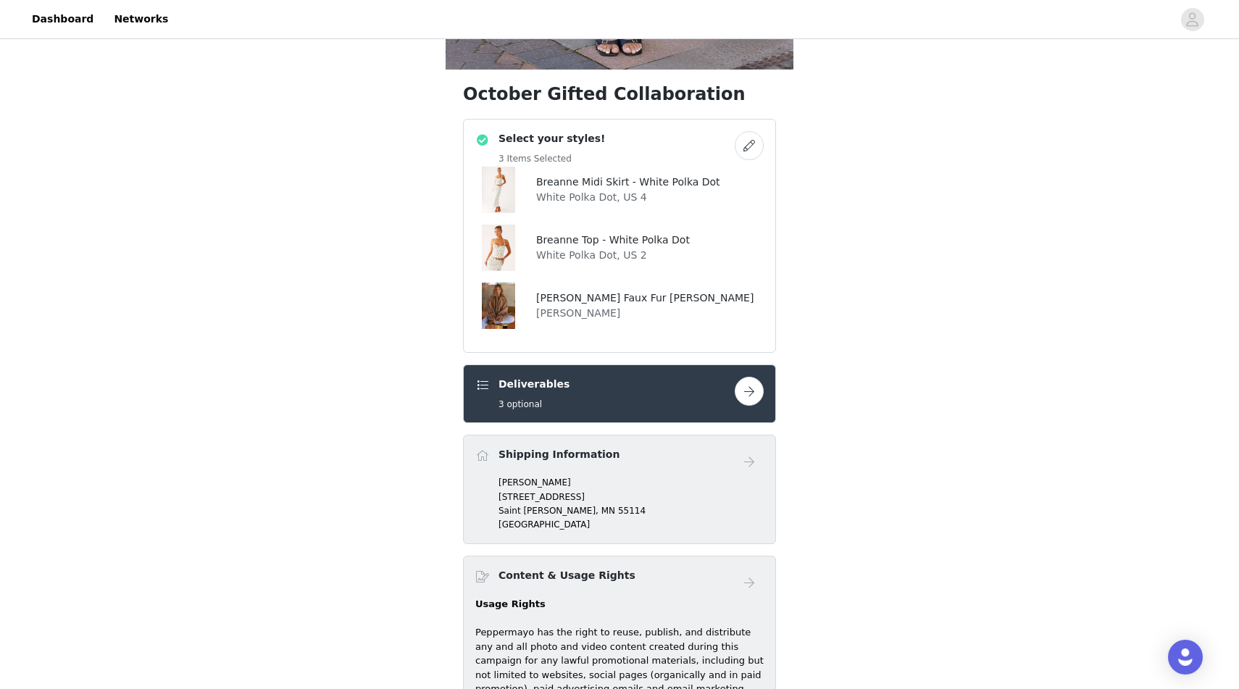
scroll to position [456, 0]
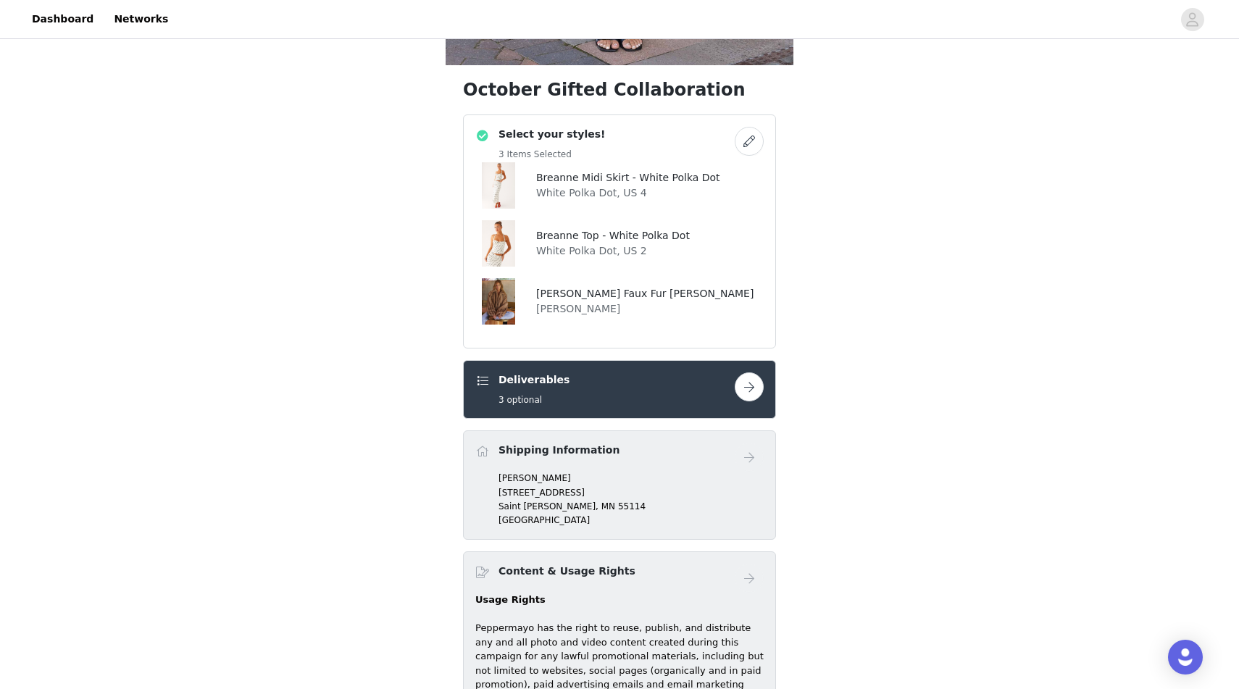
click at [742, 141] on button "button" at bounding box center [749, 141] width 29 height 29
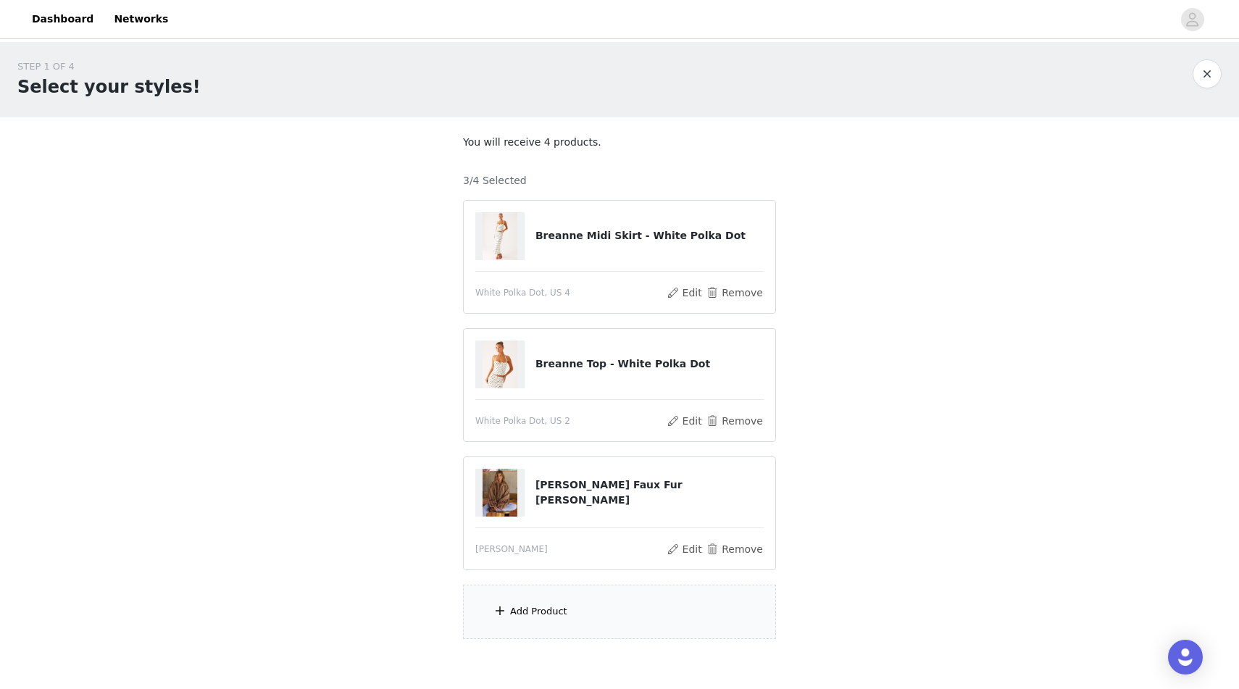
scroll to position [71, 0]
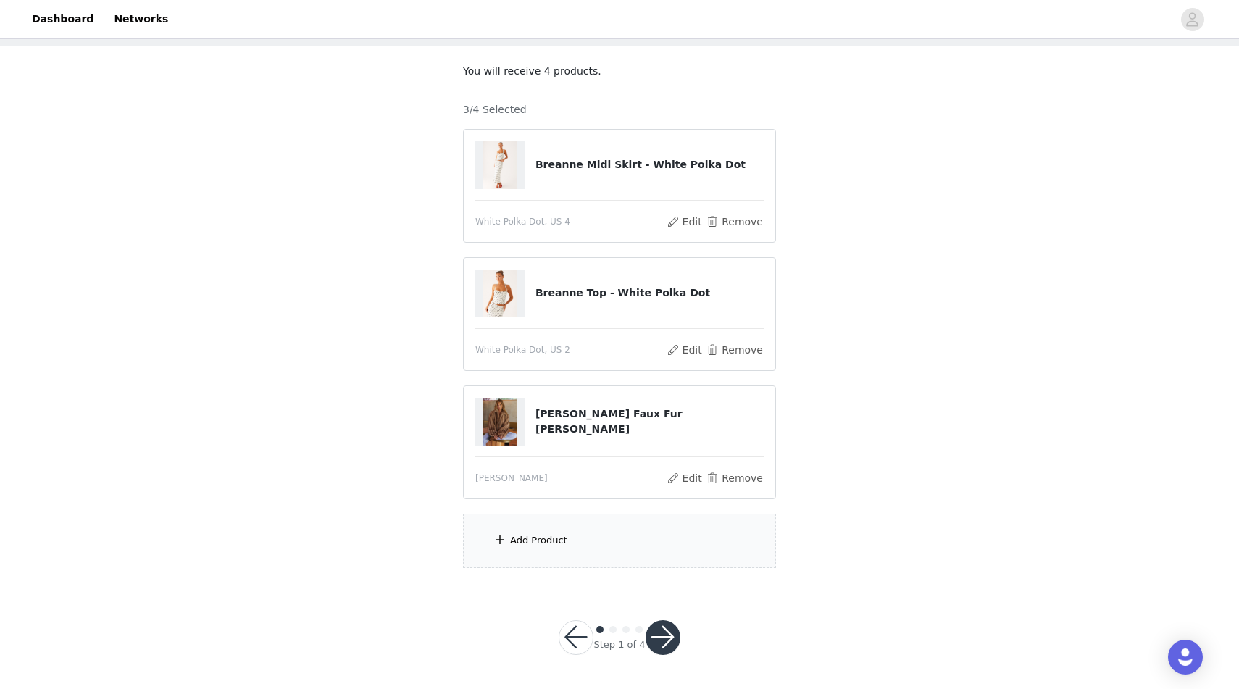
click at [588, 530] on div "Add Product" at bounding box center [619, 541] width 313 height 54
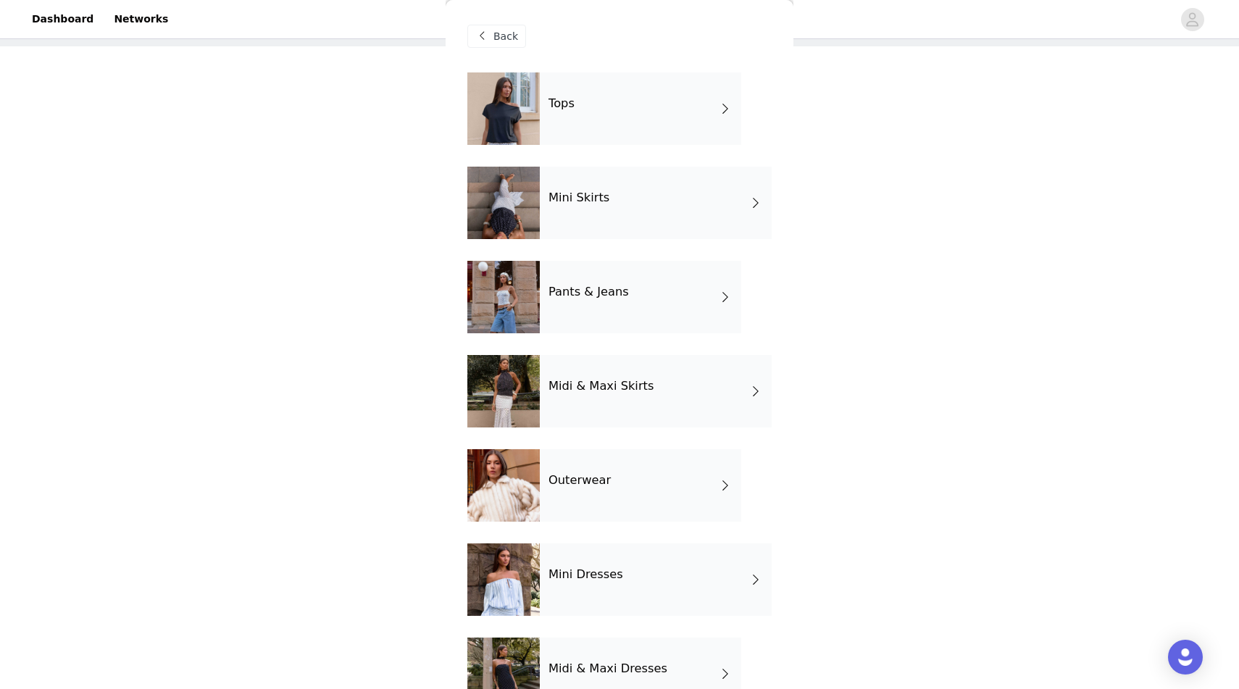
click at [614, 303] on div "Pants & Jeans" at bounding box center [640, 297] width 201 height 72
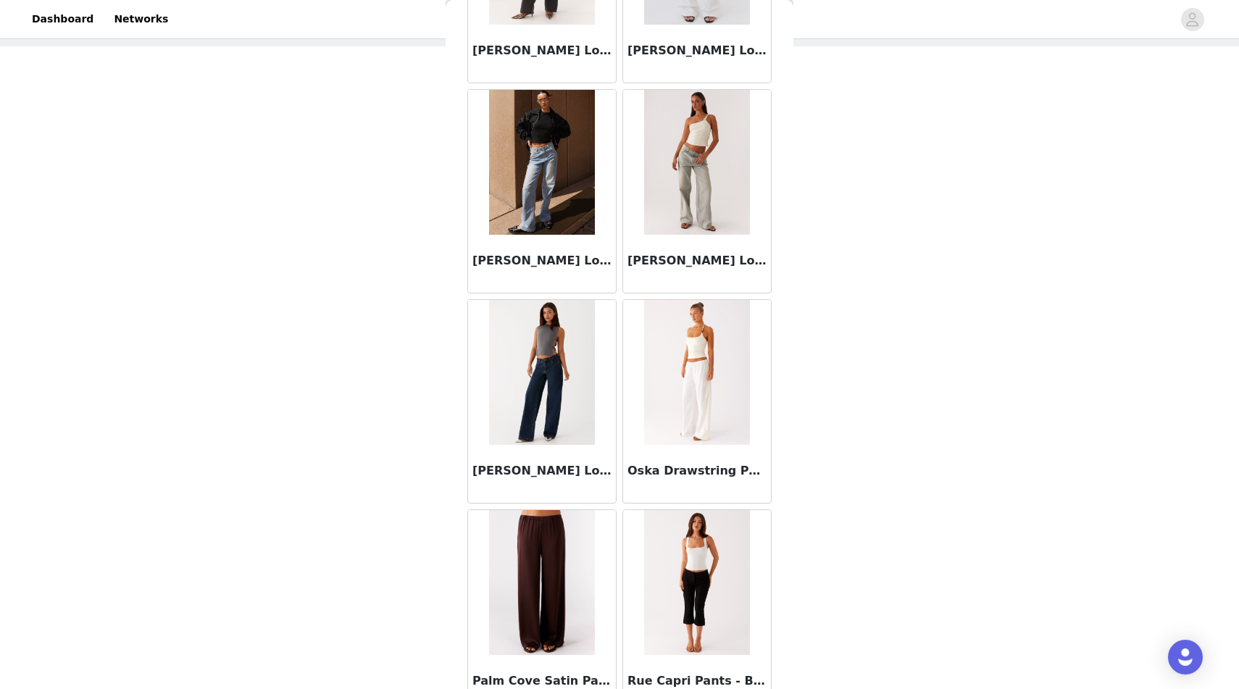
scroll to position [1272, 0]
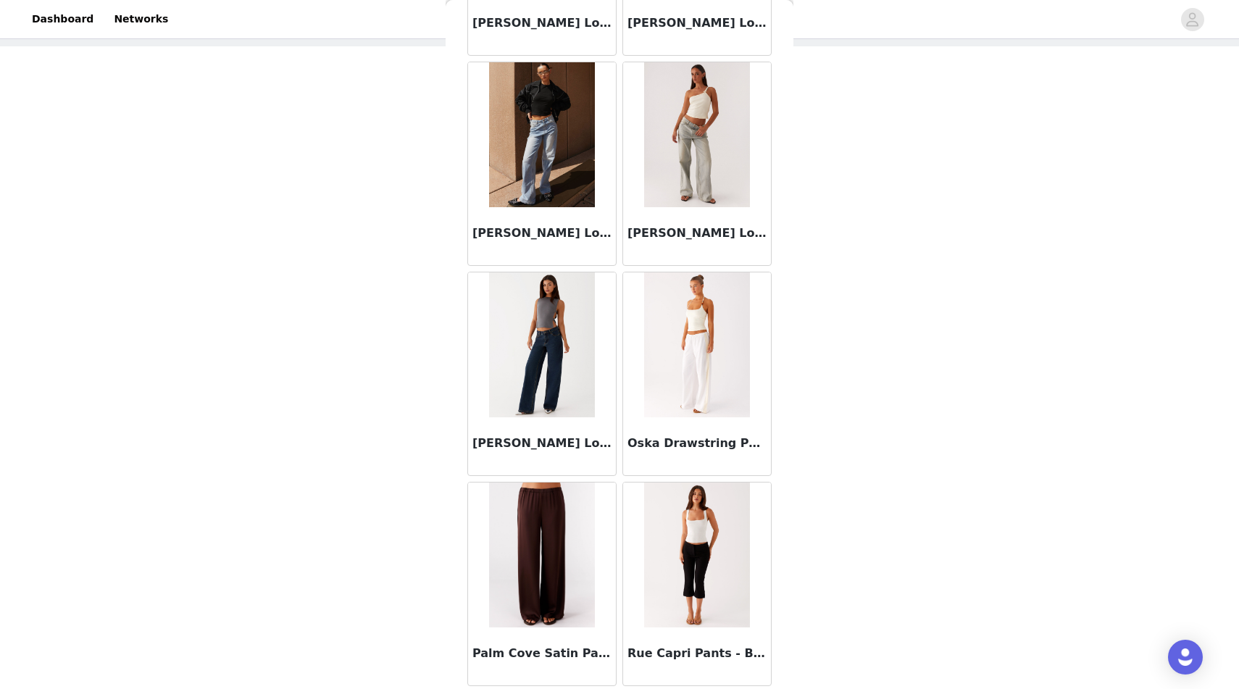
click at [545, 375] on img at bounding box center [541, 344] width 105 height 145
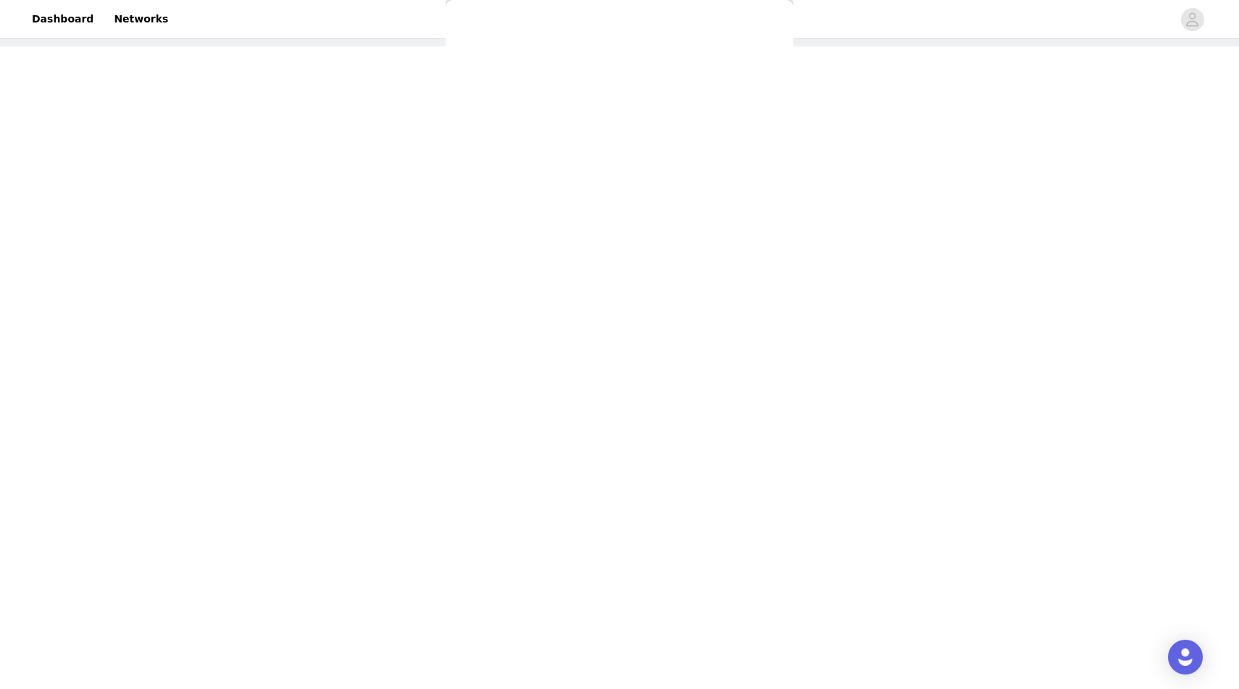
scroll to position [94, 0]
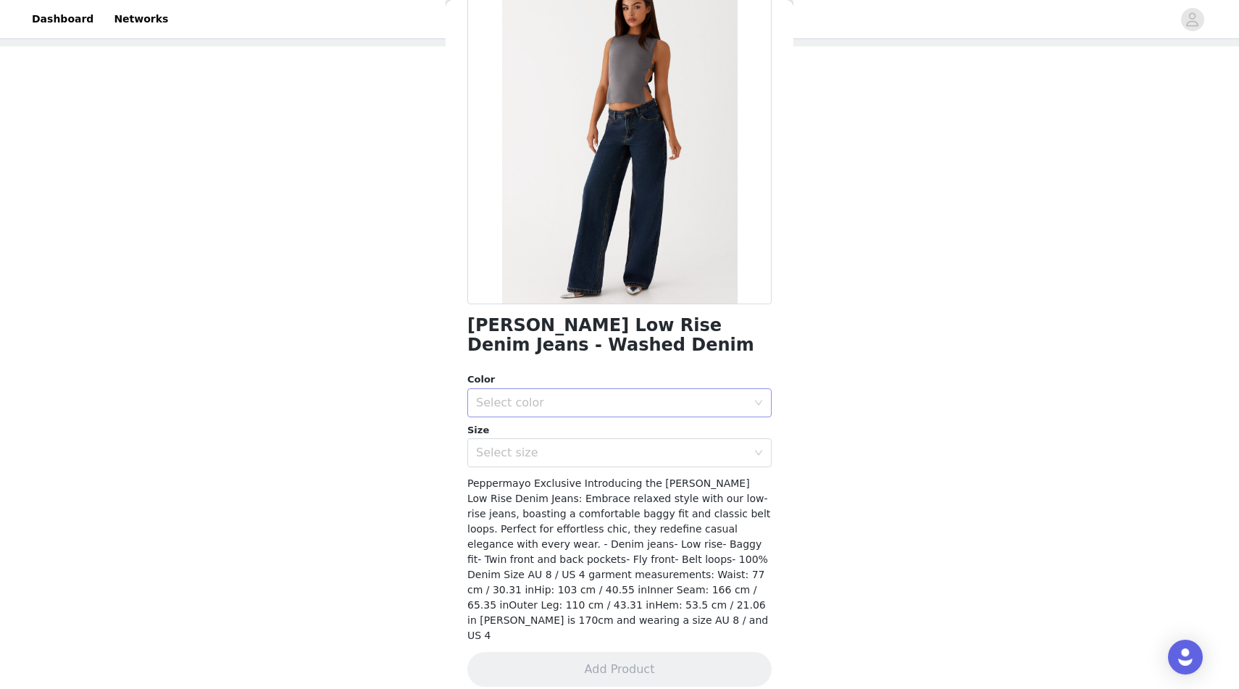
click at [648, 401] on div "Select color" at bounding box center [611, 403] width 271 height 14
drag, startPoint x: 604, startPoint y: 433, endPoint x: 601, endPoint y: 443, distance: 10.5
click at [604, 433] on li "Washed Denim" at bounding box center [619, 434] width 304 height 23
click at [596, 456] on div "Select size" at bounding box center [611, 453] width 271 height 14
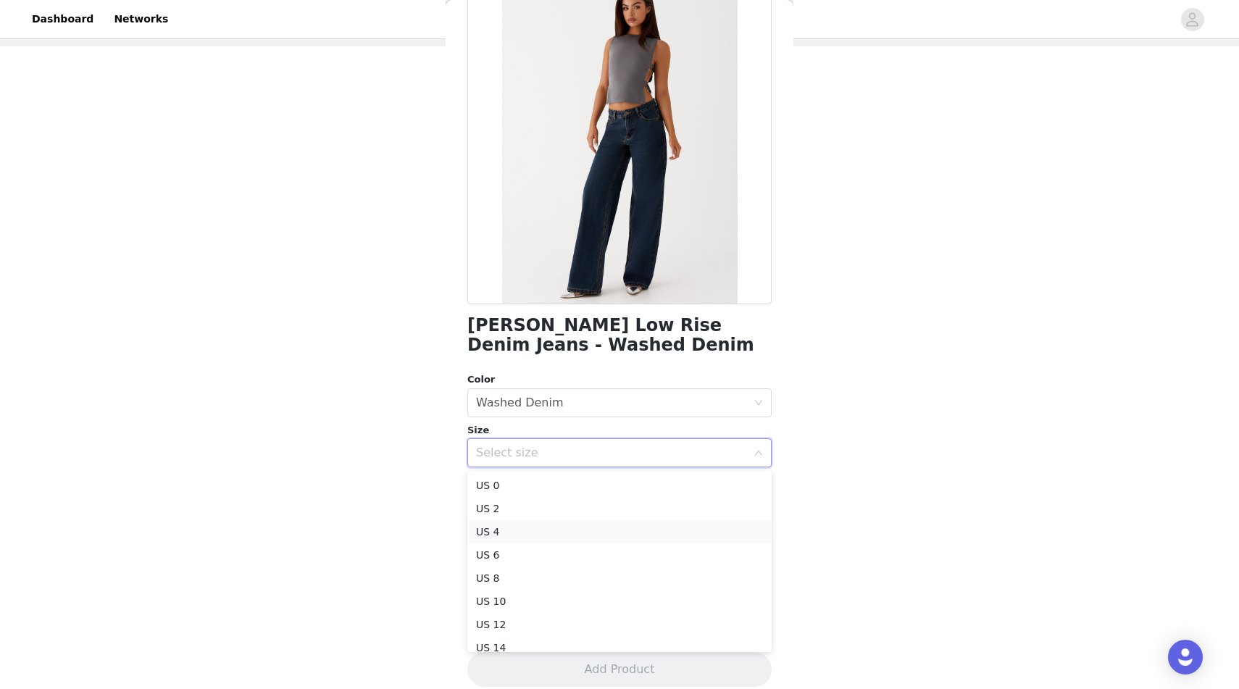
click at [560, 524] on li "US 4" at bounding box center [619, 531] width 304 height 23
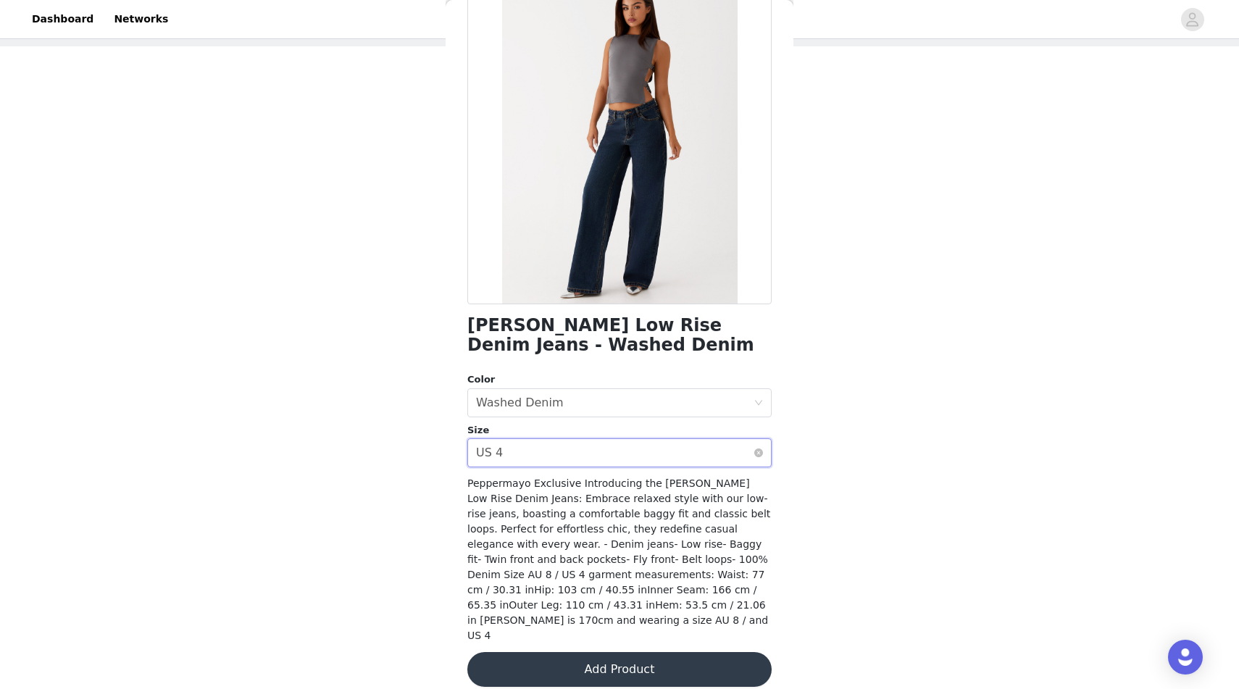
click at [661, 452] on div "Select size US 4" at bounding box center [615, 453] width 278 height 28
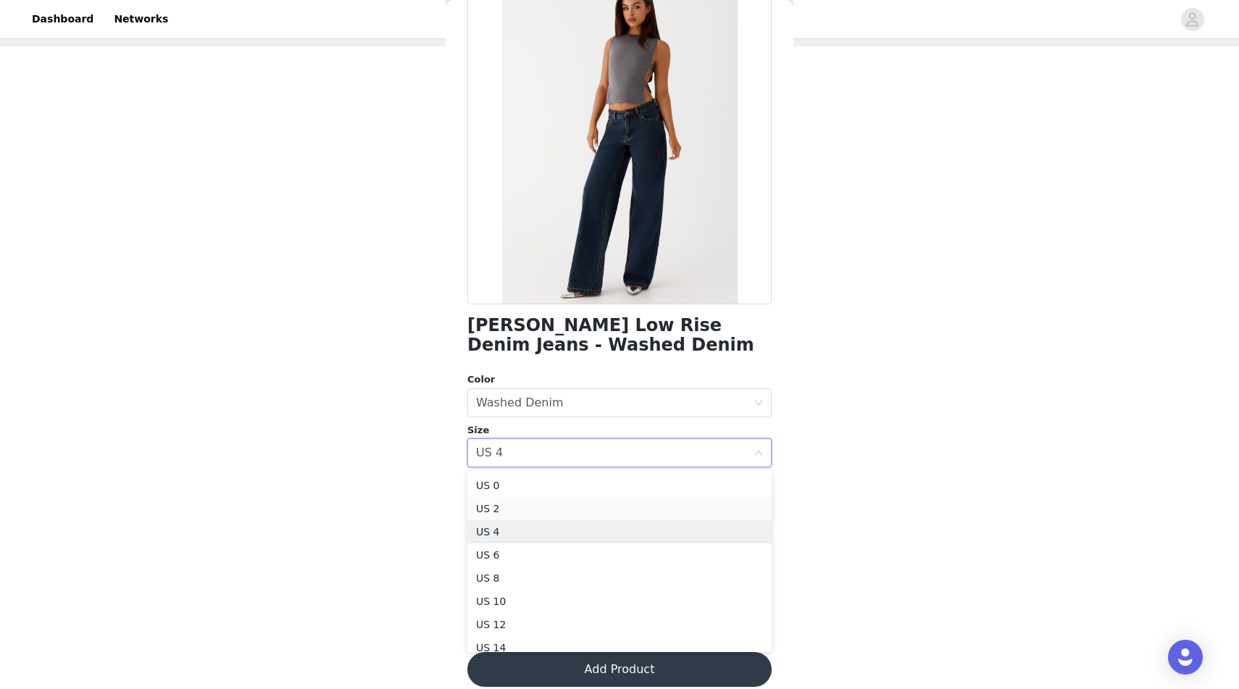
click at [583, 509] on li "US 2" at bounding box center [619, 508] width 304 height 23
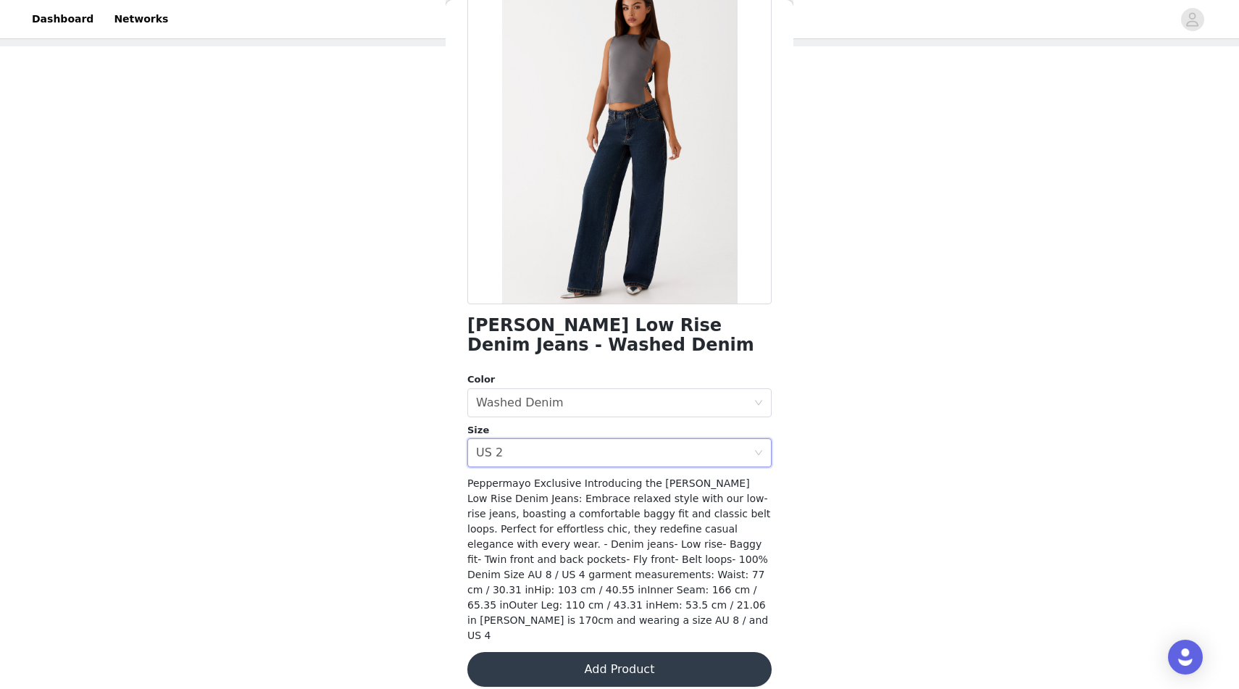
click at [565, 657] on button "Add Product" at bounding box center [619, 669] width 304 height 35
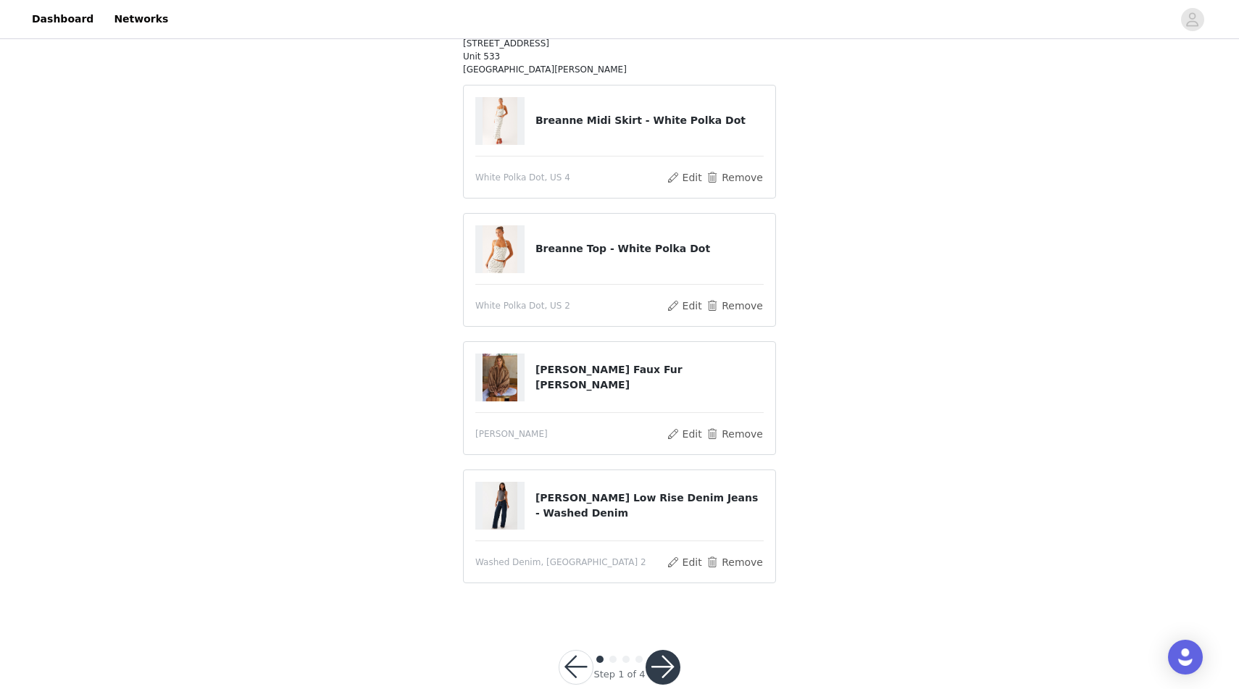
scroll to position [187, 0]
click at [530, 283] on article "Breanne Top - White Polka Dot White Polka Dot, [GEOGRAPHIC_DATA] 2 Edit Remove" at bounding box center [619, 268] width 313 height 114
click at [687, 302] on button "Edit" at bounding box center [684, 303] width 37 height 17
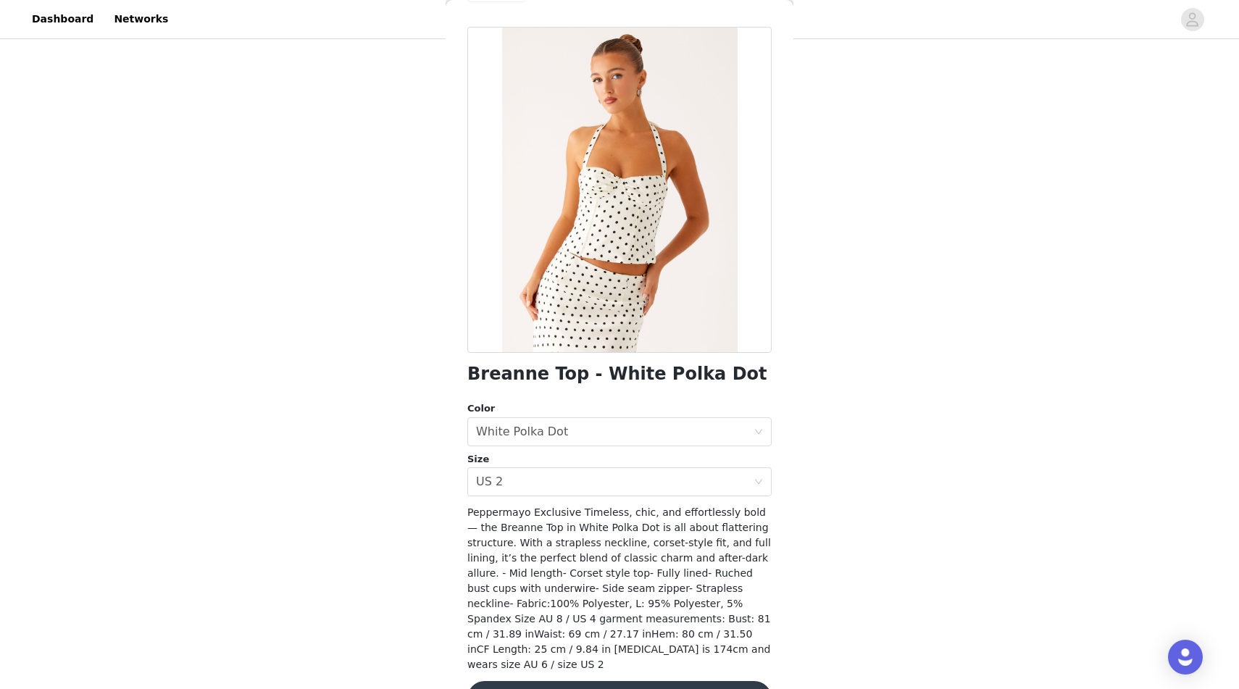
scroll to position [75, 0]
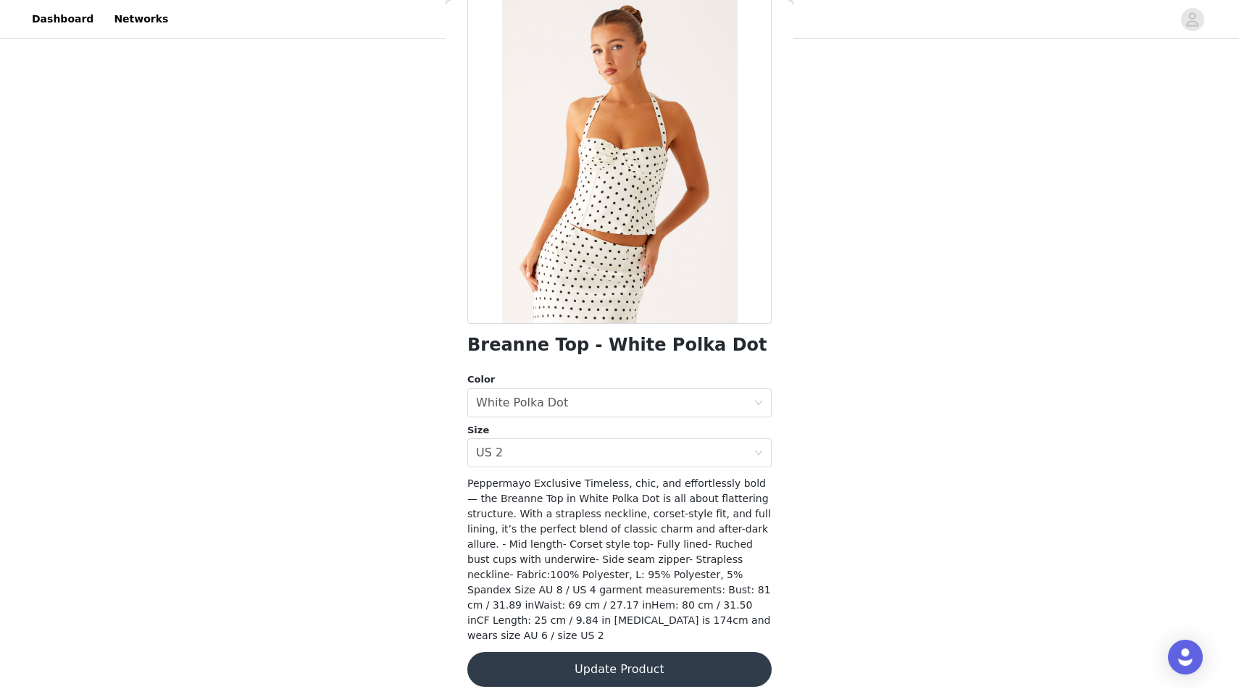
click at [537, 654] on button "Update Product" at bounding box center [619, 669] width 304 height 35
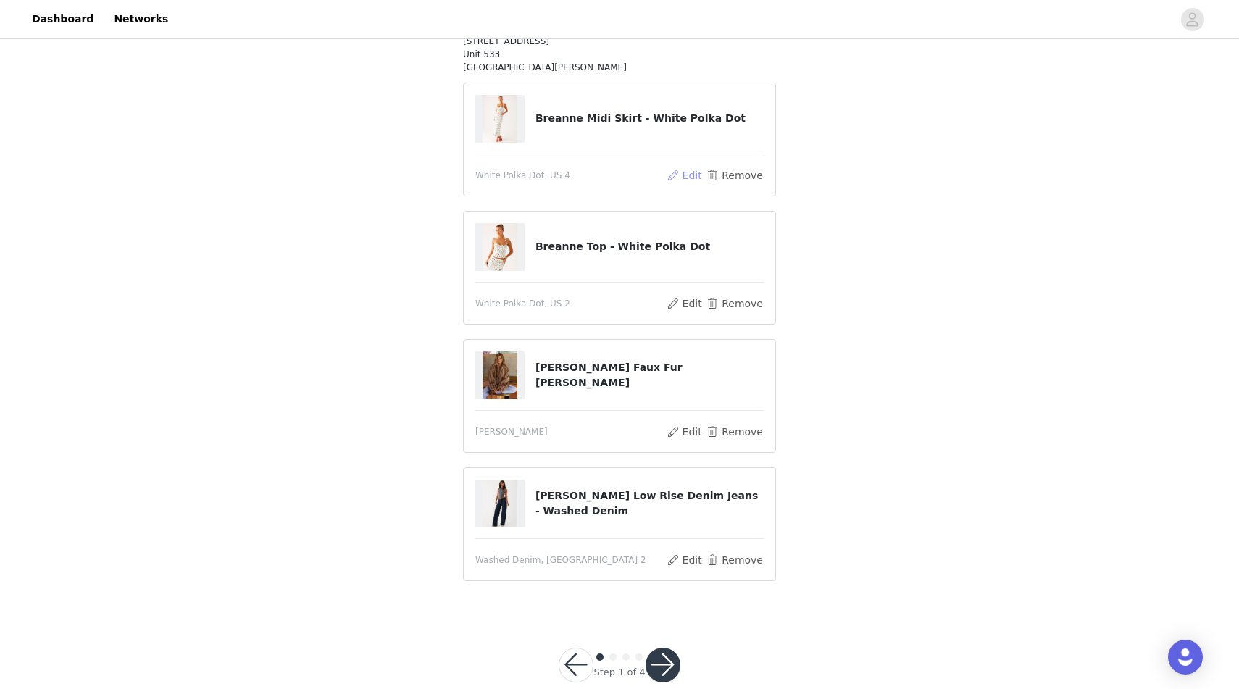
click at [676, 173] on button "Edit" at bounding box center [684, 175] width 37 height 17
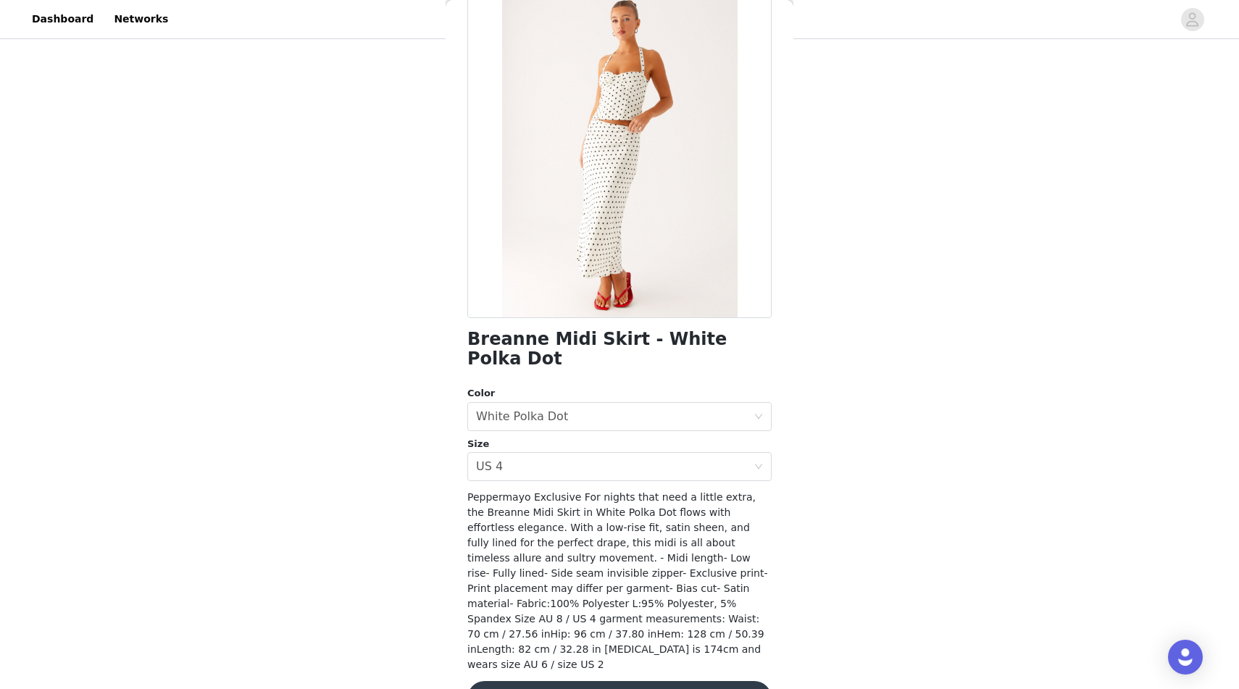
scroll to position [90, 0]
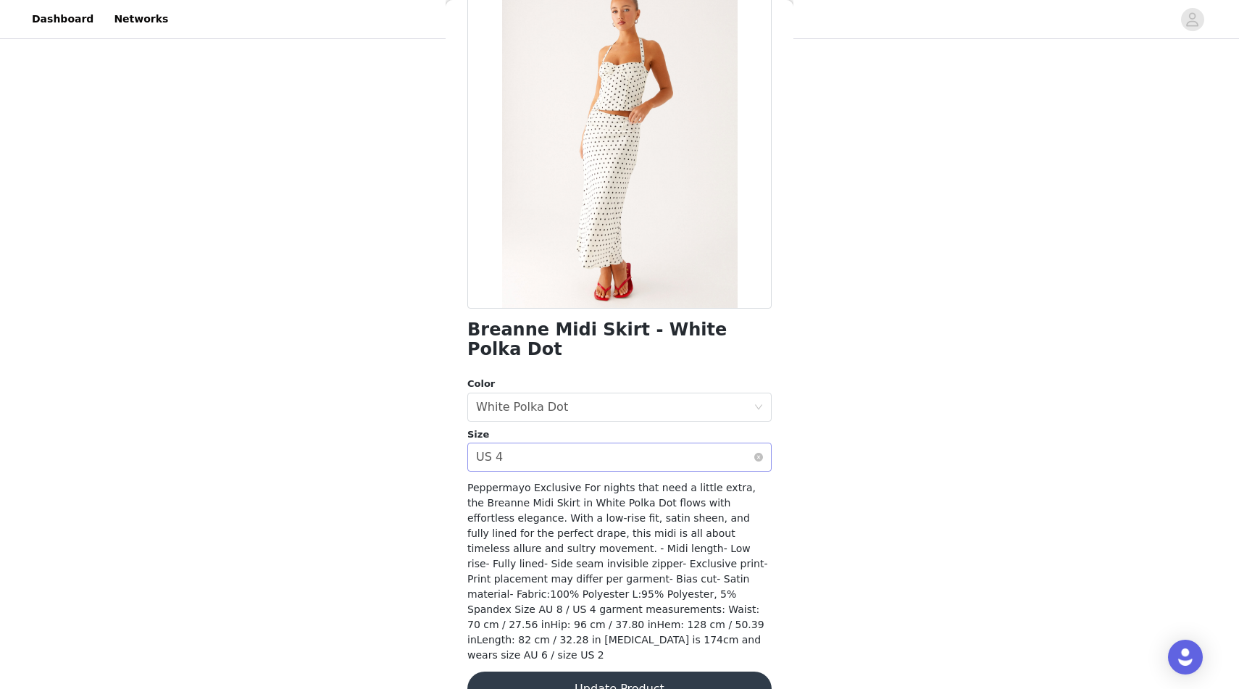
click at [535, 446] on div "Select size US 4" at bounding box center [615, 457] width 278 height 28
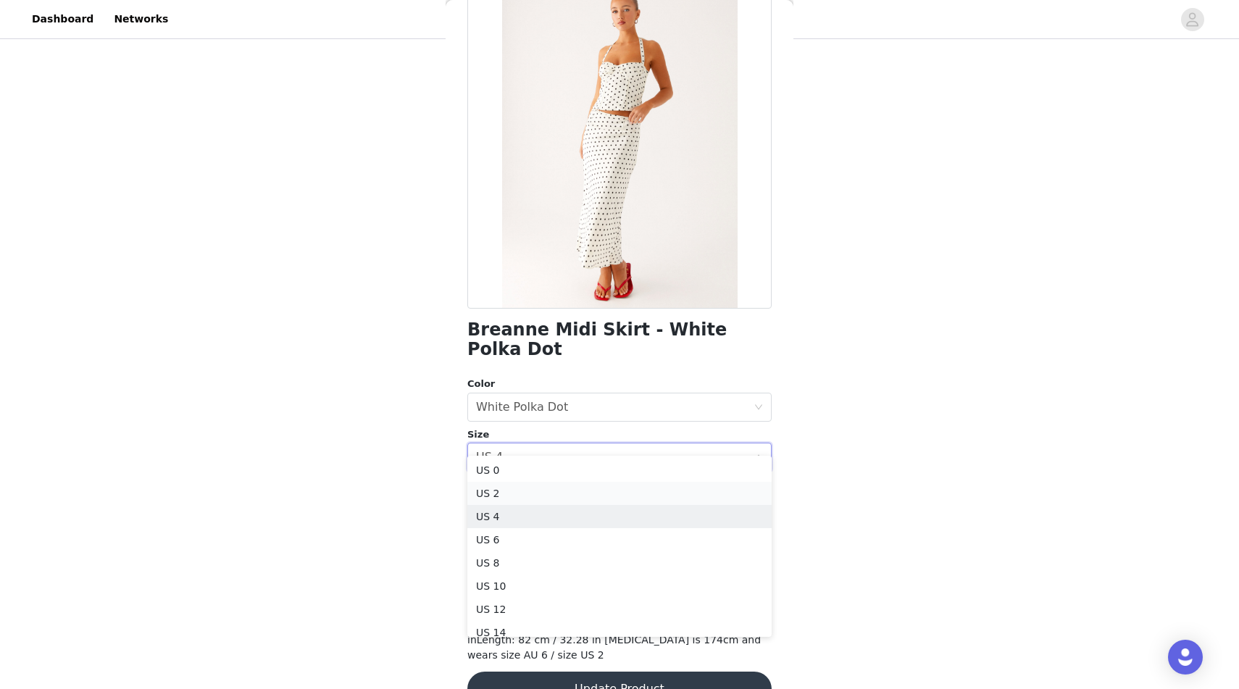
click at [526, 492] on li "US 2" at bounding box center [619, 493] width 304 height 23
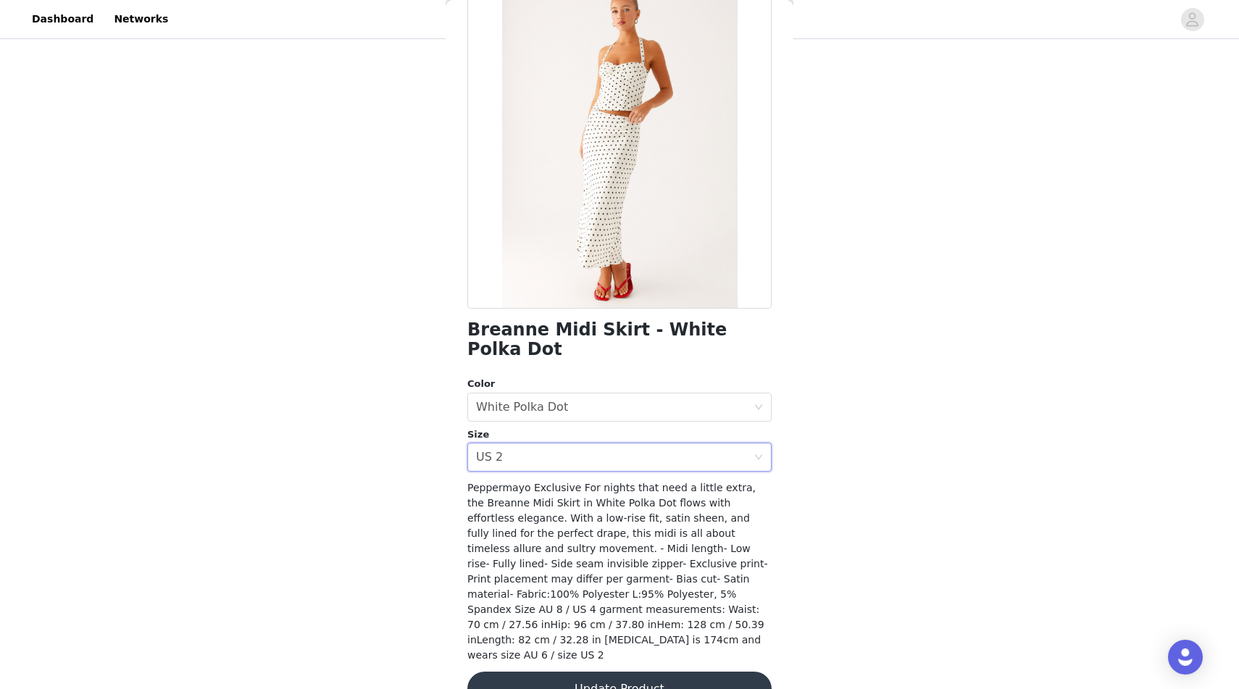
click at [547, 672] on button "Update Product" at bounding box center [619, 689] width 304 height 35
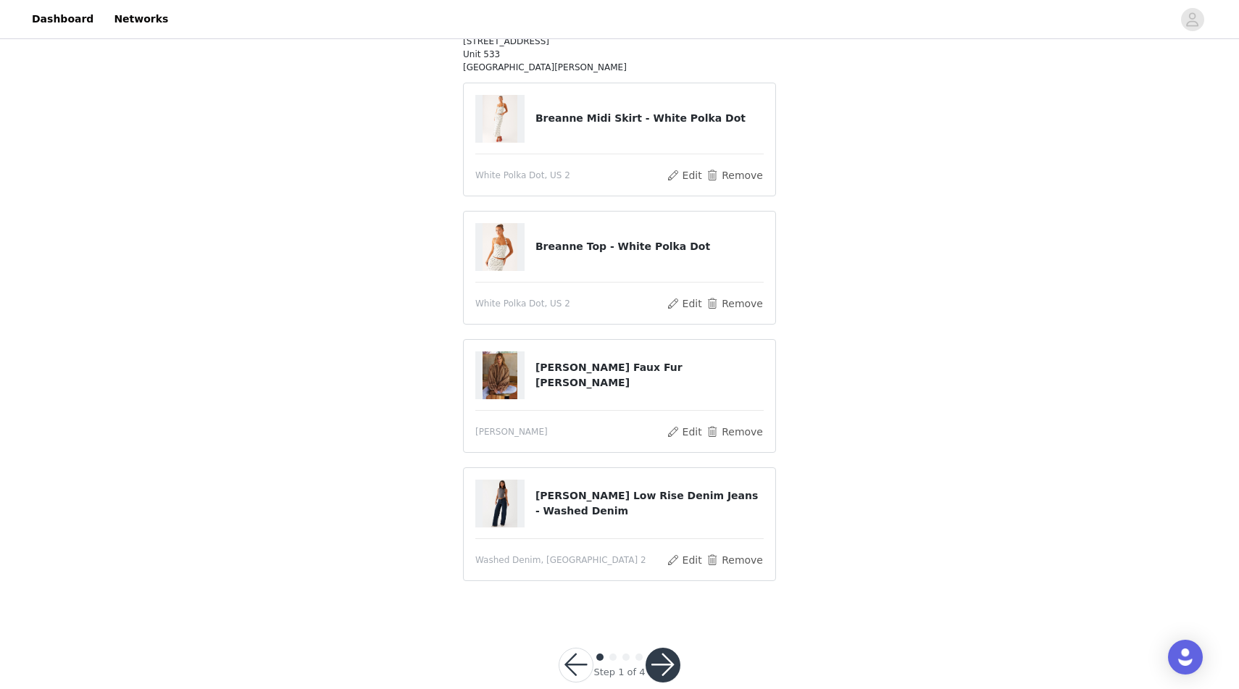
click at [665, 653] on button "button" at bounding box center [663, 665] width 35 height 35
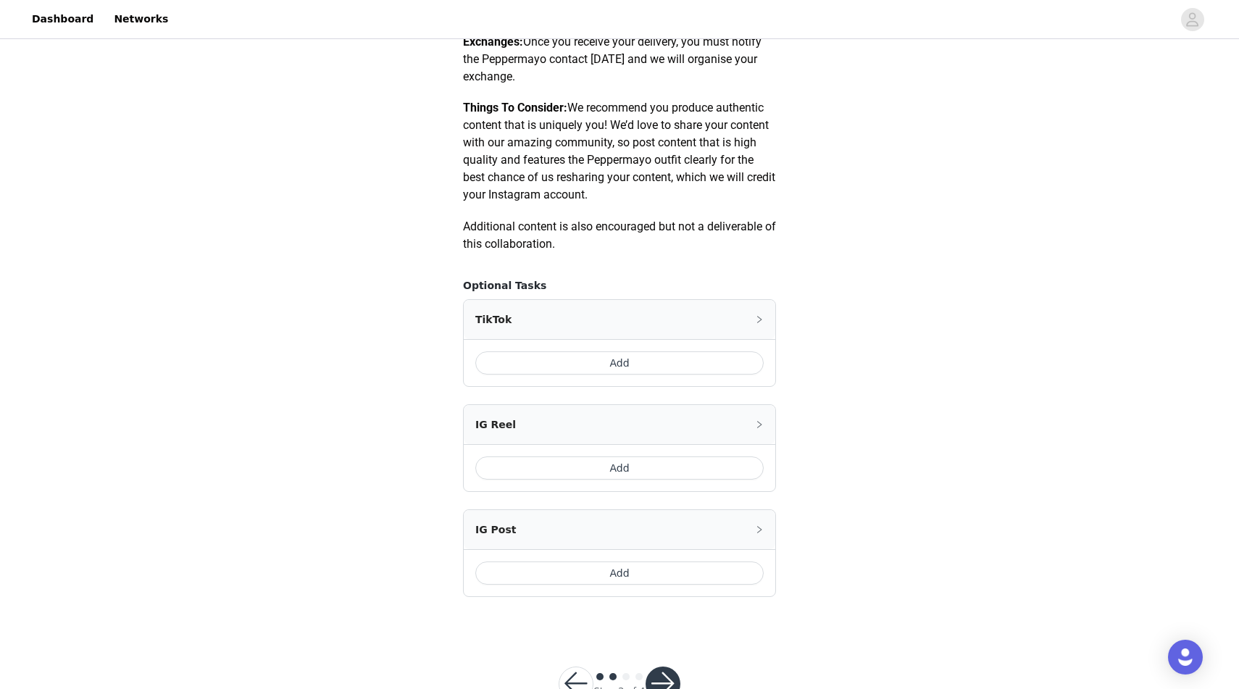
scroll to position [722, 0]
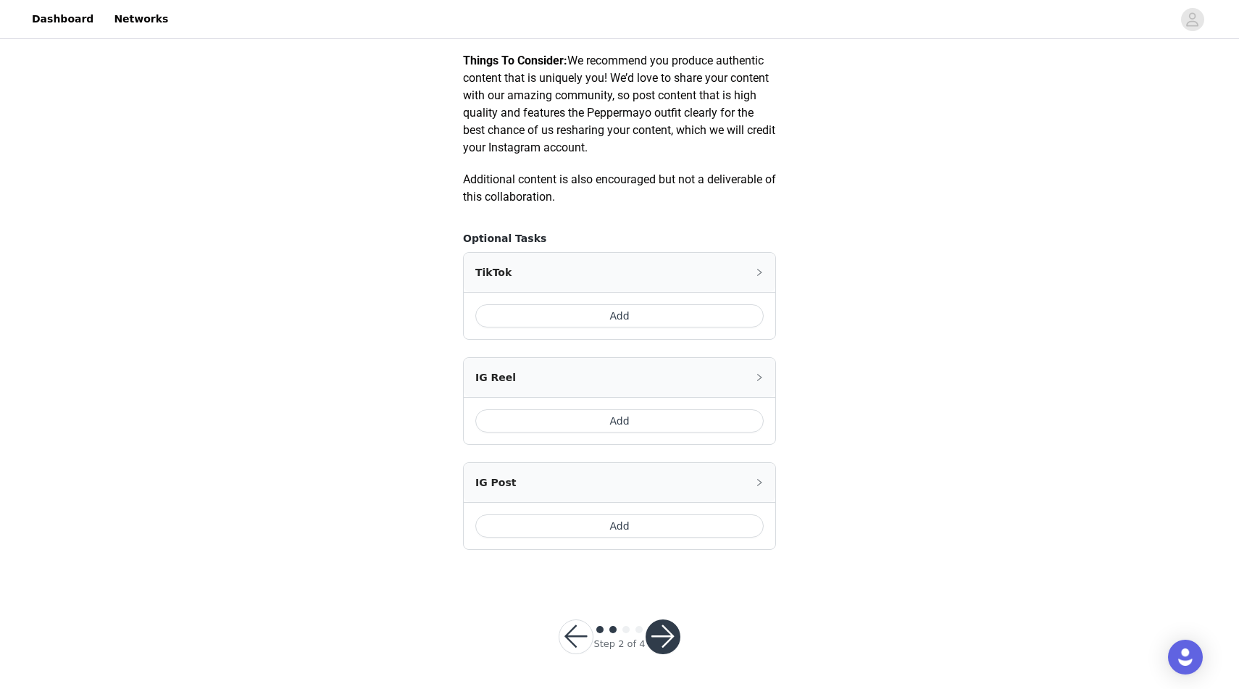
click at [575, 646] on button "button" at bounding box center [576, 636] width 35 height 35
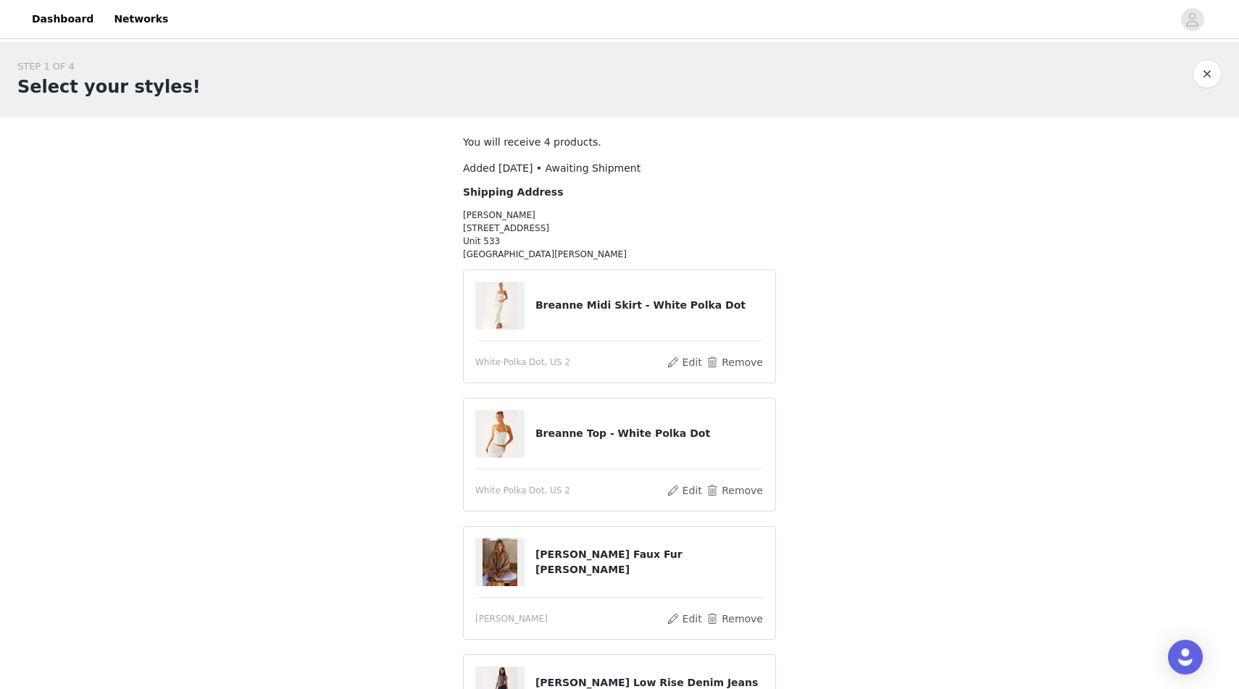
scroll to position [59, 0]
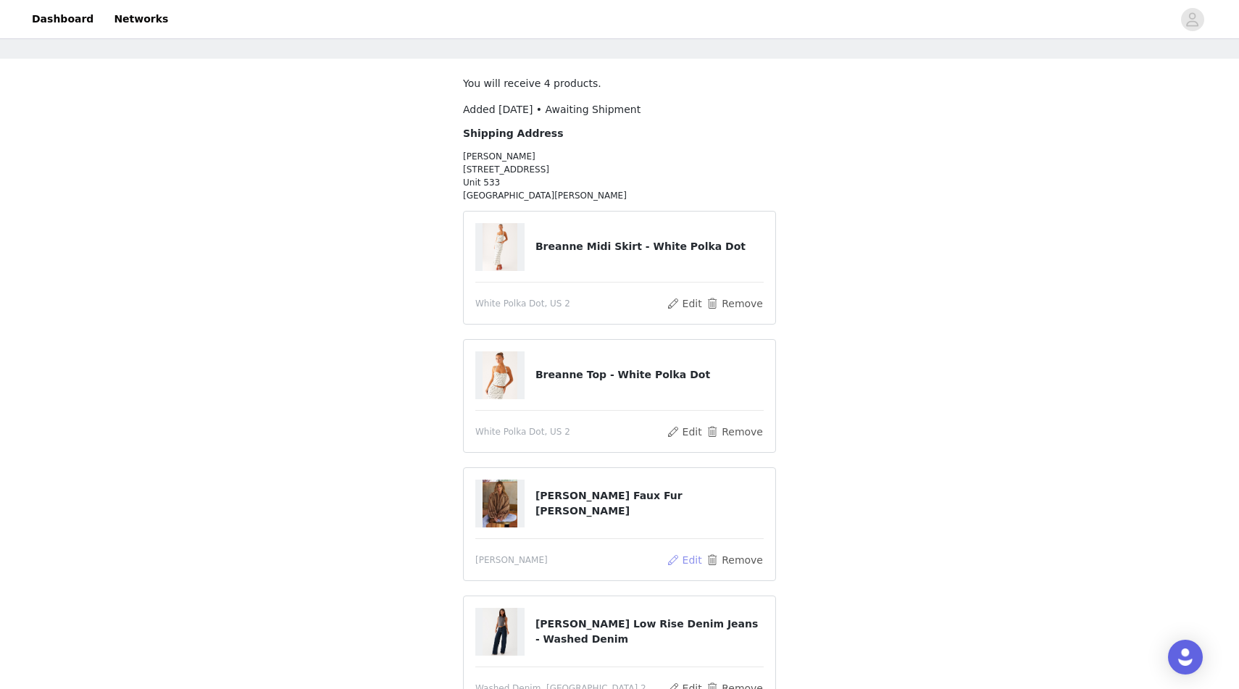
click at [686, 559] on button "Edit" at bounding box center [684, 559] width 37 height 17
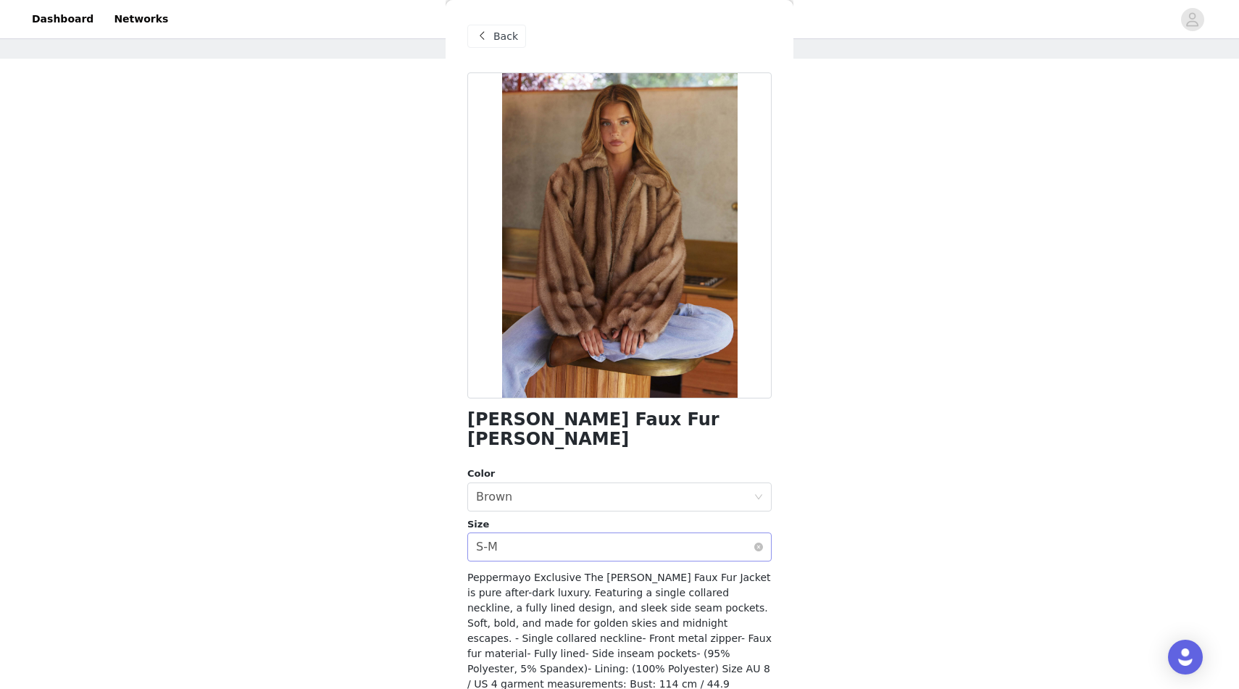
click at [611, 533] on div "Select size S-M" at bounding box center [615, 547] width 278 height 28
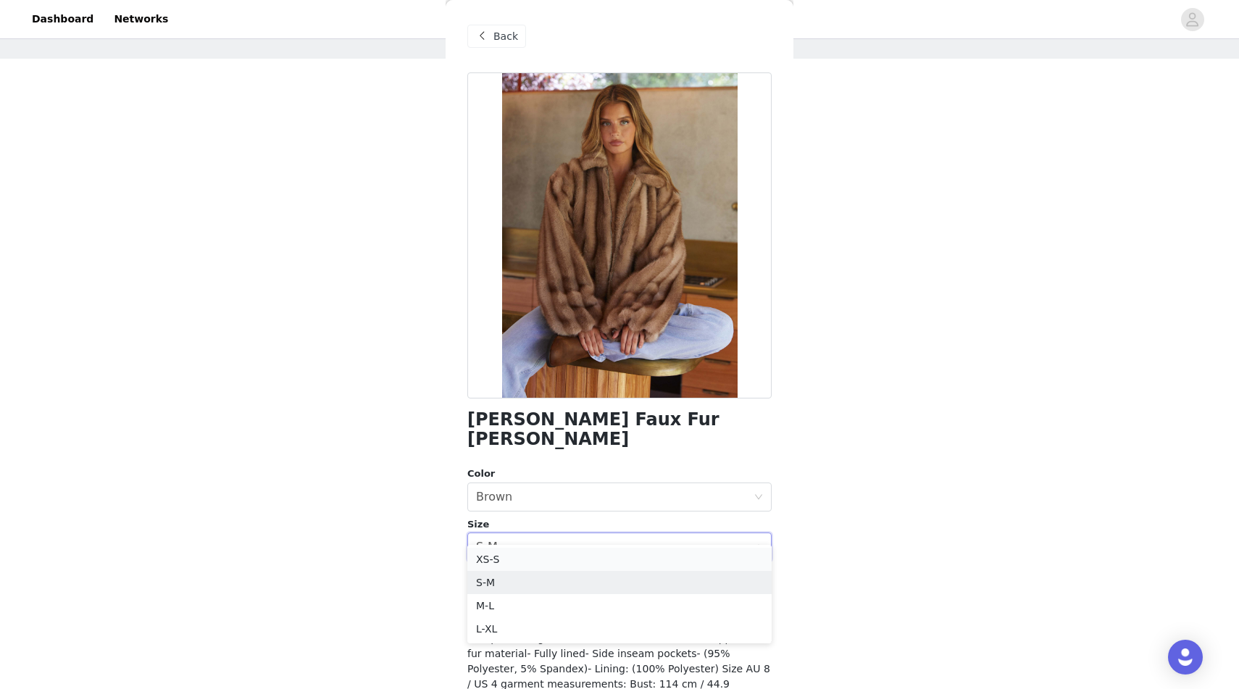
click at [580, 562] on li "XS-S" at bounding box center [619, 559] width 304 height 23
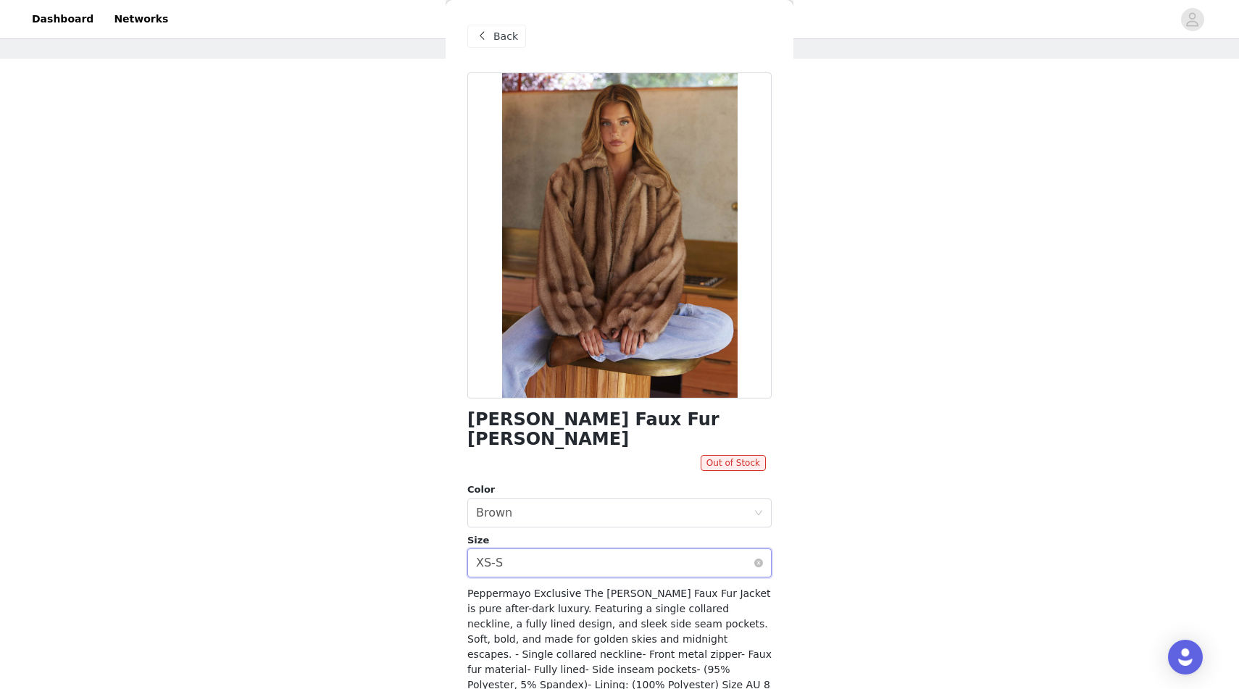
click at [596, 549] on div "Select size XS-S" at bounding box center [615, 563] width 278 height 28
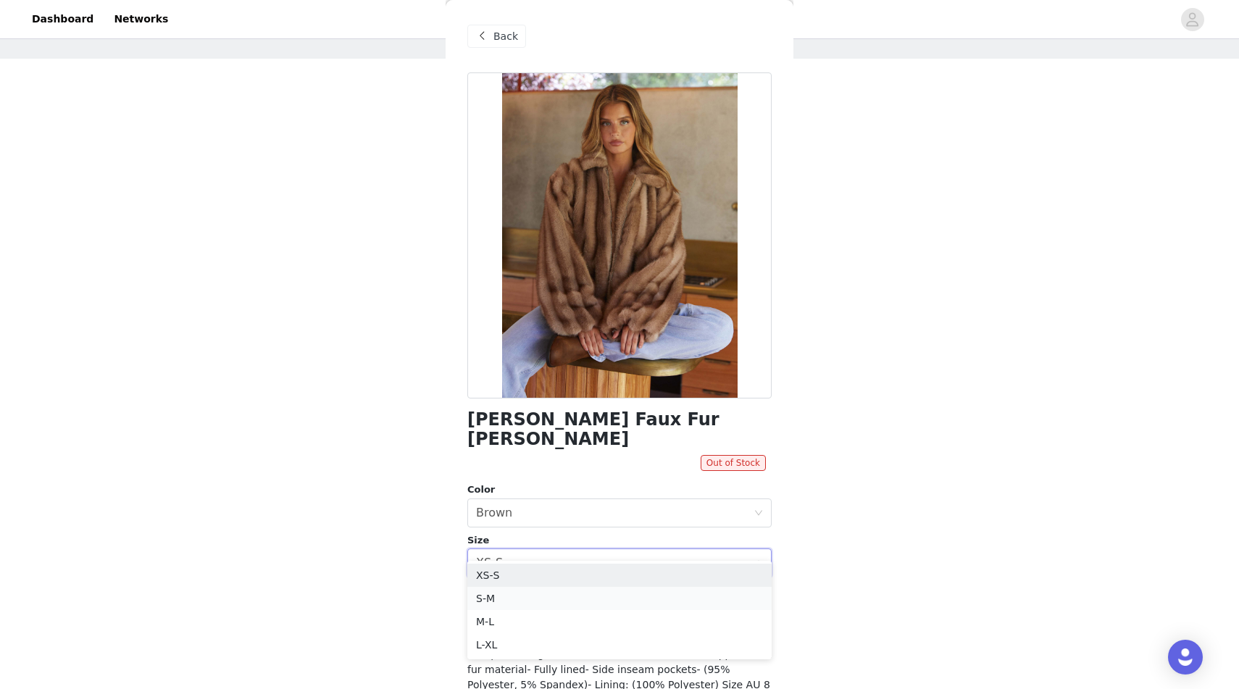
click at [563, 596] on li "S-M" at bounding box center [619, 598] width 304 height 23
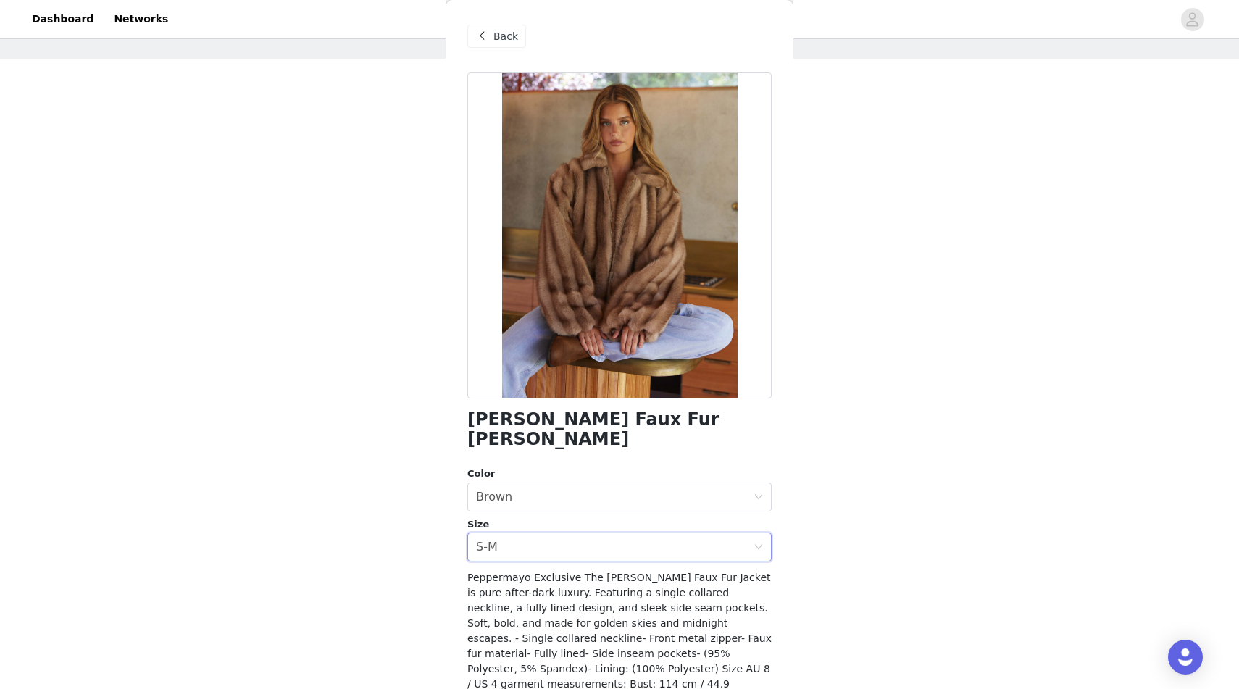
scroll to position [75, 0]
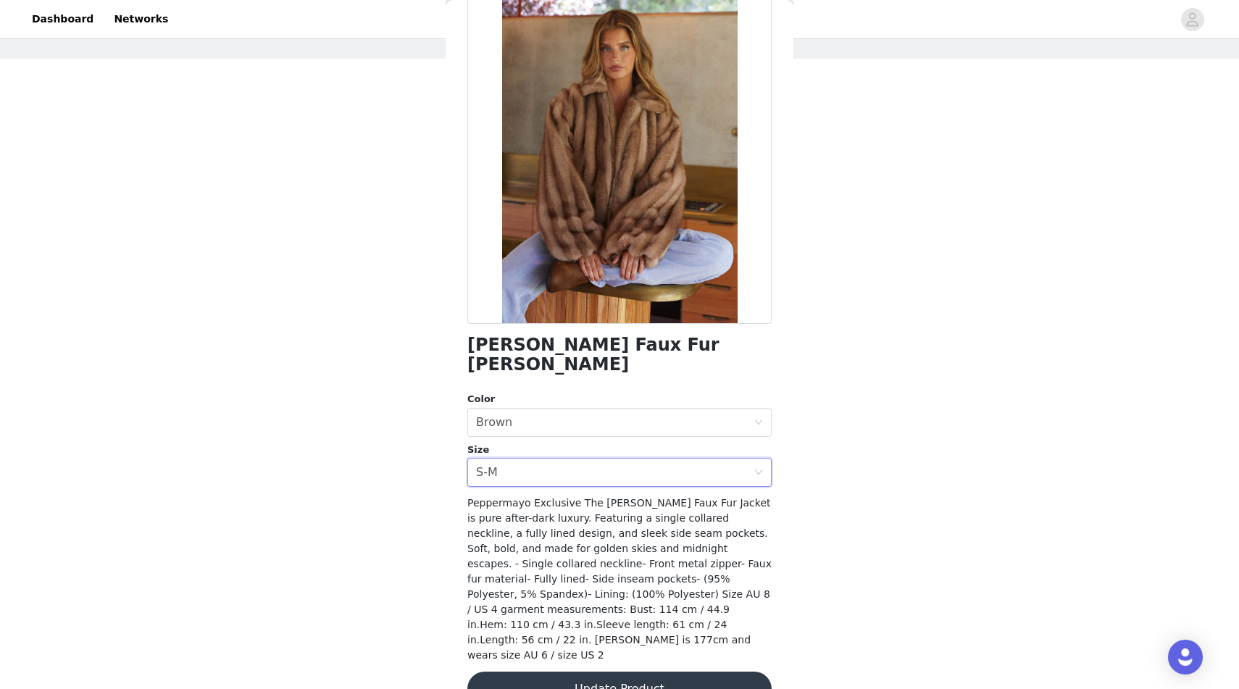
click at [609, 672] on button "Update Product" at bounding box center [619, 689] width 304 height 35
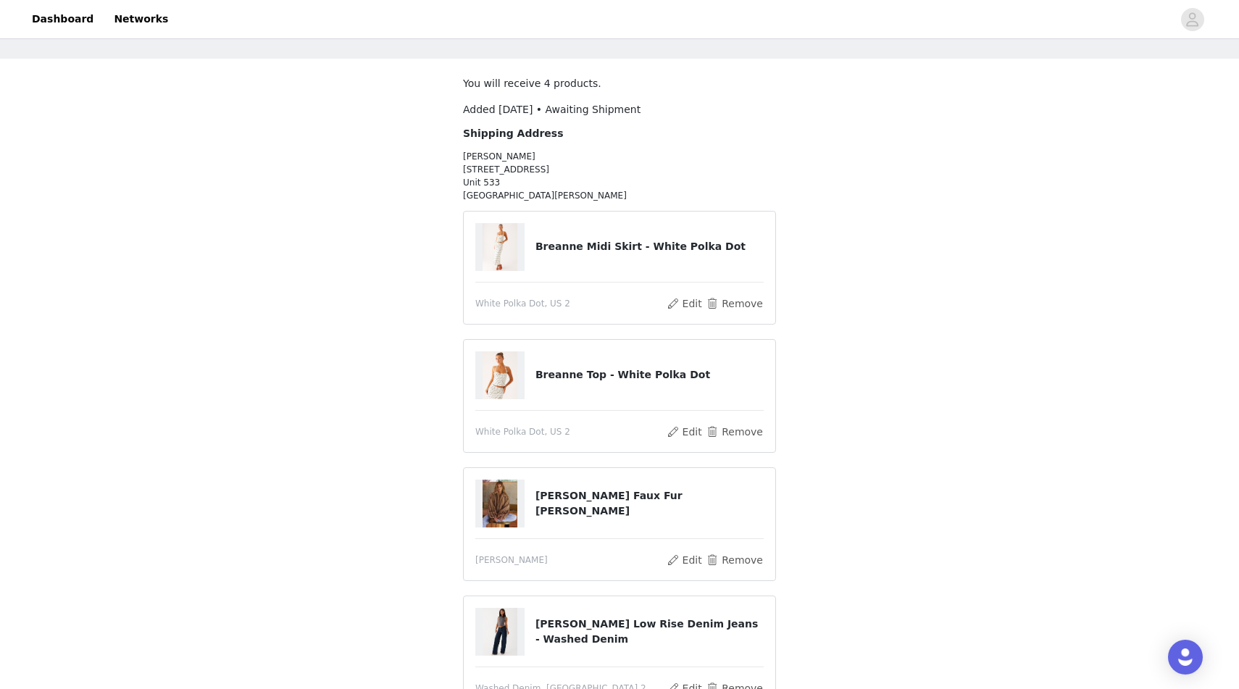
scroll to position [214, 0]
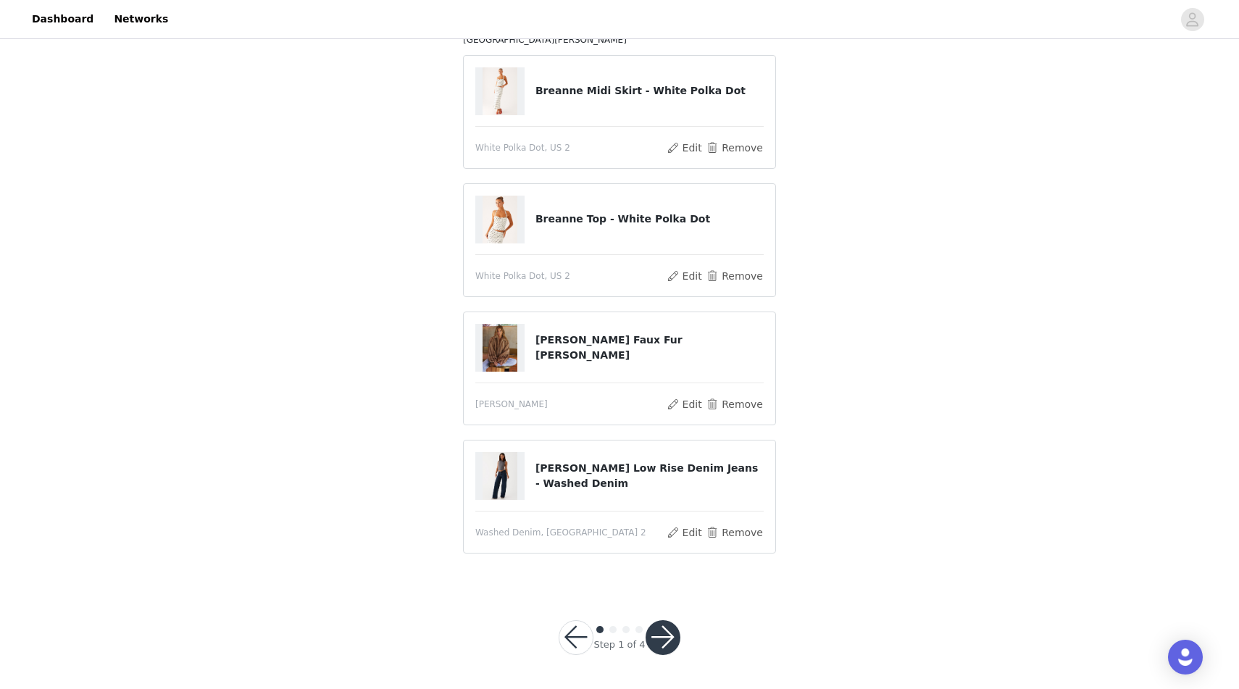
click at [668, 640] on button "button" at bounding box center [663, 637] width 35 height 35
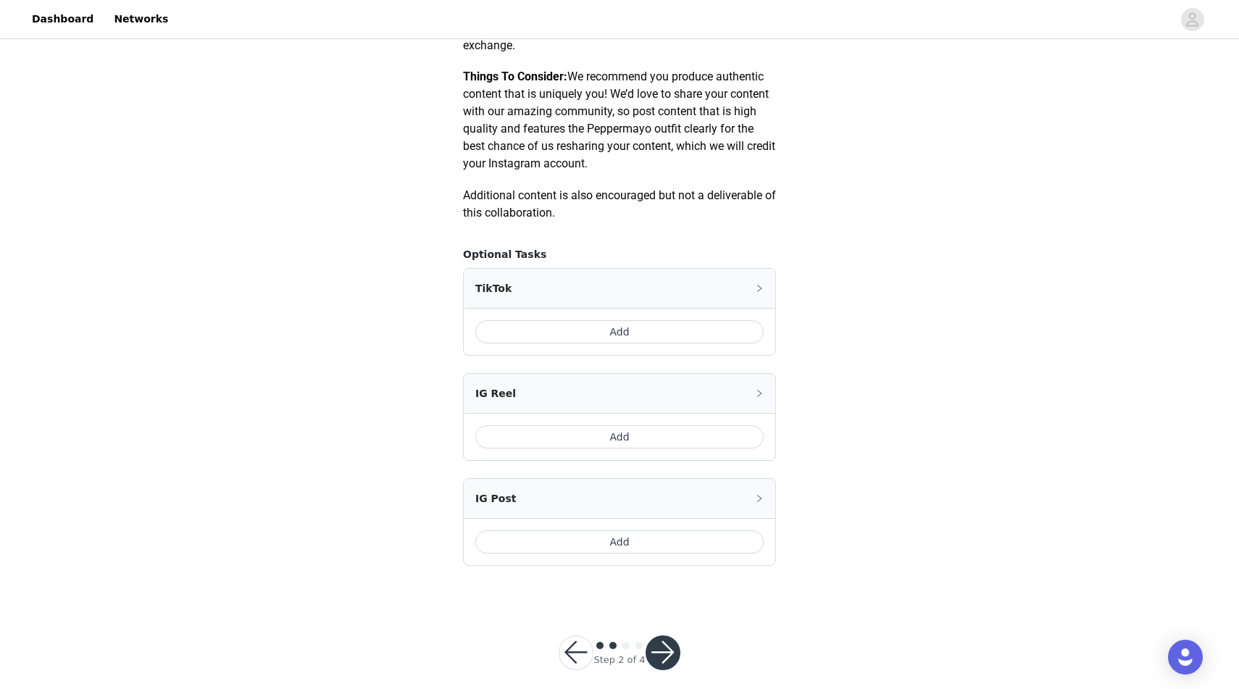
scroll to position [722, 0]
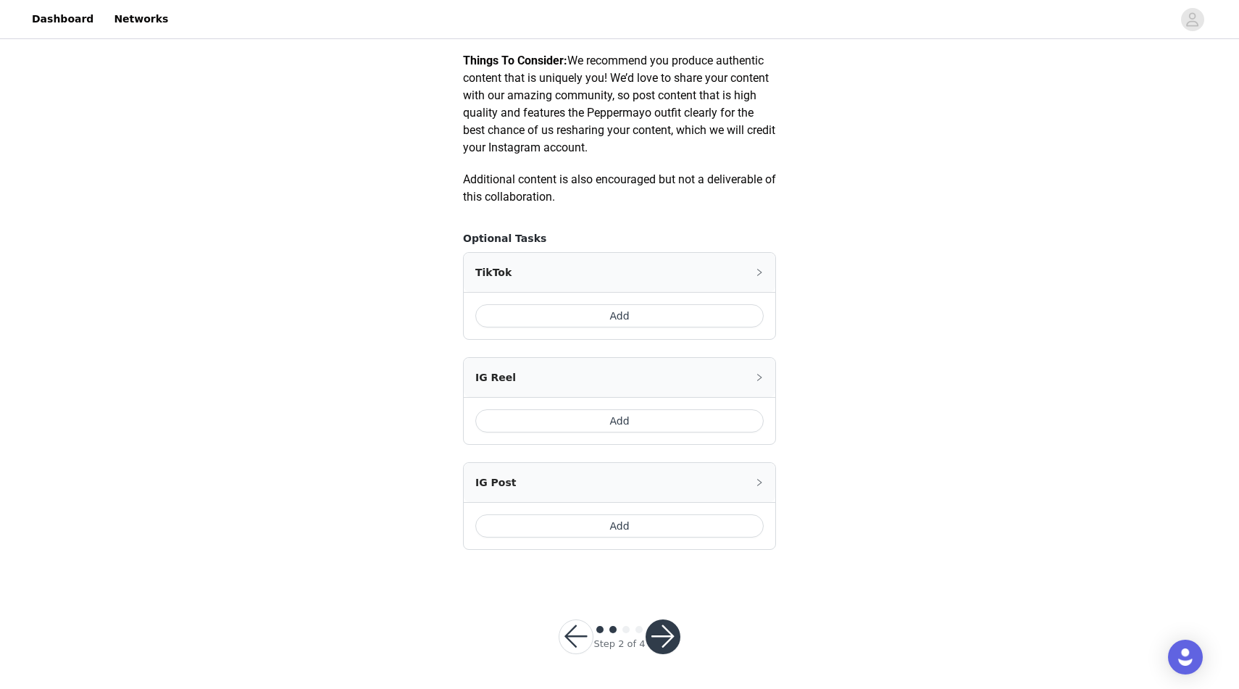
click at [666, 320] on button "Add" at bounding box center [619, 315] width 288 height 23
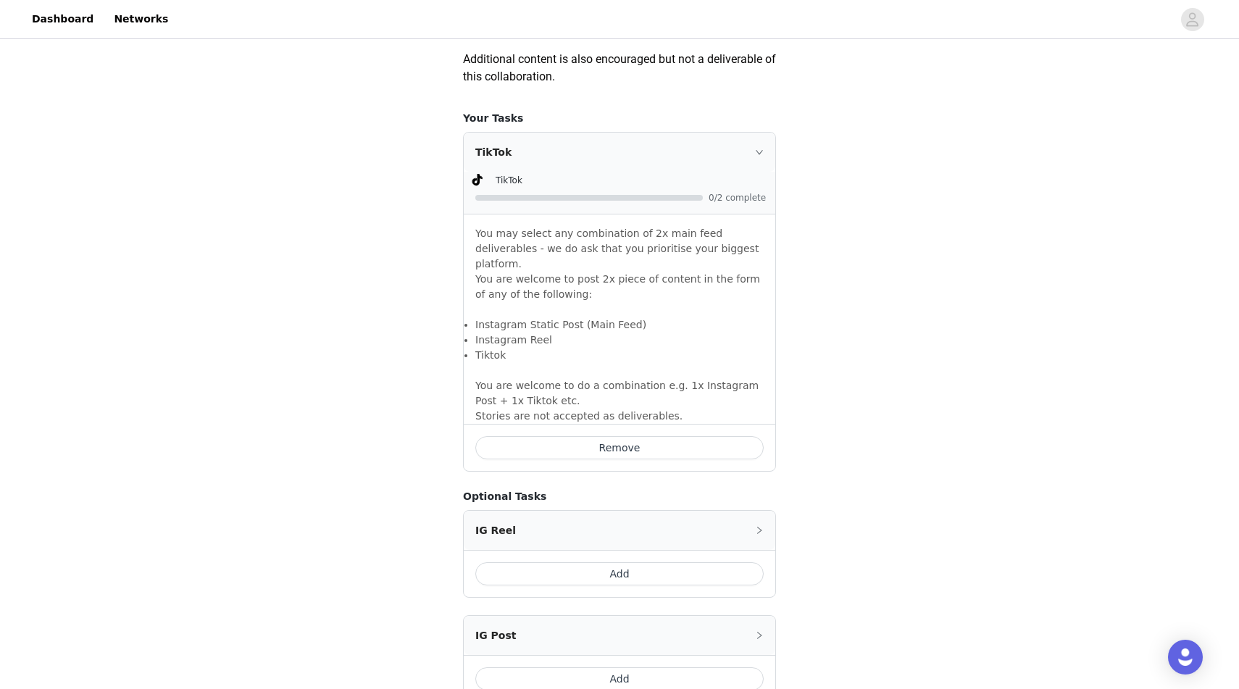
scroll to position [883, 0]
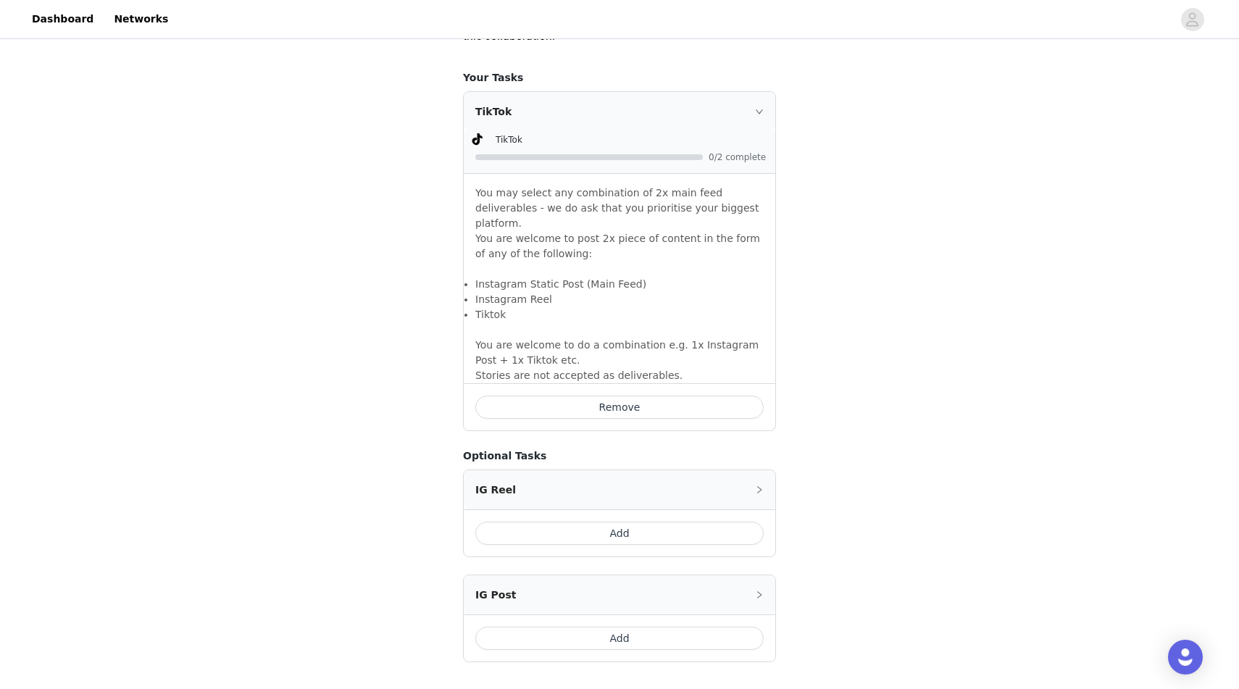
click at [646, 627] on button "Add" at bounding box center [619, 638] width 288 height 23
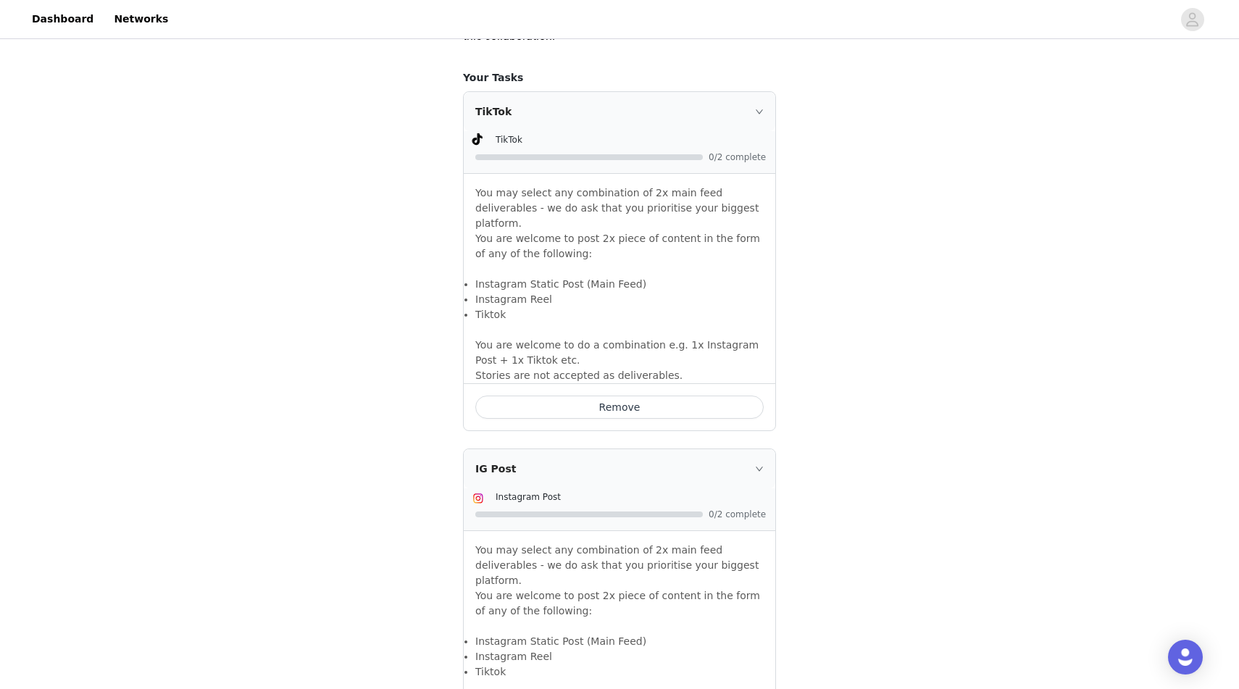
click at [885, 460] on div "STEP 2 OF 4 Deliverables Please remember to use these tags in your posts: Hasht…" at bounding box center [619, 54] width 1239 height 1790
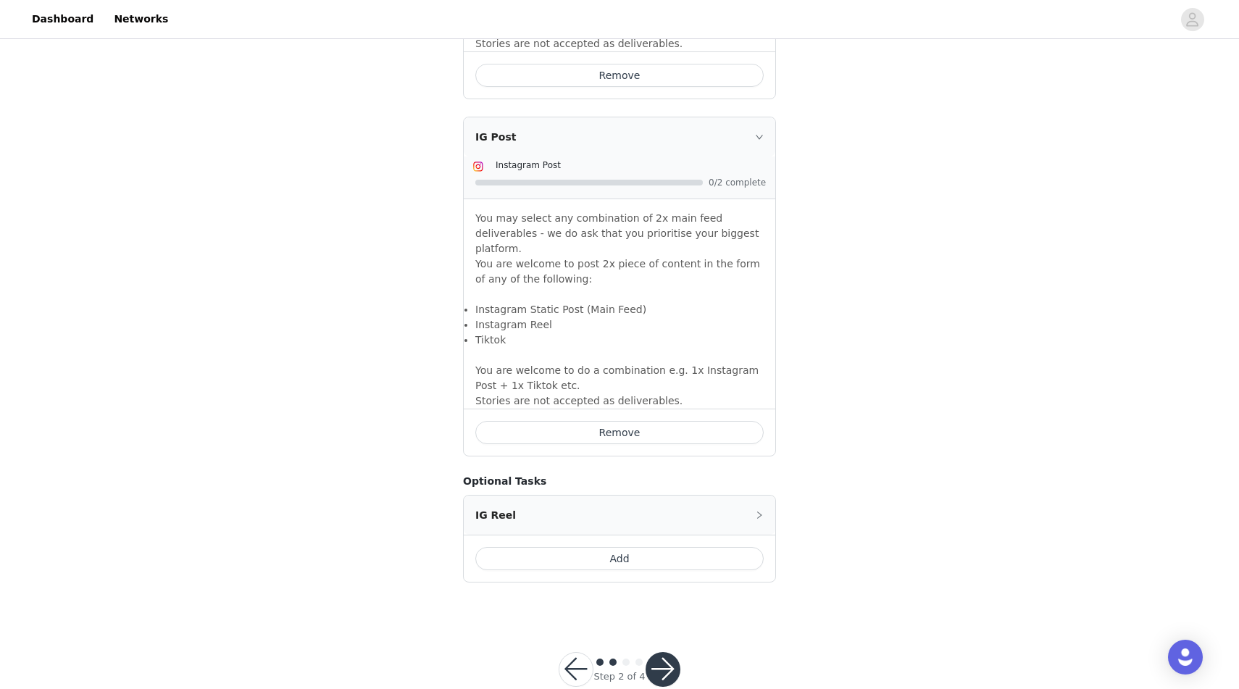
scroll to position [1217, 0]
click at [668, 650] on button "button" at bounding box center [663, 667] width 35 height 35
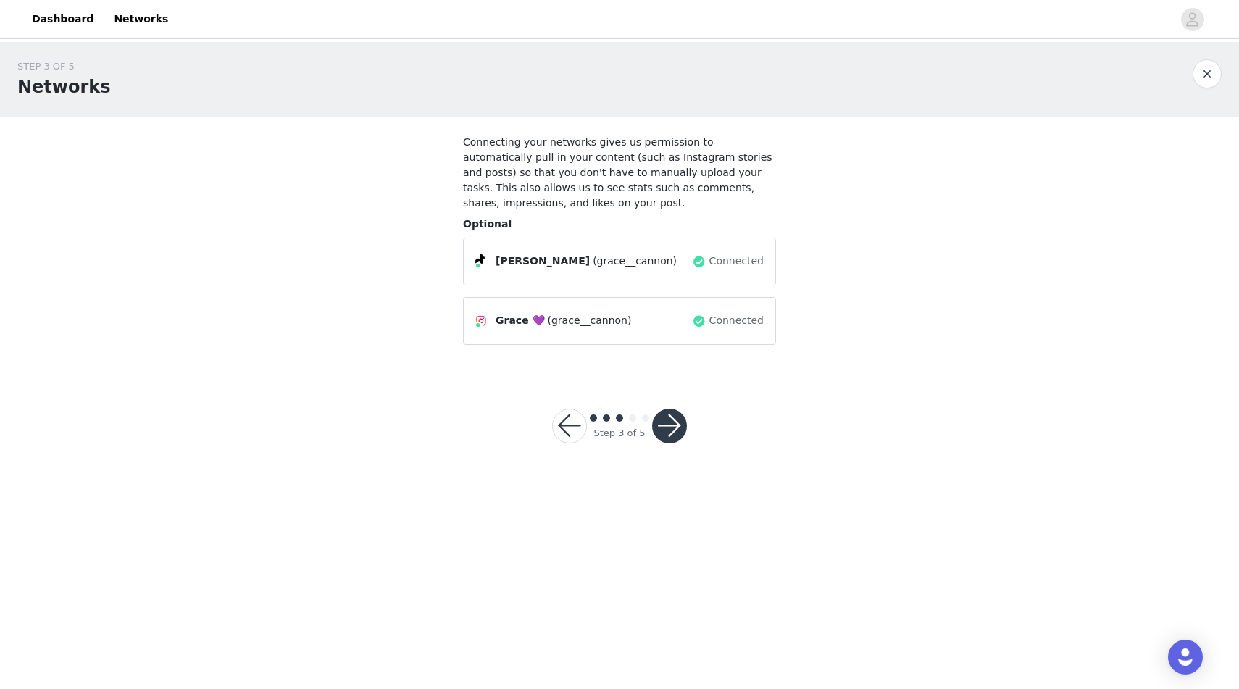
click at [675, 425] on button "button" at bounding box center [669, 426] width 35 height 35
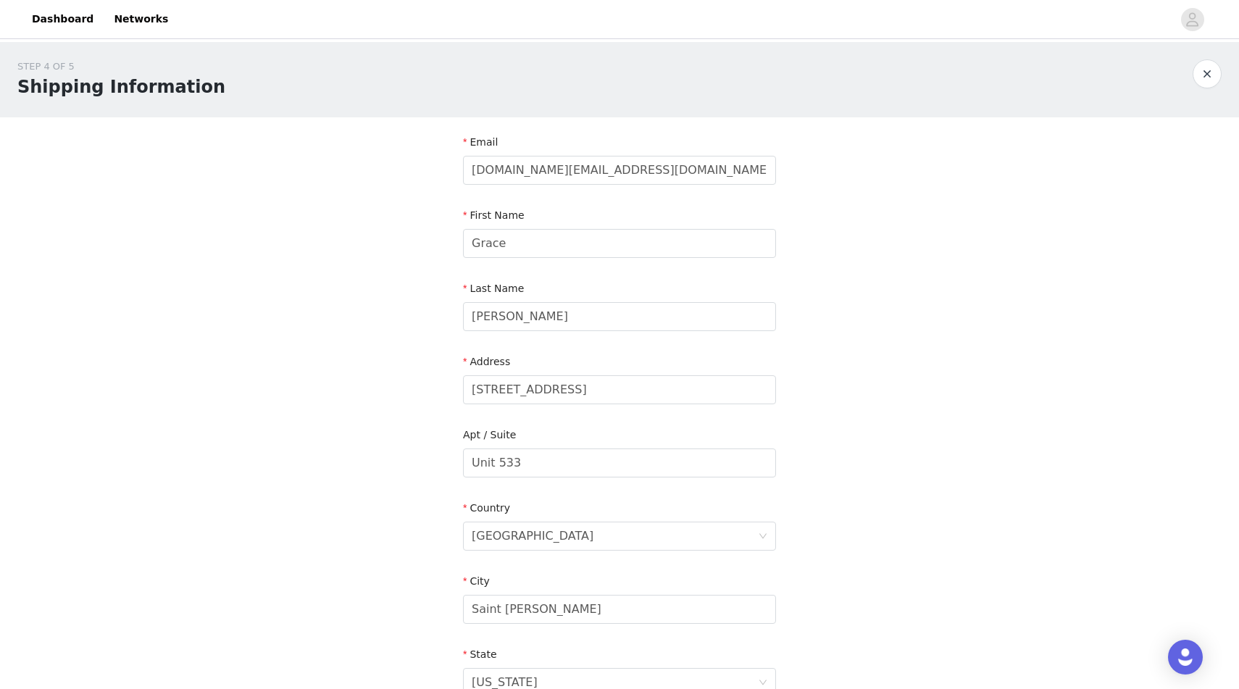
scroll to position [299, 0]
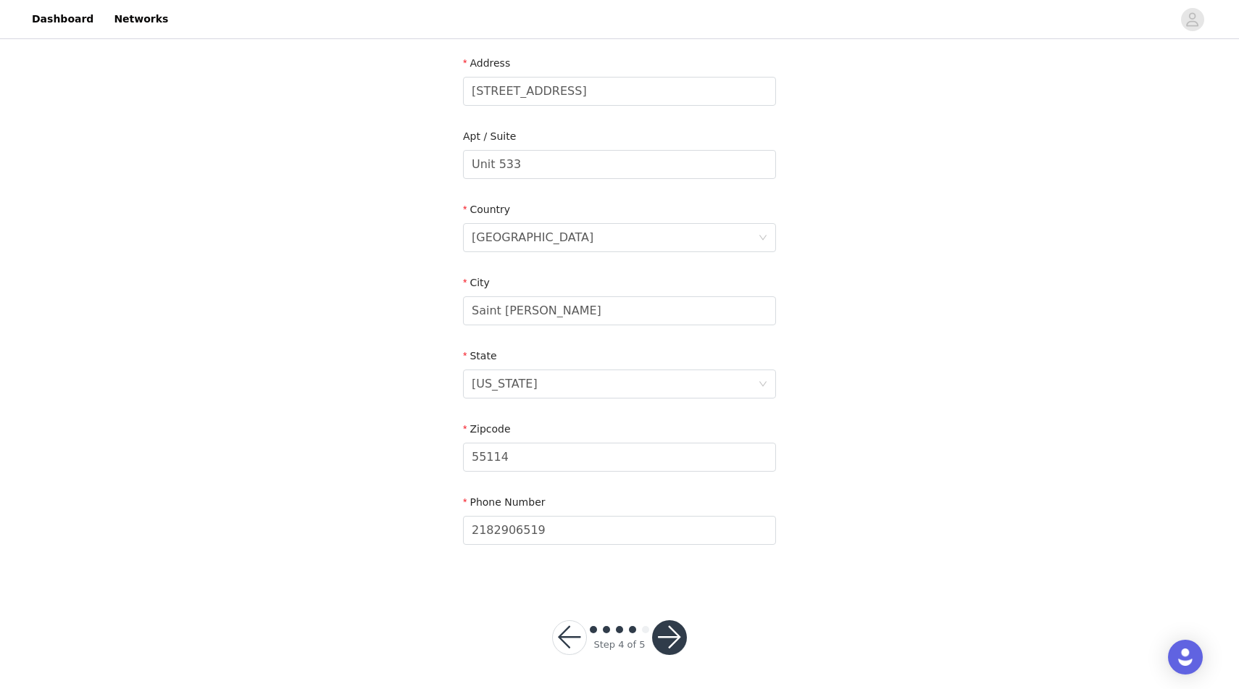
click at [668, 641] on button "button" at bounding box center [669, 637] width 35 height 35
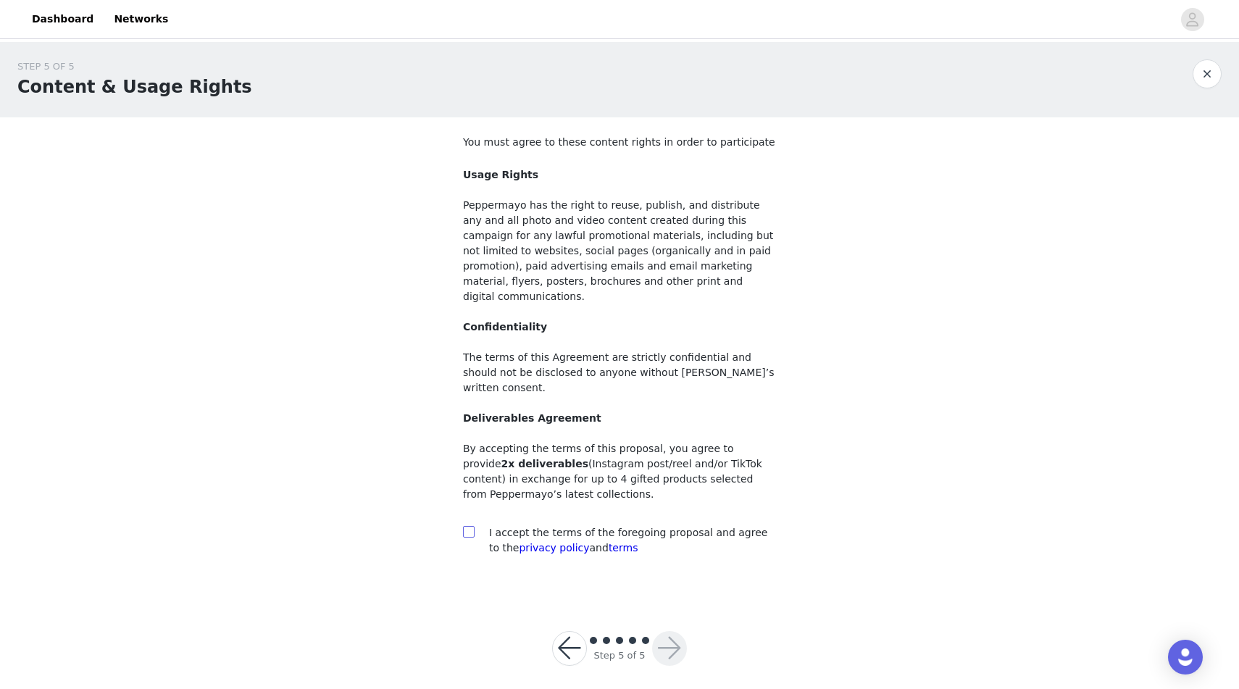
click at [469, 525] on label at bounding box center [469, 532] width 12 height 15
click at [469, 526] on input "checkbox" at bounding box center [468, 531] width 10 height 10
checkbox input "true"
click at [661, 631] on button "button" at bounding box center [669, 648] width 35 height 35
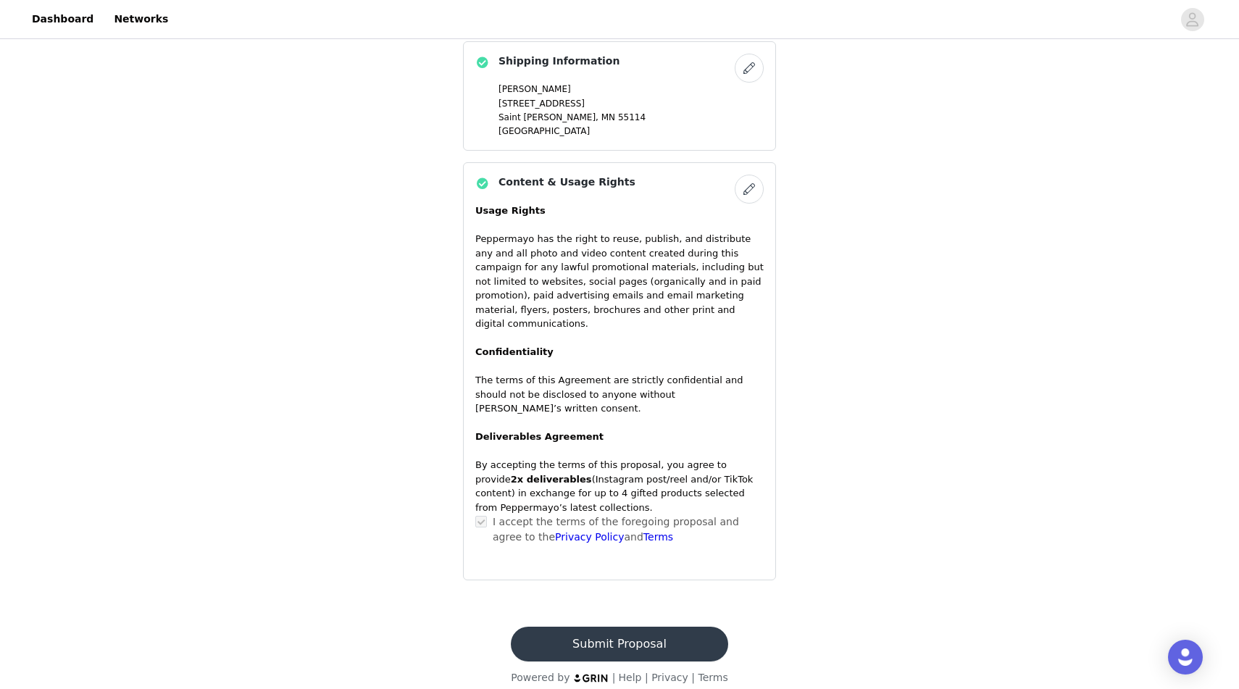
click at [646, 633] on button "Submit Proposal" at bounding box center [619, 644] width 217 height 35
